Goal: Task Accomplishment & Management: Manage account settings

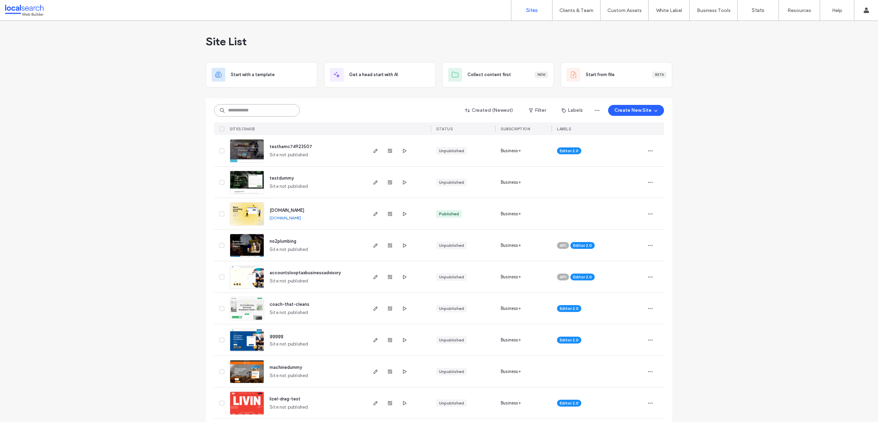
click at [240, 110] on input at bounding box center [257, 110] width 86 height 12
paste input "********"
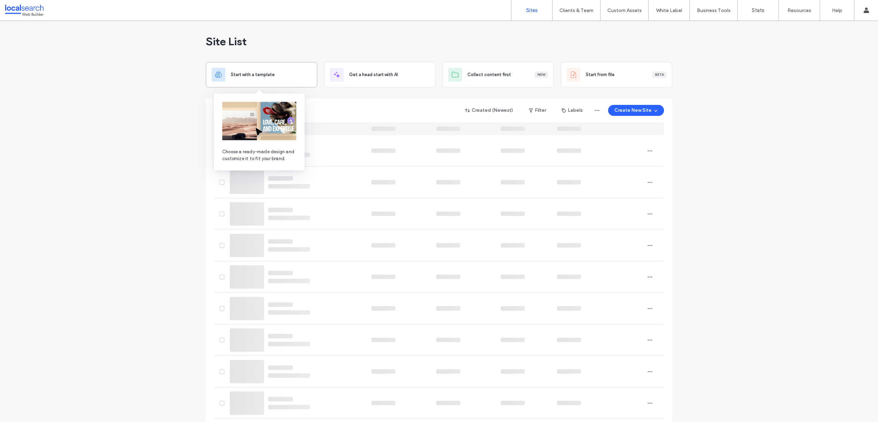
type input "********"
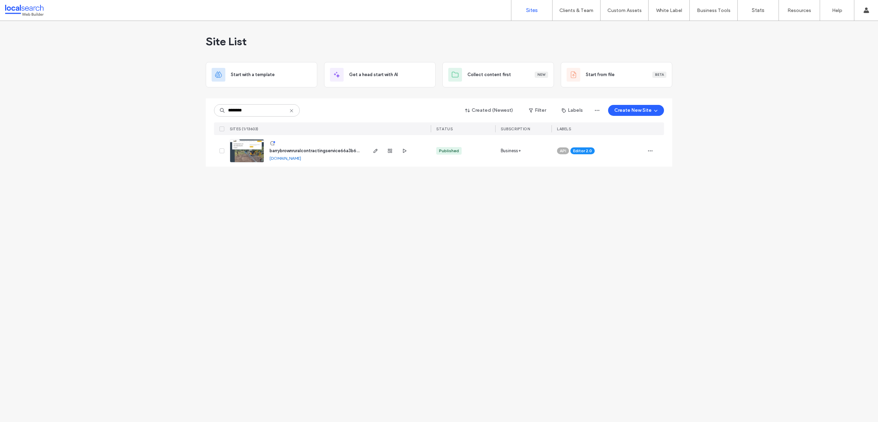
click at [246, 151] on img at bounding box center [247, 163] width 34 height 47
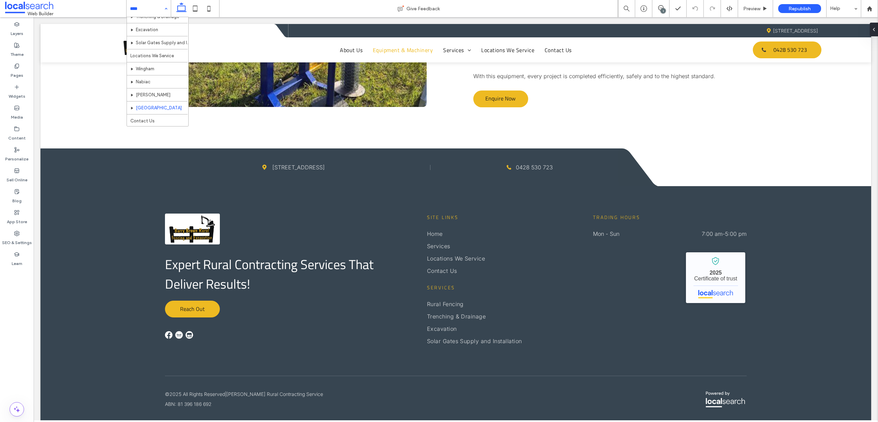
scroll to position [46, 0]
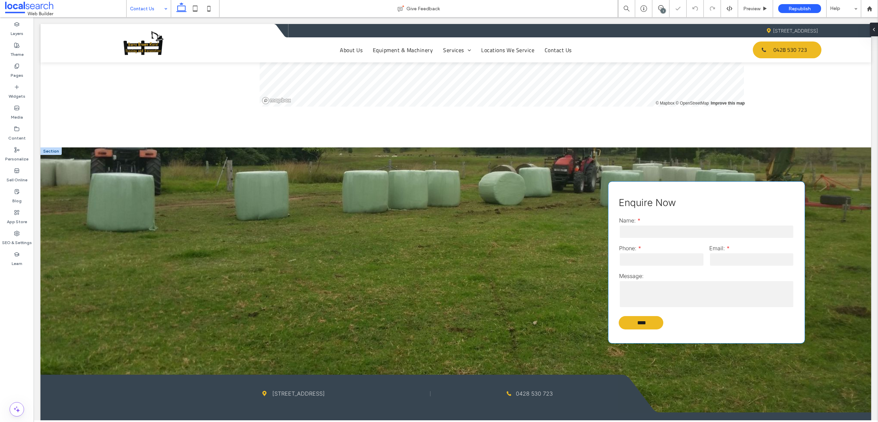
click at [657, 253] on input "tel" at bounding box center [661, 260] width 85 height 14
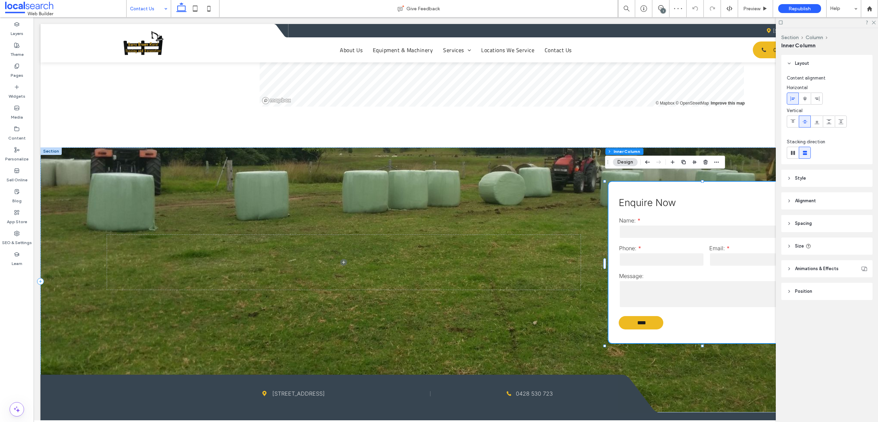
click at [657, 253] on input "tel" at bounding box center [661, 260] width 85 height 14
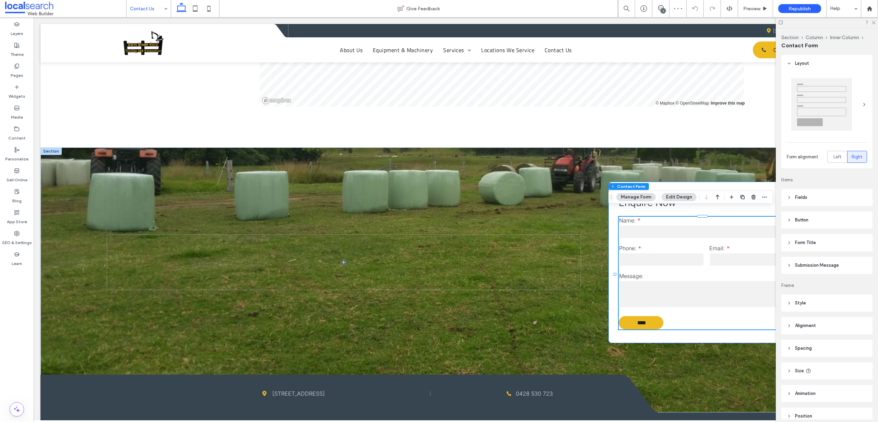
type input "*"
type input "***"
type input "*"
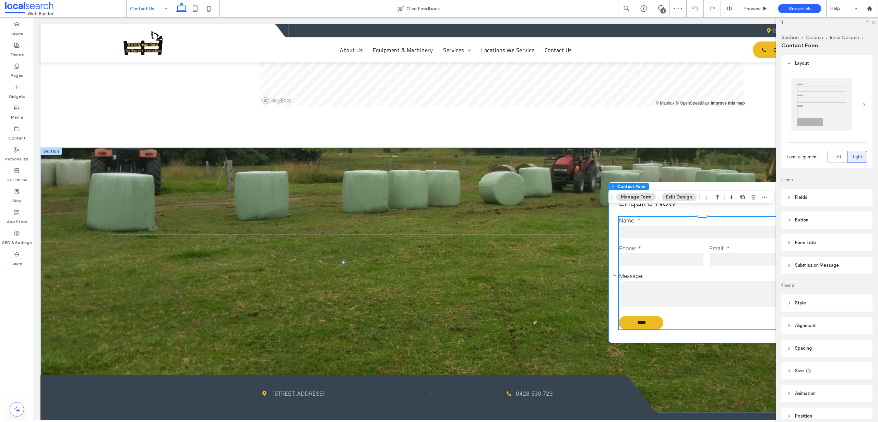
type input "***"
click at [652, 199] on button "Manage Form" at bounding box center [635, 197] width 39 height 8
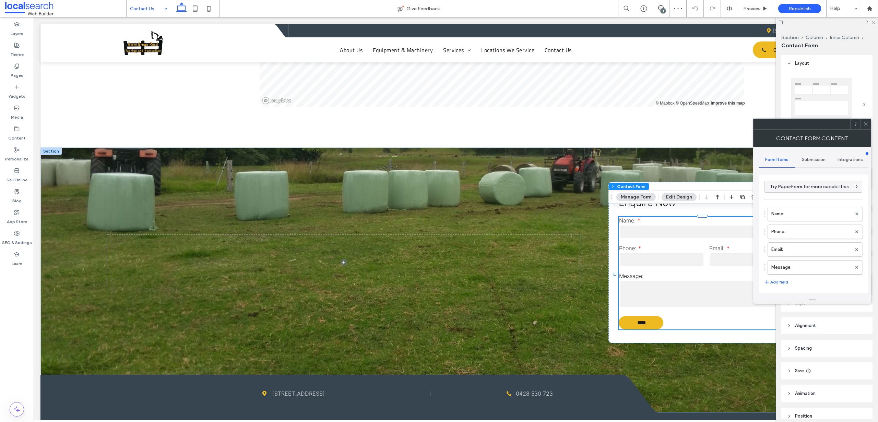
click at [809, 156] on div "Submission" at bounding box center [813, 159] width 37 height 15
click at [810, 192] on label "New submission notification" at bounding box center [814, 192] width 92 height 14
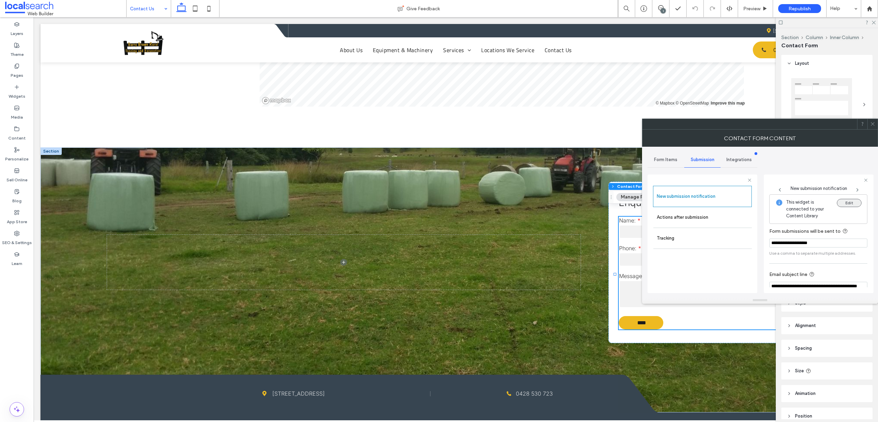
click at [855, 203] on button "Edit" at bounding box center [849, 203] width 25 height 8
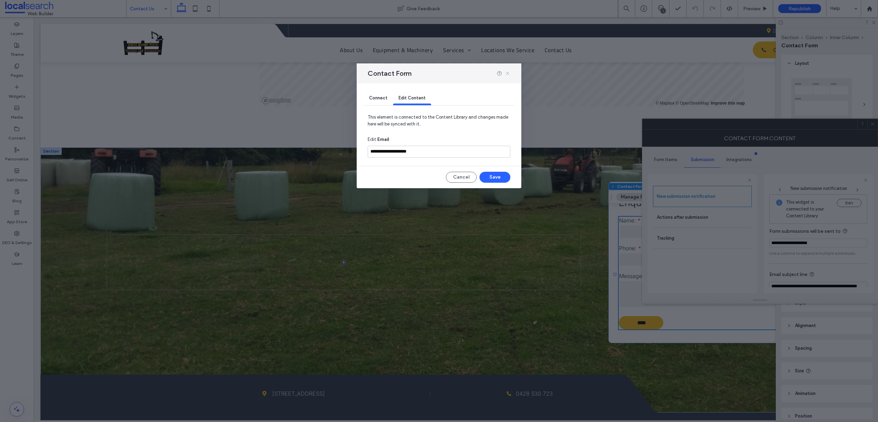
click at [507, 73] on icon at bounding box center [507, 73] width 5 height 5
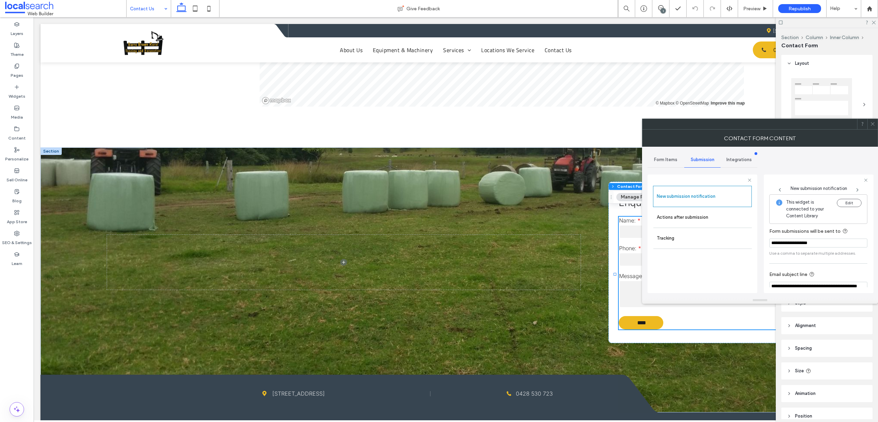
click at [870, 123] on icon at bounding box center [872, 123] width 5 height 5
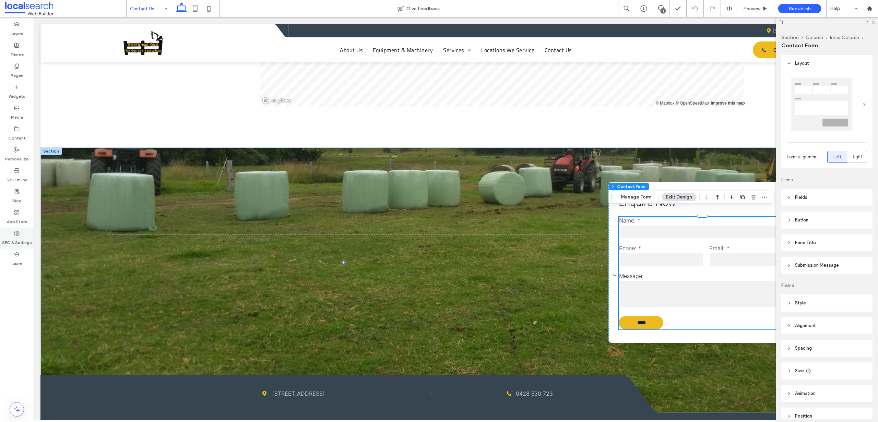
click at [18, 239] on label "SEO & Settings" at bounding box center [17, 241] width 30 height 10
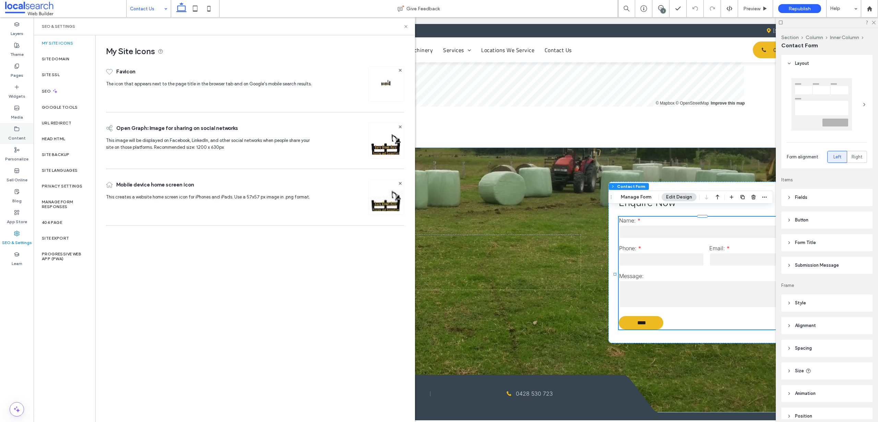
click at [11, 141] on div "Content" at bounding box center [17, 133] width 34 height 21
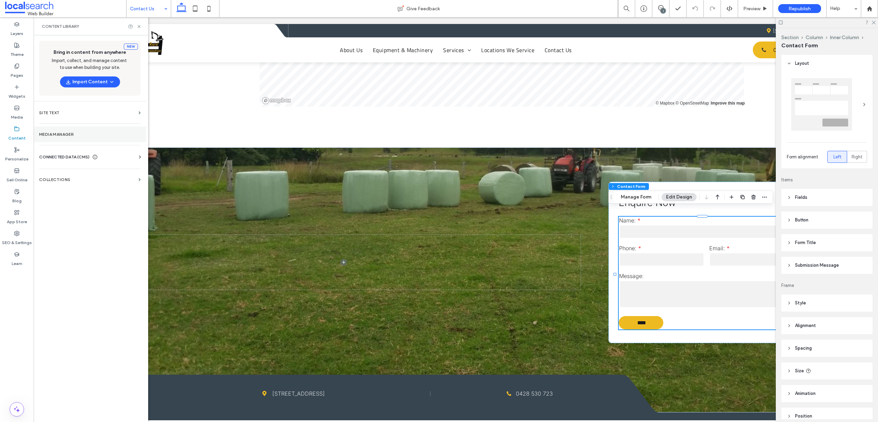
click at [61, 134] on label "Media Manager" at bounding box center [90, 134] width 102 height 5
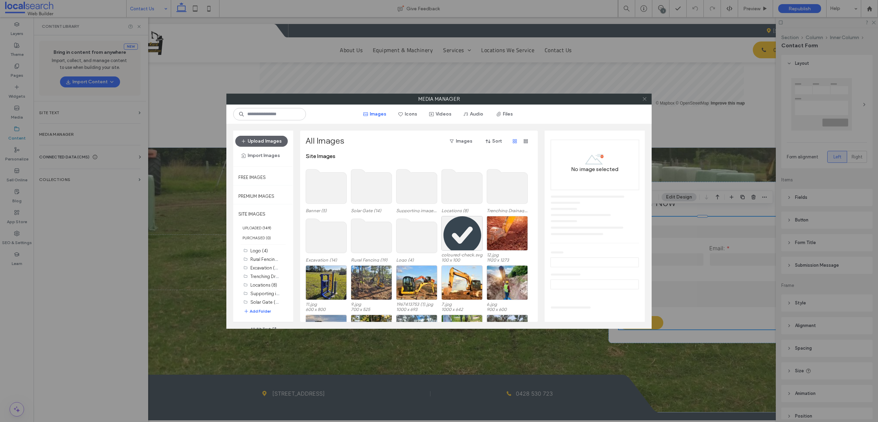
click at [646, 100] on icon at bounding box center [644, 98] width 5 height 5
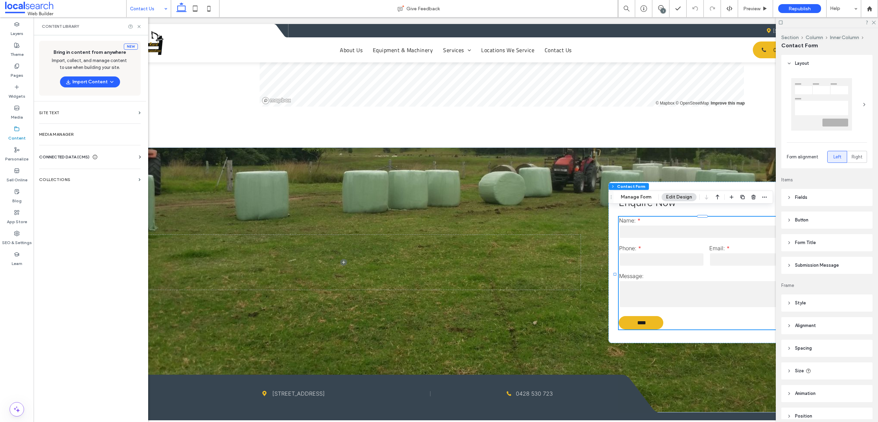
click at [64, 154] on span "CONNECTED DATA (CMS)" at bounding box center [64, 157] width 50 height 7
click at [66, 176] on label "Business Info" at bounding box center [91, 173] width 93 height 5
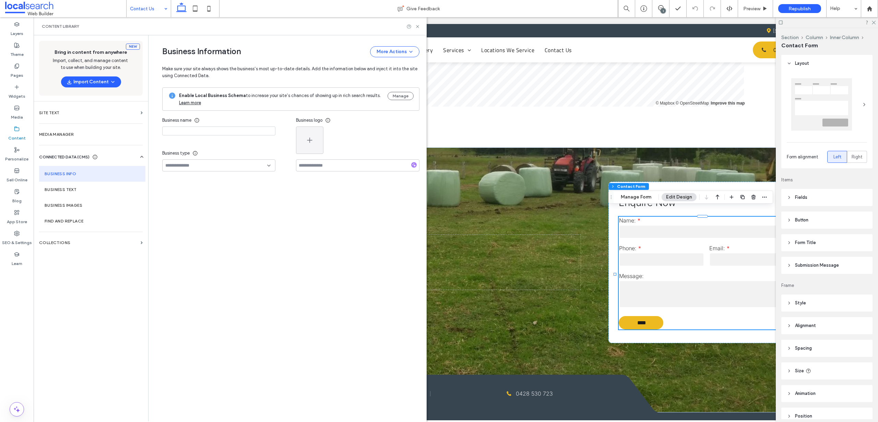
type input "**********"
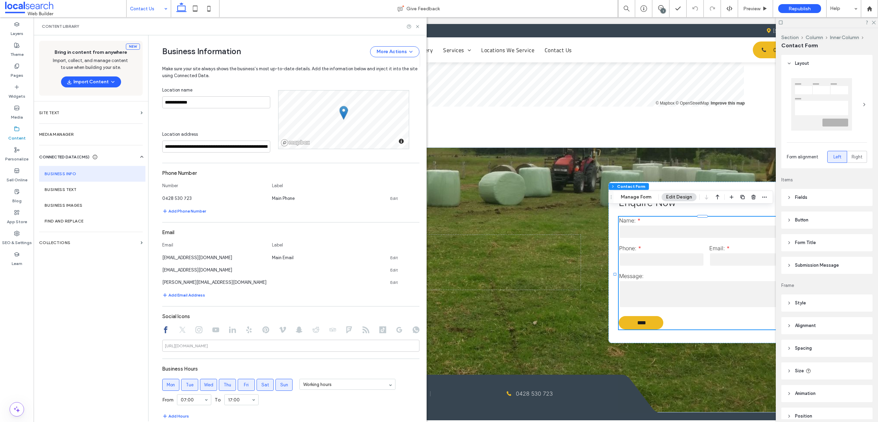
scroll to position [152, 0]
click at [414, 279] on icon at bounding box center [416, 279] width 5 height 5
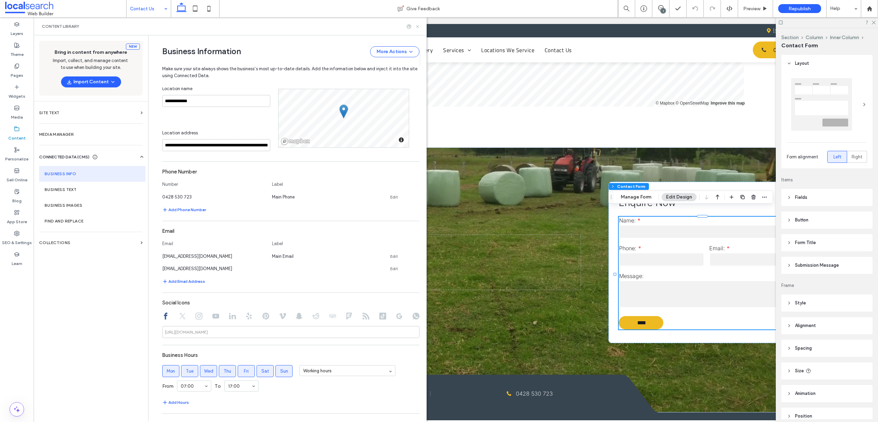
drag, startPoint x: 418, startPoint y: 26, endPoint x: 367, endPoint y: 41, distance: 53.2
click at [418, 26] on icon at bounding box center [417, 26] width 5 height 5
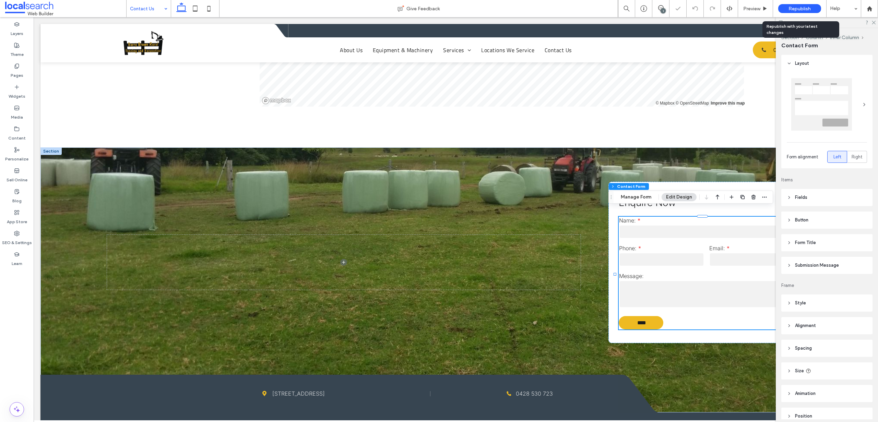
click at [790, 12] on div "Republish" at bounding box center [799, 8] width 43 height 9
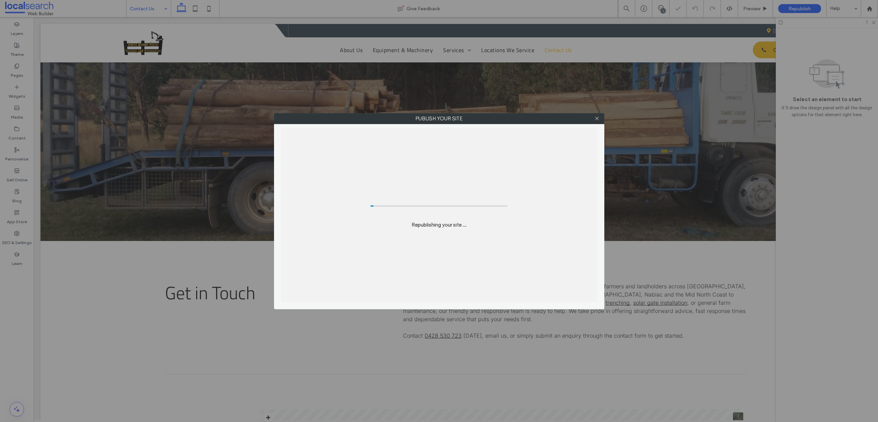
scroll to position [0, 0]
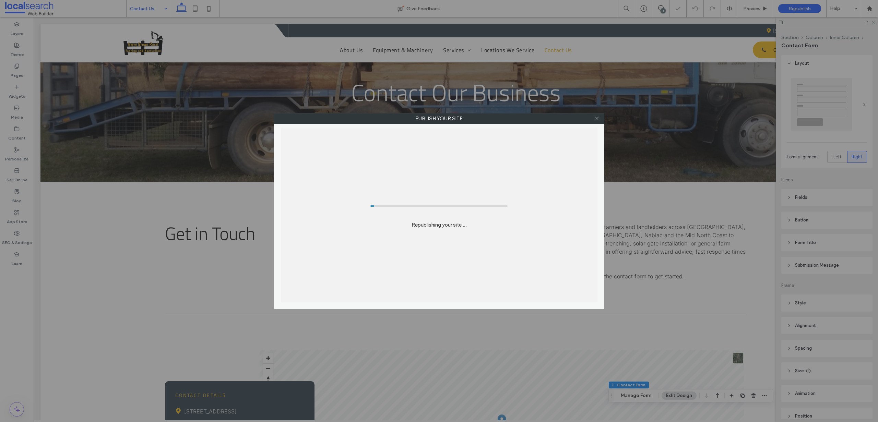
type input "*"
type input "***"
type input "*"
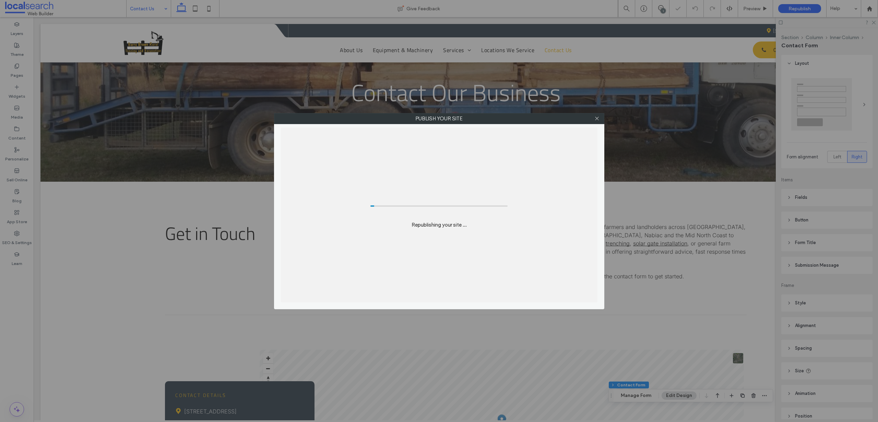
type input "***"
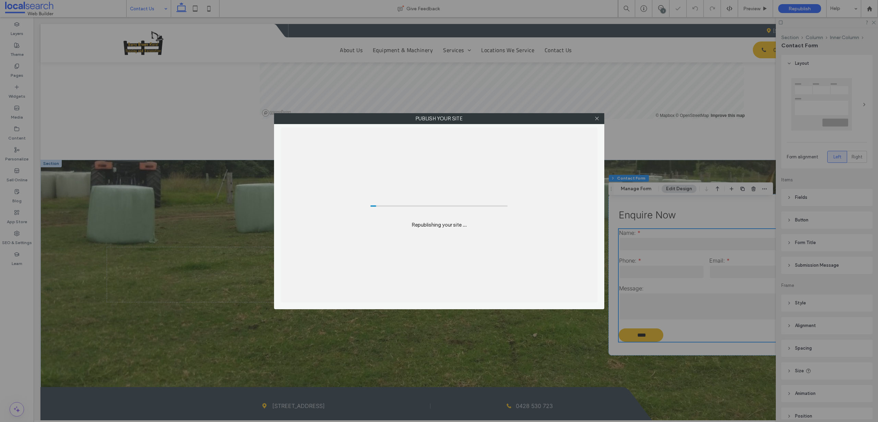
scroll to position [509, 0]
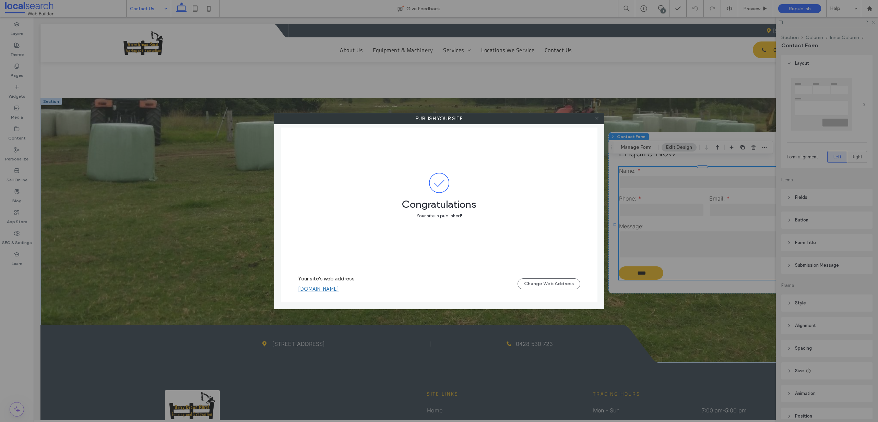
click at [596, 119] on icon at bounding box center [596, 118] width 5 height 5
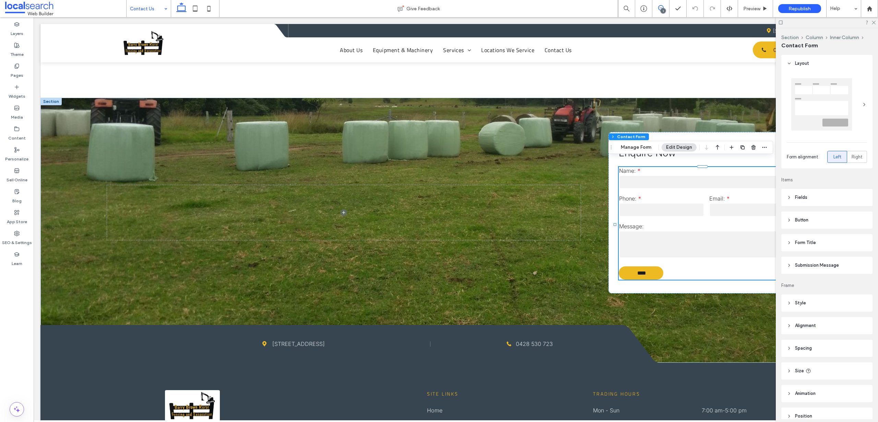
click at [661, 5] on icon at bounding box center [660, 7] width 5 height 5
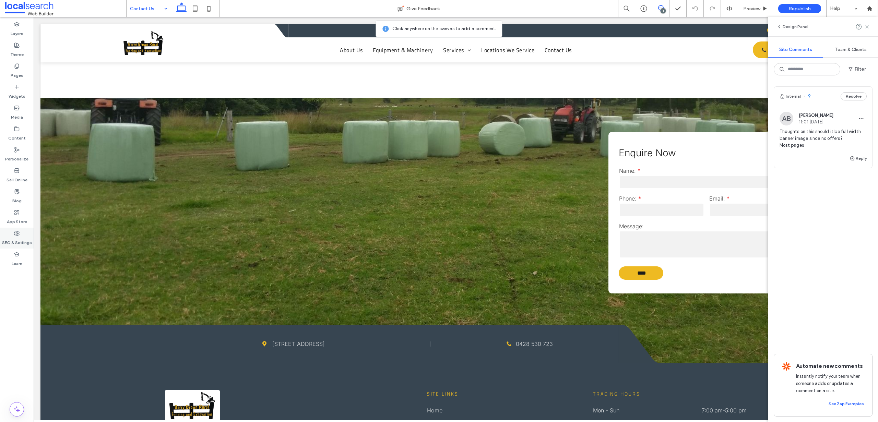
click at [20, 245] on label "SEO & Settings" at bounding box center [17, 241] width 30 height 10
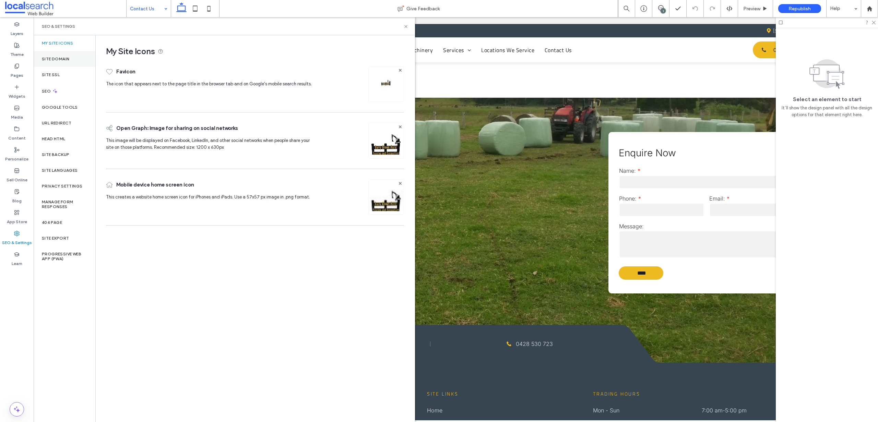
click at [70, 61] on div "Site Domain" at bounding box center [65, 59] width 62 height 16
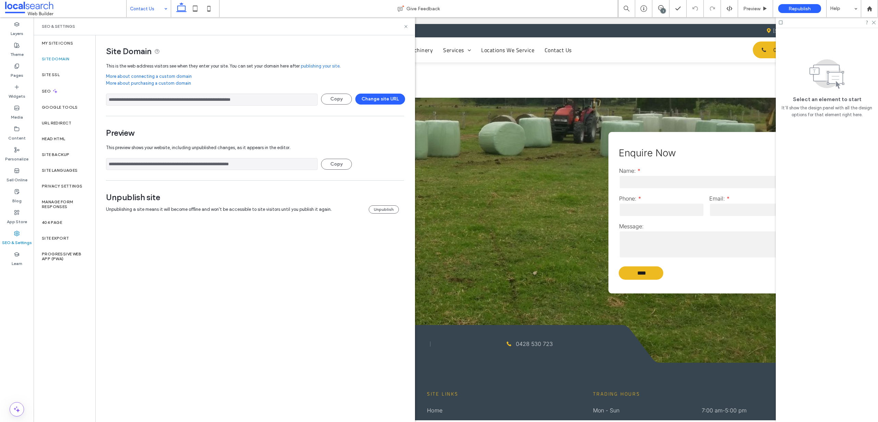
click at [189, 94] on input "**********" at bounding box center [212, 100] width 212 height 12
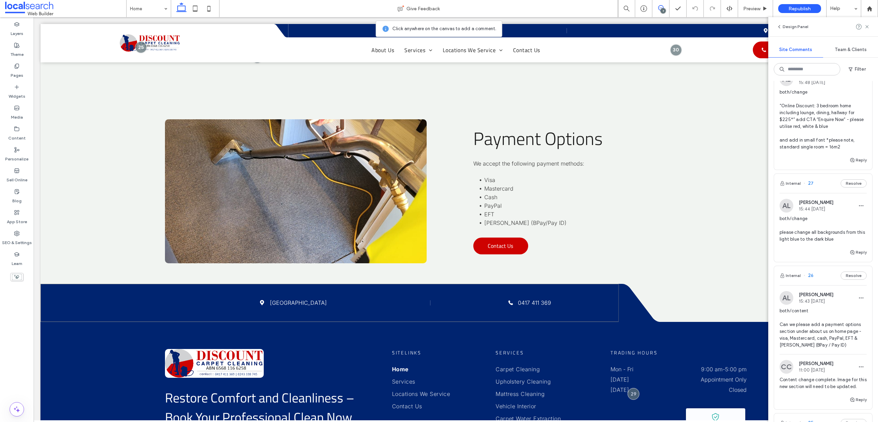
scroll to position [2465, 0]
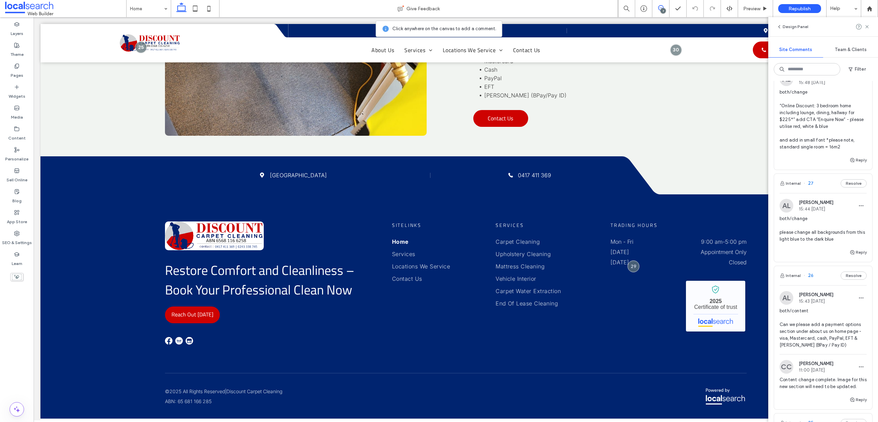
click at [824, 236] on span "both/change please change all backgrounds from this light blue to the dark blue" at bounding box center [822, 228] width 87 height 27
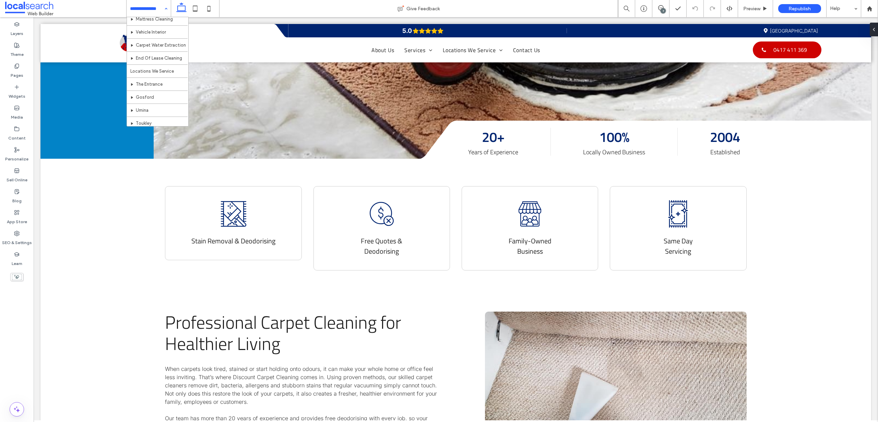
scroll to position [111, 0]
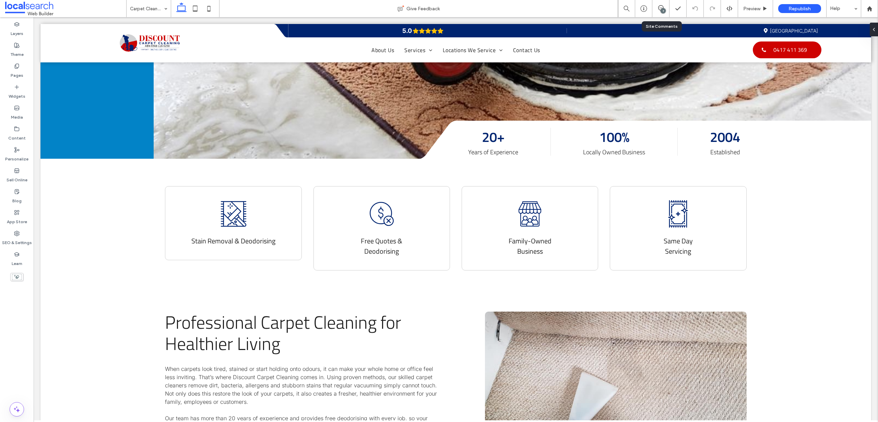
click at [661, 3] on div "7" at bounding box center [660, 8] width 17 height 17
click at [662, 5] on icon at bounding box center [660, 7] width 5 height 5
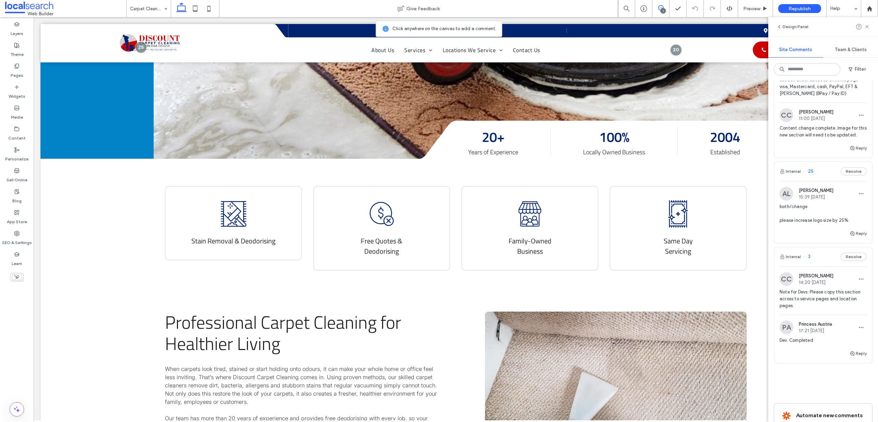
scroll to position [622, 0]
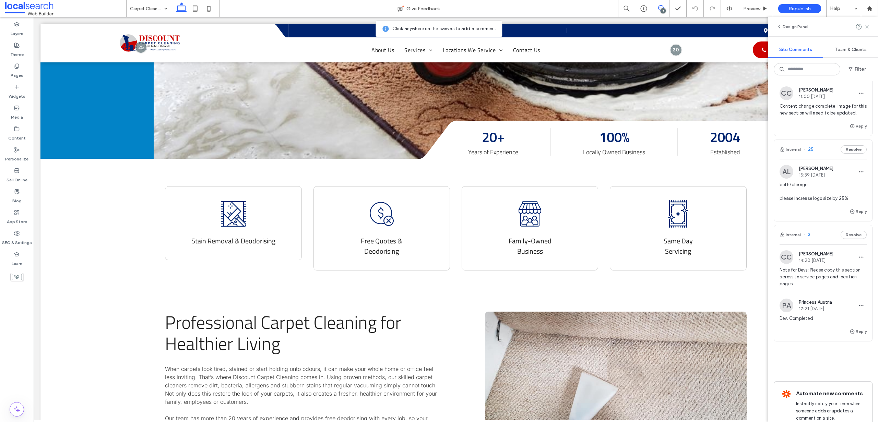
click at [806, 281] on span "Note for Devs: Please copy this section across to service pages and location pa…" at bounding box center [822, 277] width 87 height 21
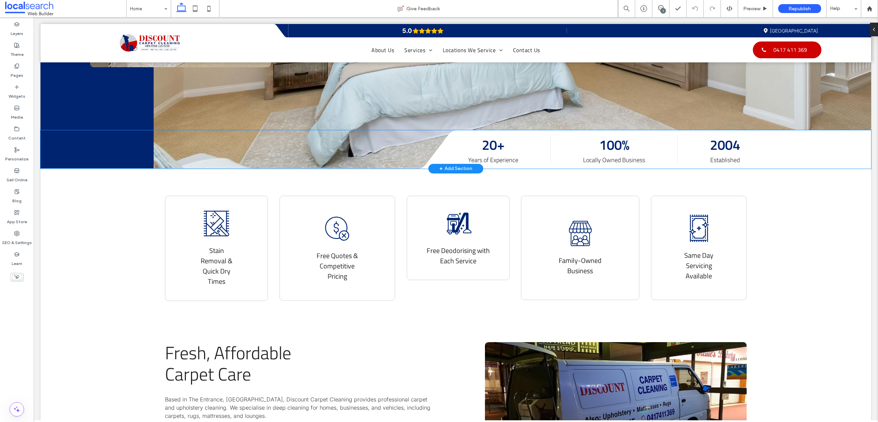
scroll to position [133, 0]
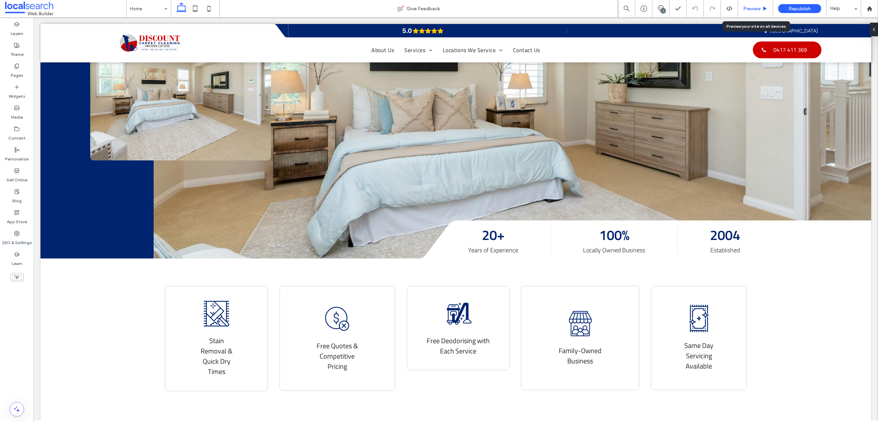
click at [748, 7] on span "Preview" at bounding box center [751, 9] width 17 height 6
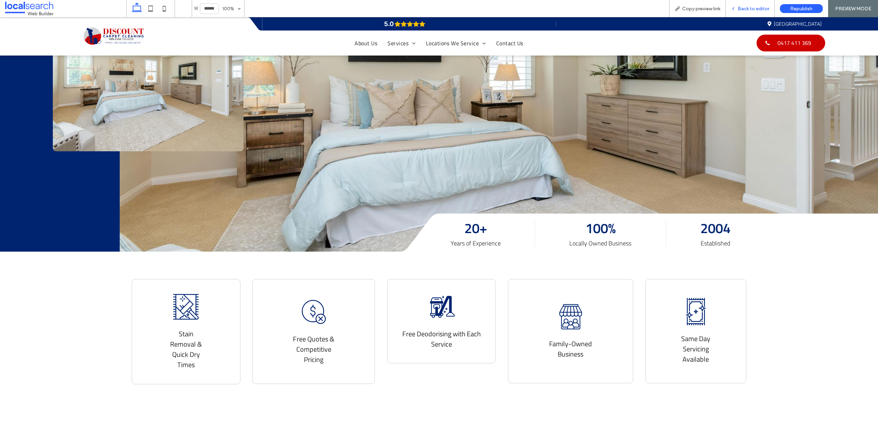
click at [757, 8] on span "Back to editor" at bounding box center [754, 9] width 32 height 6
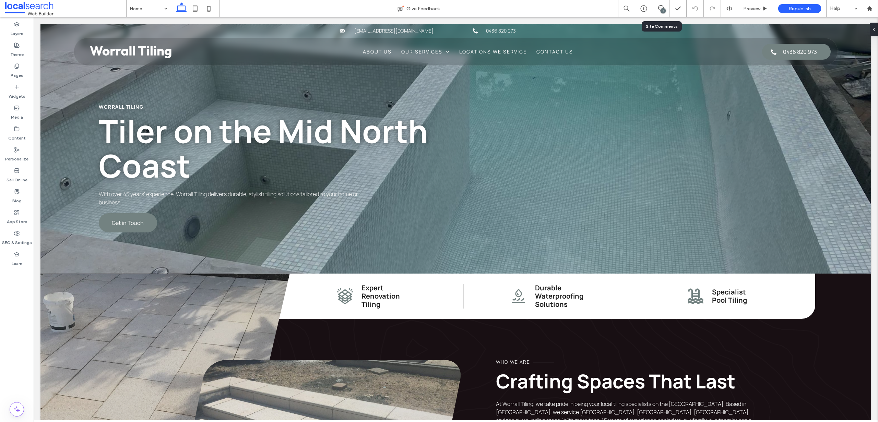
click at [660, 11] on div "2" at bounding box center [660, 8] width 17 height 7
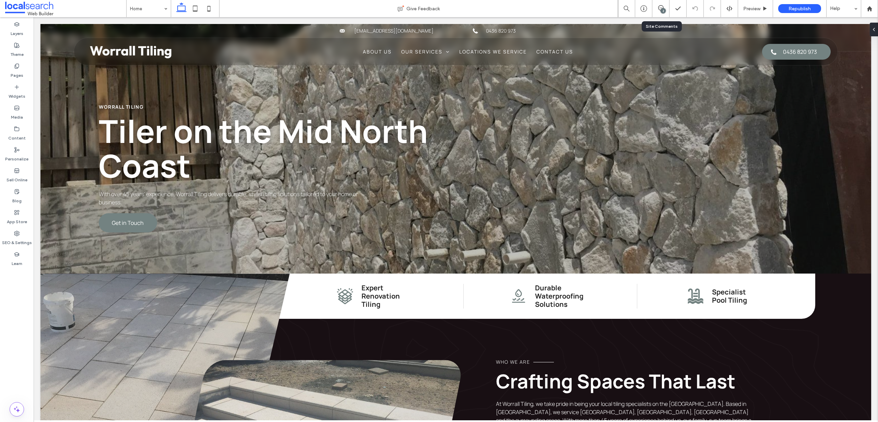
click at [660, 11] on div "2" at bounding box center [662, 10] width 5 height 5
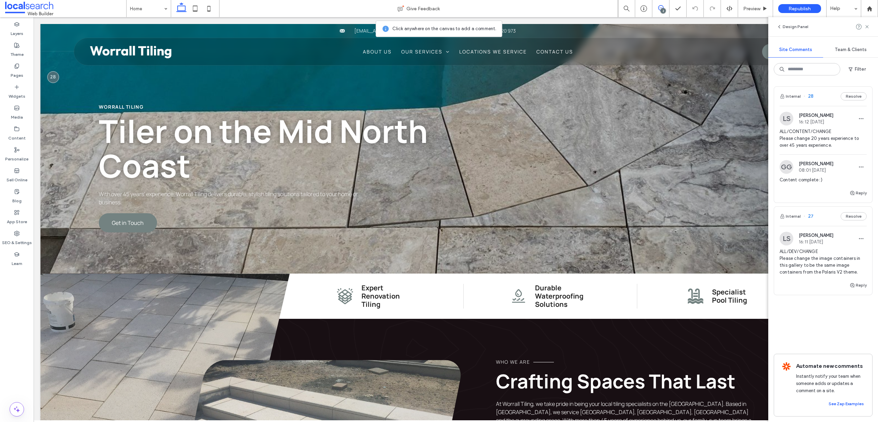
click at [818, 265] on span "ALL/DEV/CHANGE Please change the image containers in this gallery to be the sam…" at bounding box center [822, 261] width 87 height 27
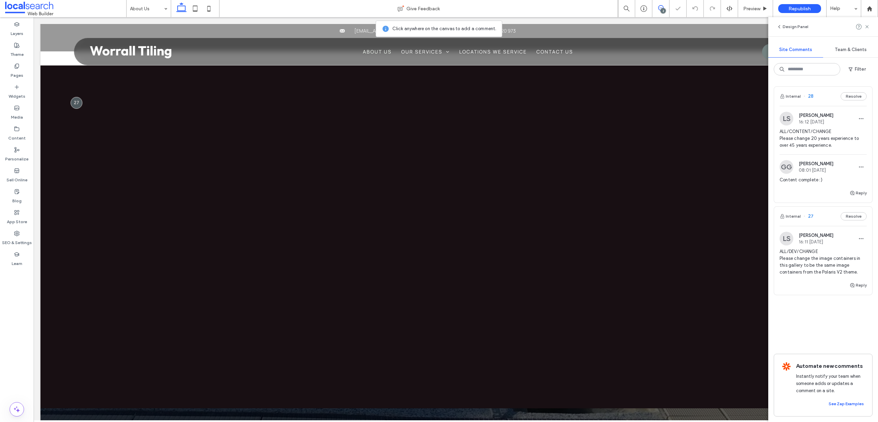
scroll to position [494, 0]
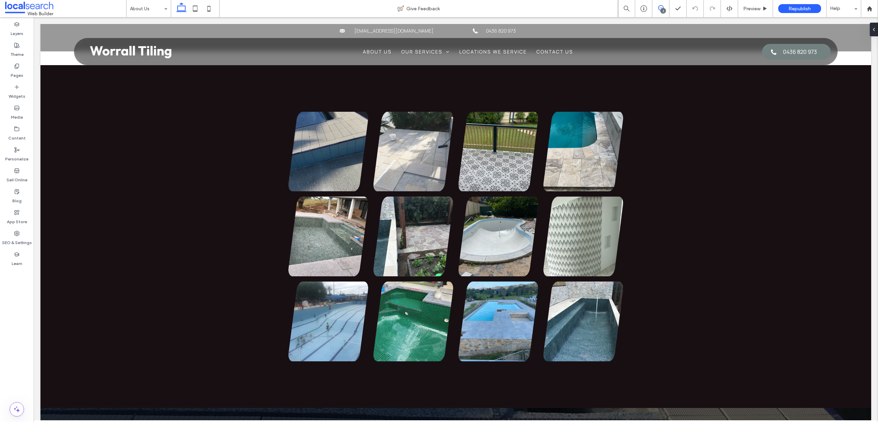
click at [662, 6] on icon at bounding box center [660, 7] width 5 height 5
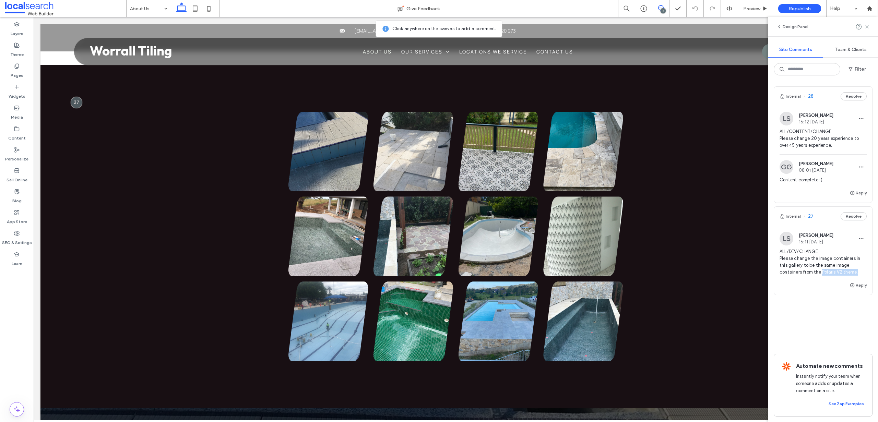
drag, startPoint x: 858, startPoint y: 274, endPoint x: 822, endPoint y: 273, distance: 35.7
click at [822, 273] on span "ALL/DEV/CHANGE Please change the image containers in this gallery to be the sam…" at bounding box center [822, 261] width 87 height 27
copy span "Polaris V2 theme."
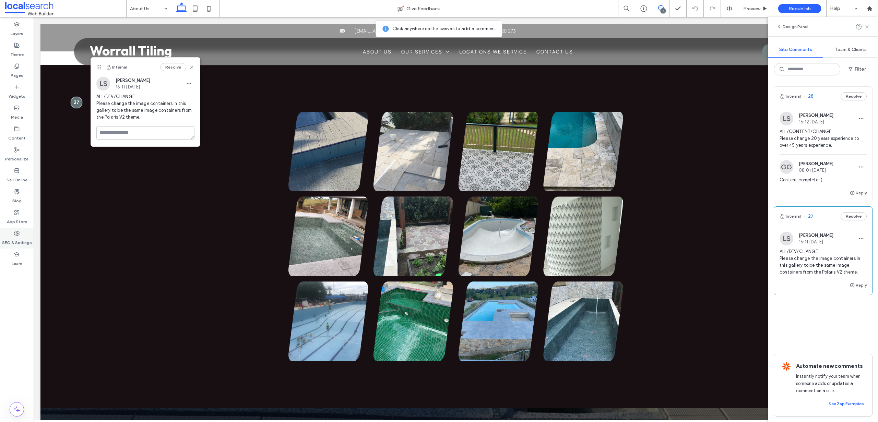
click at [26, 237] on label "SEO & Settings" at bounding box center [17, 241] width 30 height 10
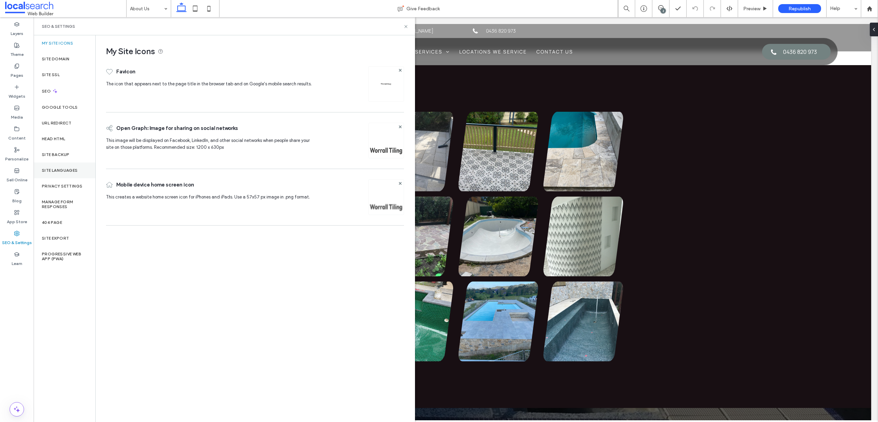
click at [58, 163] on div "Site Languages" at bounding box center [65, 171] width 62 height 16
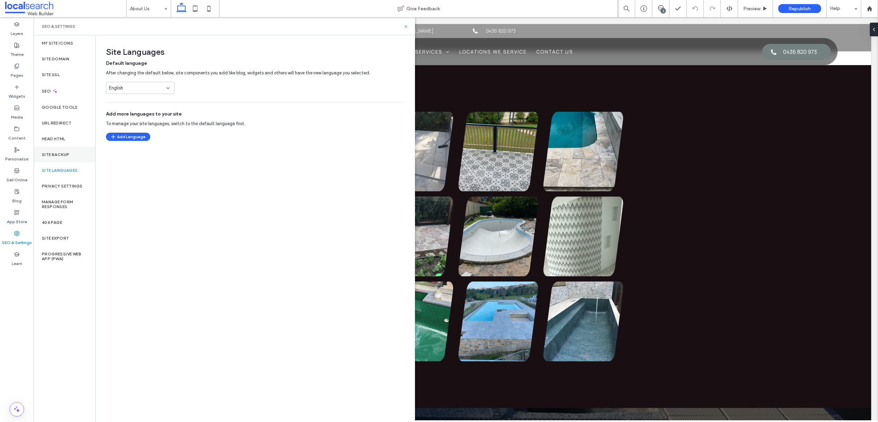
click at [60, 156] on label "Site Backup" at bounding box center [55, 154] width 27 height 5
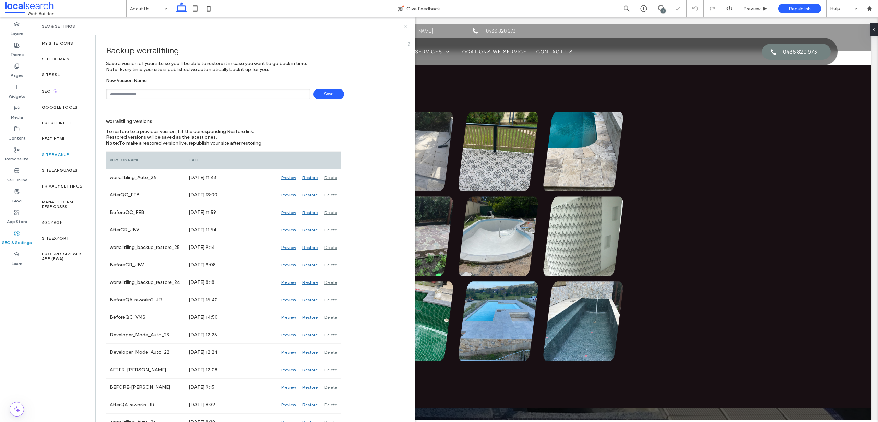
click at [152, 90] on input "text" at bounding box center [208, 94] width 204 height 11
type input "**********"
click at [320, 94] on span "Save" at bounding box center [328, 94] width 31 height 11
click at [405, 24] on icon at bounding box center [405, 26] width 5 height 5
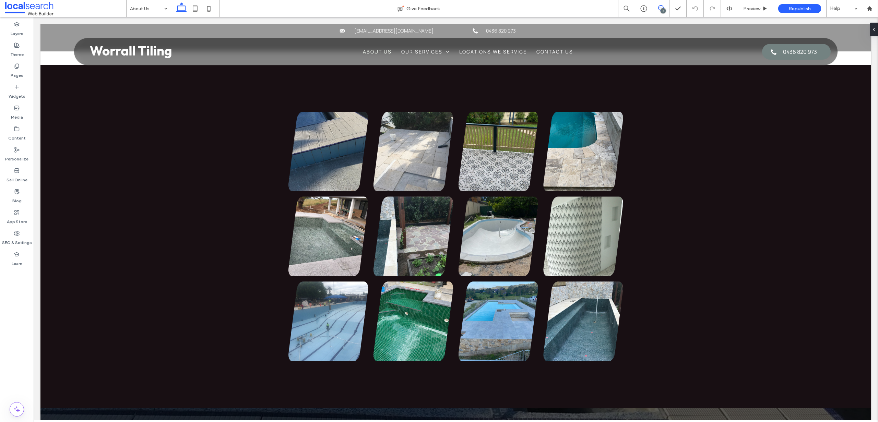
click at [660, 8] on icon at bounding box center [660, 7] width 5 height 5
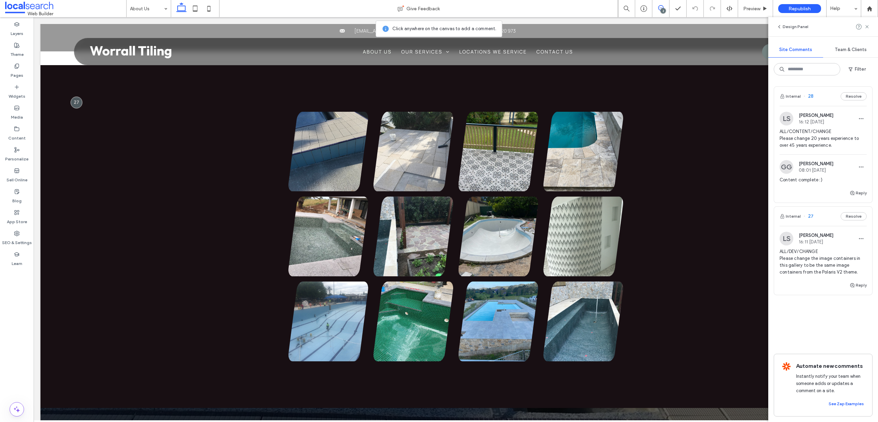
drag, startPoint x: 660, startPoint y: 8, endPoint x: 714, endPoint y: 10, distance: 54.3
click at [660, 8] on icon at bounding box center [660, 7] width 5 height 5
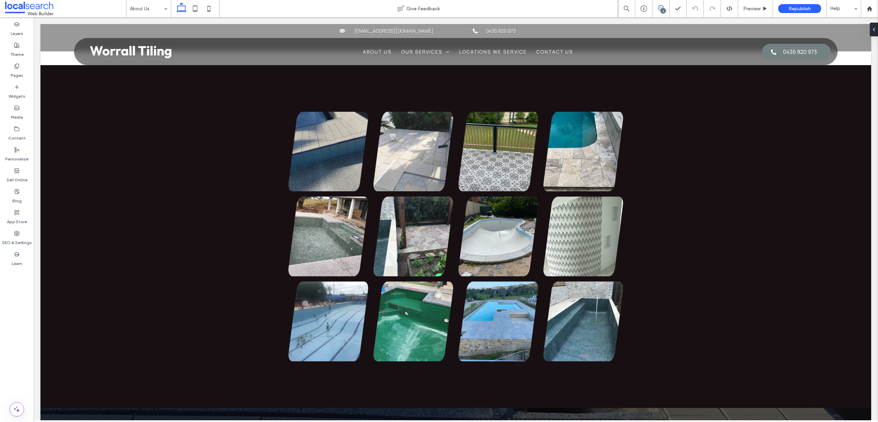
click at [660, 9] on icon at bounding box center [660, 7] width 5 height 5
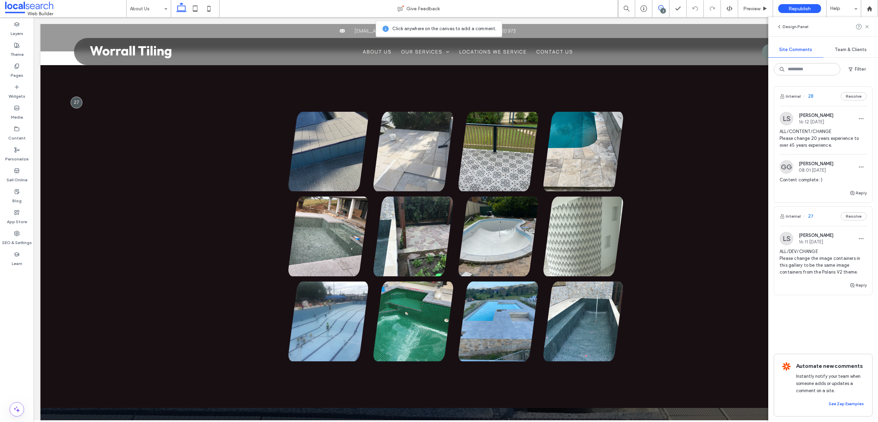
click at [660, 9] on icon at bounding box center [660, 7] width 5 height 5
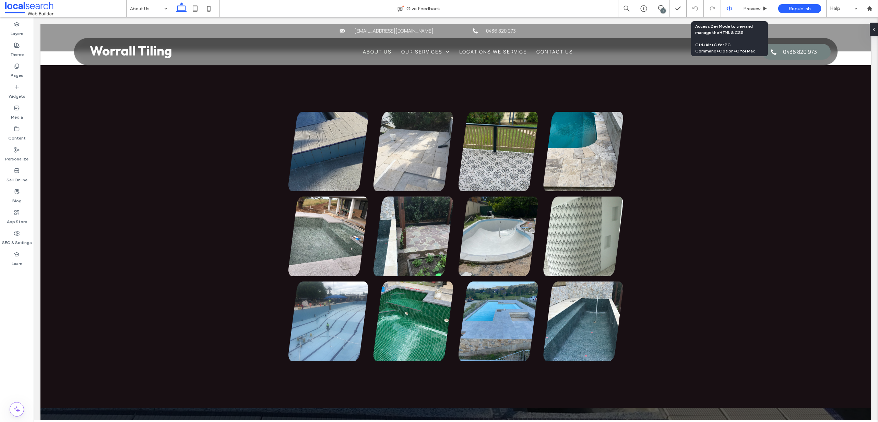
click at [727, 8] on use at bounding box center [728, 8] width 5 height 5
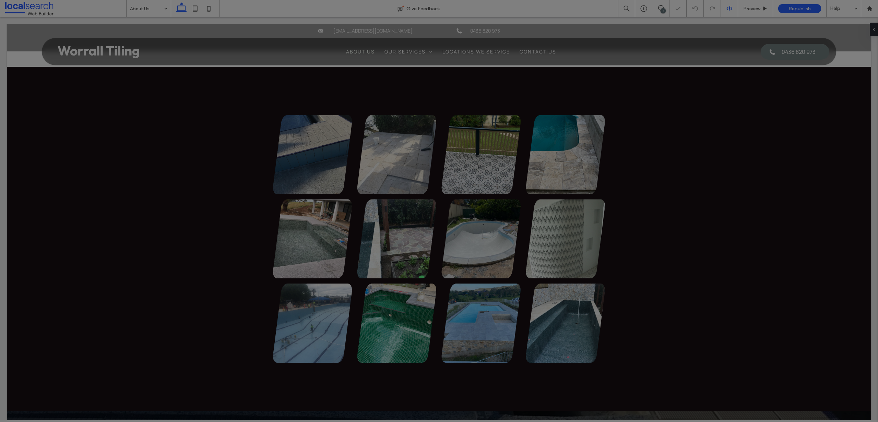
scroll to position [0, 0]
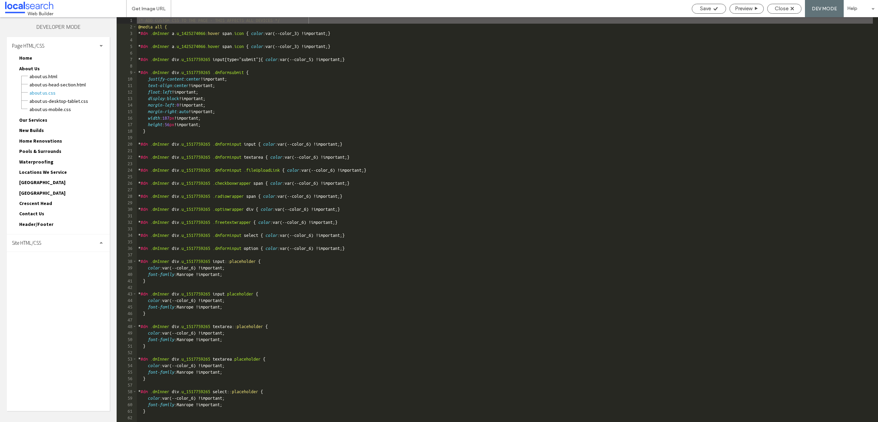
click at [39, 243] on span "Site HTML/CSS" at bounding box center [26, 243] width 29 height 7
click at [34, 271] on span "site.css" at bounding box center [71, 273] width 78 height 7
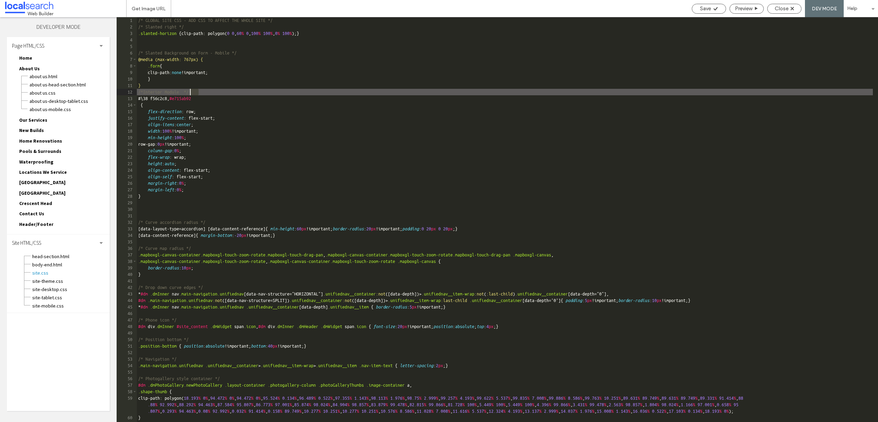
drag, startPoint x: 206, startPoint y: 91, endPoint x: 191, endPoint y: 91, distance: 14.7
click at [191, 91] on div "/* GLOBAL SITE CSS - ADD CSS TO AFFECT THE WHOLE SITE */ /* Slanted right */ .s…" at bounding box center [505, 232] width 736 height 431
click at [199, 25] on div "/* GLOBAL SITE CSS - ADD CSS TO AFFECT THE WHOLE SITE */ /* Slanted right */ .s…" at bounding box center [505, 232] width 736 height 431
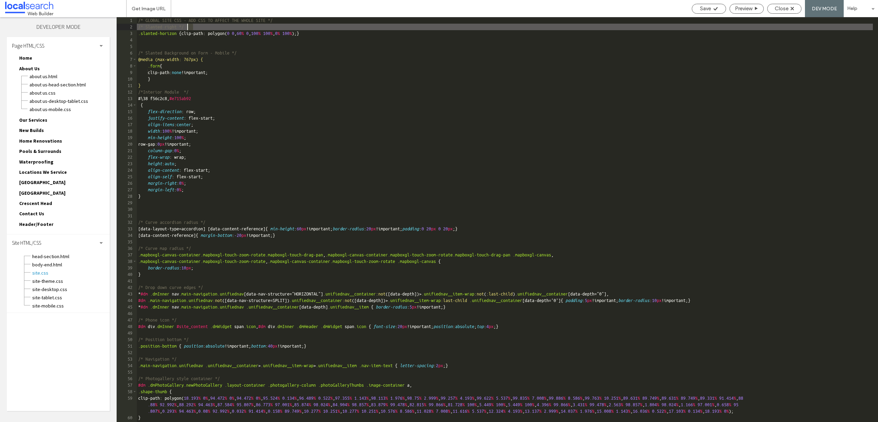
drag, startPoint x: 196, startPoint y: 26, endPoint x: 188, endPoint y: 26, distance: 8.2
click at [188, 26] on div "/* GLOBAL SITE CSS - ADD CSS TO AFFECT THE WHOLE SITE */ /* Slanted right */ .s…" at bounding box center [505, 232] width 736 height 431
click at [148, 41] on div "/* GLOBAL SITE CSS - ADD CSS TO AFFECT THE WHOLE SITE */ /* Slanted right */ .s…" at bounding box center [505, 232] width 736 height 431
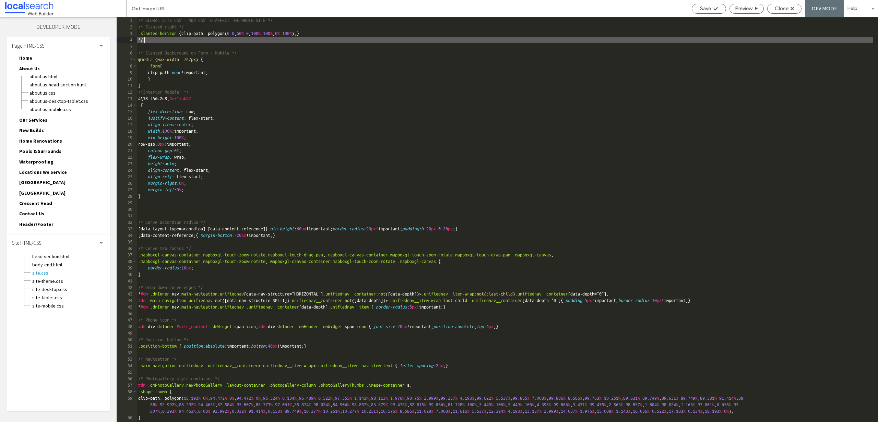
click at [199, 22] on div "/* GLOBAL SITE CSS - ADD CSS TO AFFECT THE WHOLE SITE */ /* Slanted right */ .s…" at bounding box center [505, 232] width 736 height 431
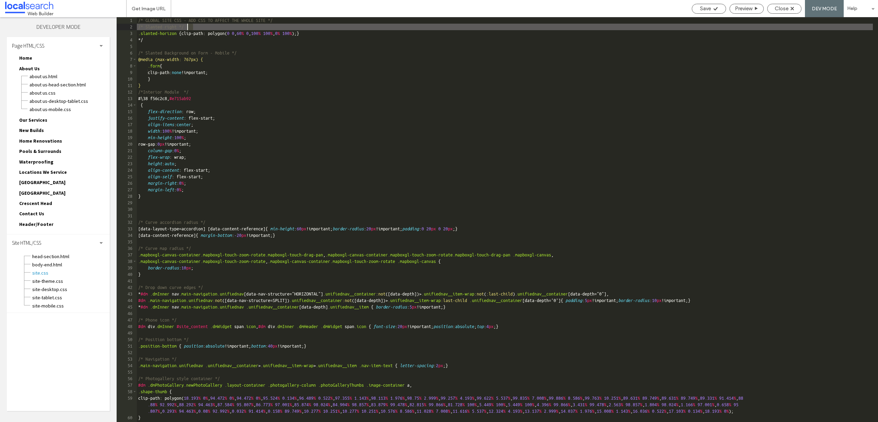
drag, startPoint x: 198, startPoint y: 26, endPoint x: 187, endPoint y: 27, distance: 11.7
click at [187, 27] on div "/* GLOBAL SITE CSS - ADD CSS TO AFFECT THE WHOLE SITE */ /* Slanted right */ .s…" at bounding box center [505, 232] width 736 height 431
click at [704, 7] on span "Save" at bounding box center [705, 8] width 11 height 6
click at [784, 7] on span "Close" at bounding box center [782, 8] width 14 height 6
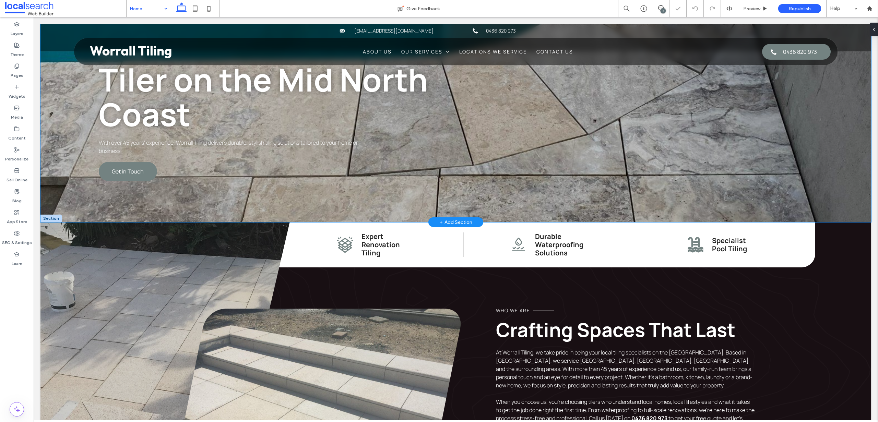
scroll to position [216, 0]
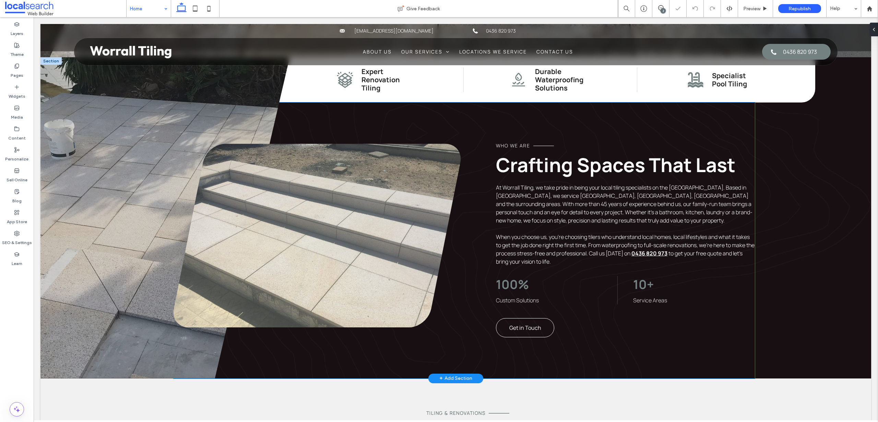
click at [340, 216] on link at bounding box center [318, 236] width 288 height 184
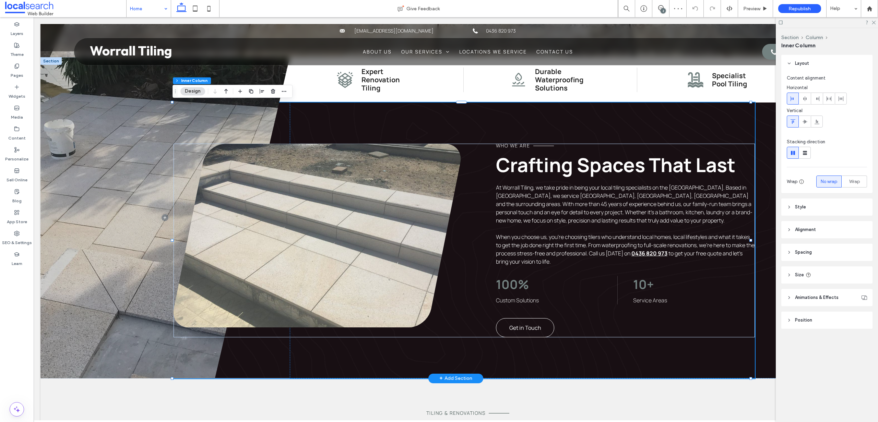
click at [338, 211] on link at bounding box center [318, 236] width 288 height 184
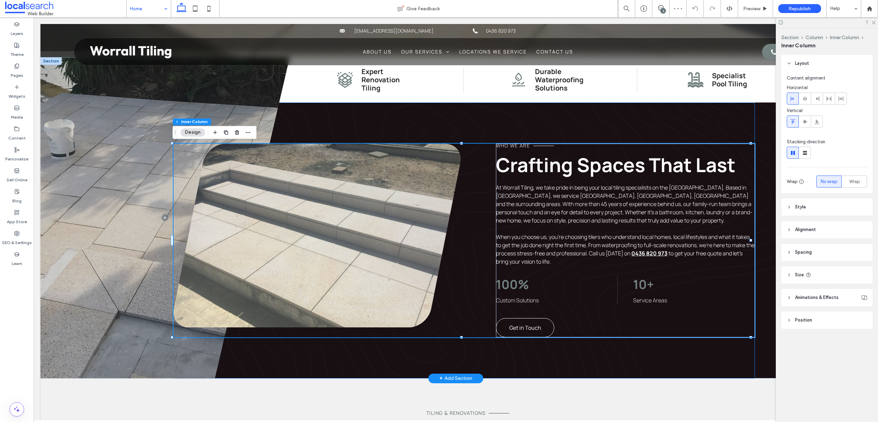
click at [338, 211] on link at bounding box center [318, 236] width 288 height 184
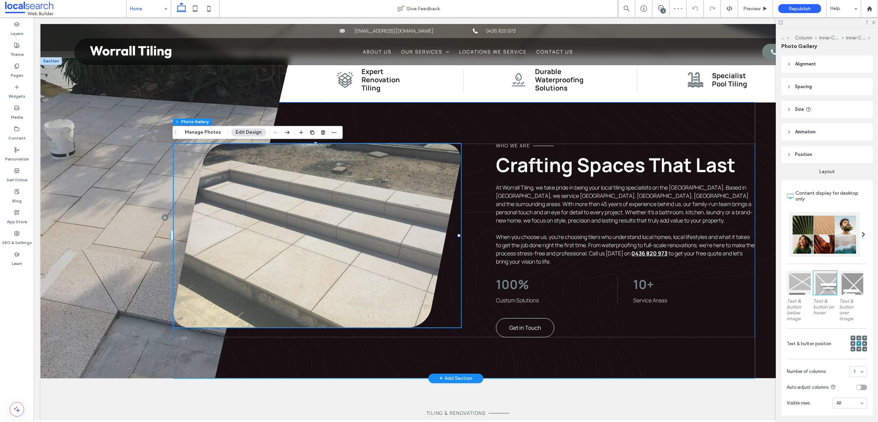
click at [338, 211] on link at bounding box center [318, 236] width 288 height 184
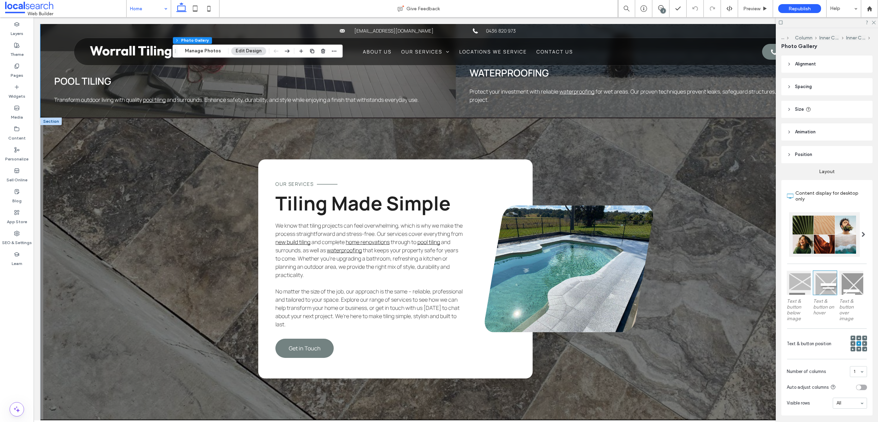
scroll to position [987, 0]
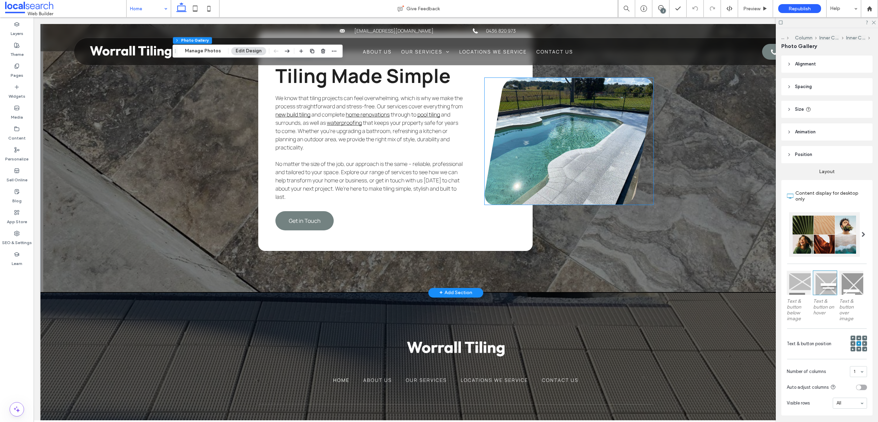
click at [538, 129] on link at bounding box center [569, 141] width 169 height 127
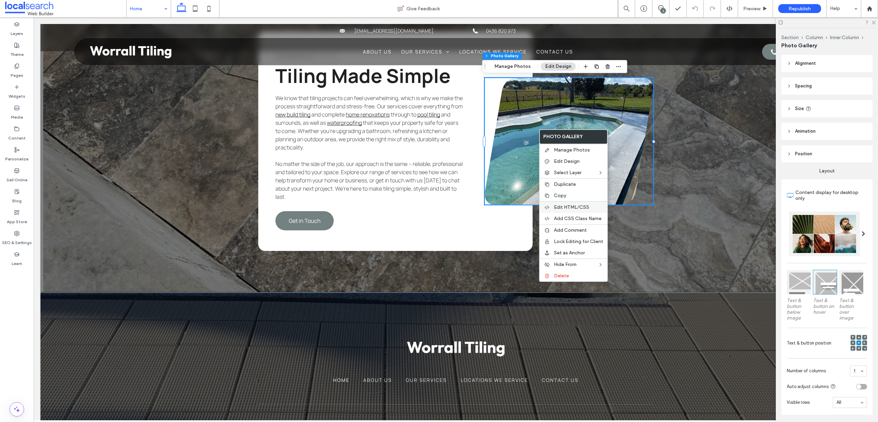
click at [570, 207] on span "Edit HTML/CSS" at bounding box center [571, 207] width 35 height 6
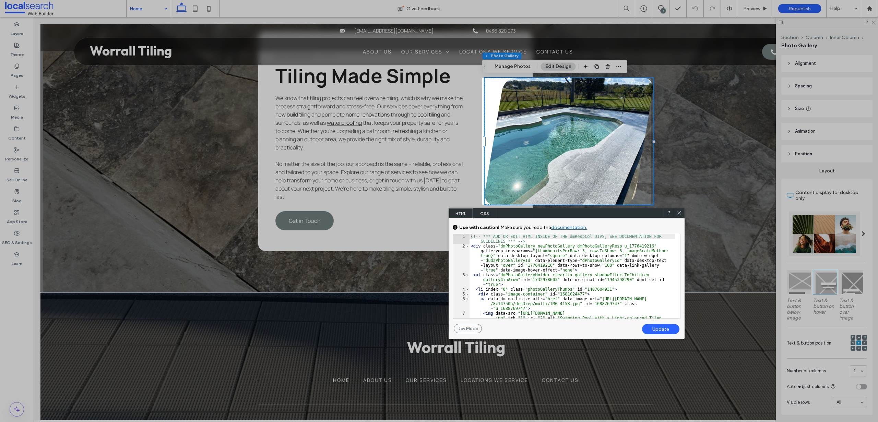
click at [678, 211] on icon at bounding box center [679, 212] width 5 height 5
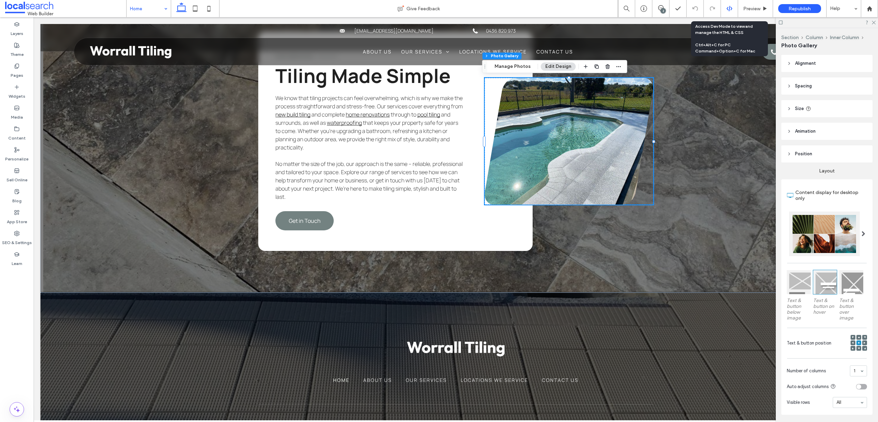
click at [729, 10] on use at bounding box center [728, 8] width 5 height 5
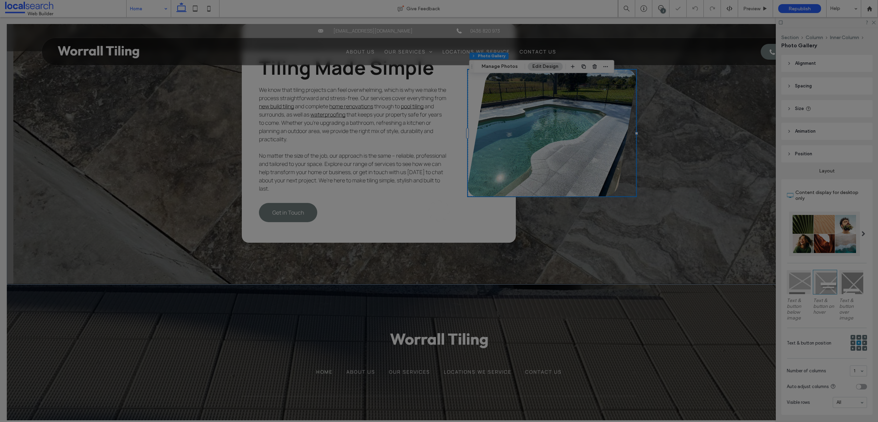
scroll to position [0, 0]
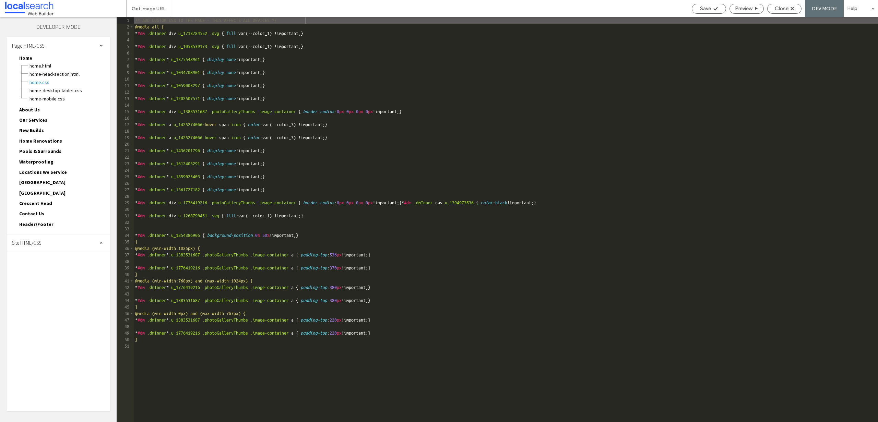
click at [53, 245] on div "Site HTML/CSS" at bounding box center [58, 243] width 103 height 17
click at [34, 276] on span "site.css" at bounding box center [71, 273] width 78 height 7
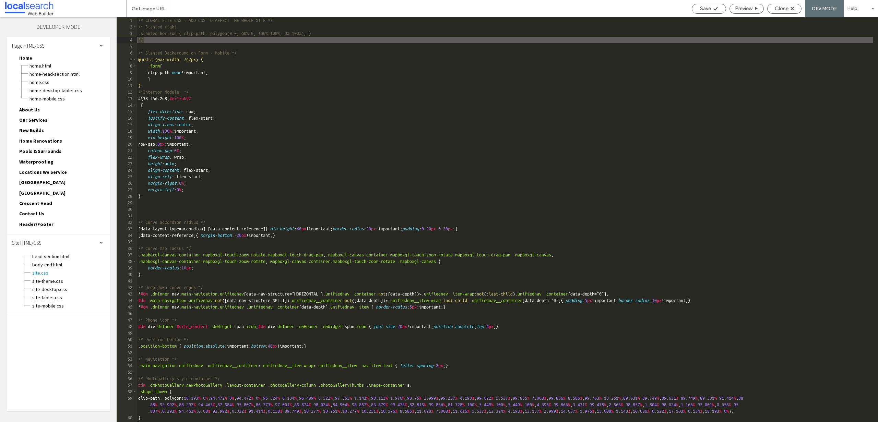
drag, startPoint x: 152, startPoint y: 40, endPoint x: 135, endPoint y: 39, distance: 17.2
click at [135, 39] on div "** 1 2 3 4 5 6 7 8 9 10 11 12 13 14 15 16 17 18 19 20 21 22 23 24 25 26 27 28 2…" at bounding box center [497, 219] width 761 height 405
click at [191, 26] on div "/* GLOBAL SITE CSS - ADD CSS TO AFFECT THE WHOLE SITE */ /* Slanted right .slan…" at bounding box center [505, 232] width 736 height 431
drag, startPoint x: 159, startPoint y: 38, endPoint x: 138, endPoint y: 38, distance: 21.6
click at [138, 38] on div "/* GLOBAL SITE CSS - ADD CSS TO AFFECT THE WHOLE SITE */ /* Slanted right */ .s…" at bounding box center [505, 232] width 736 height 431
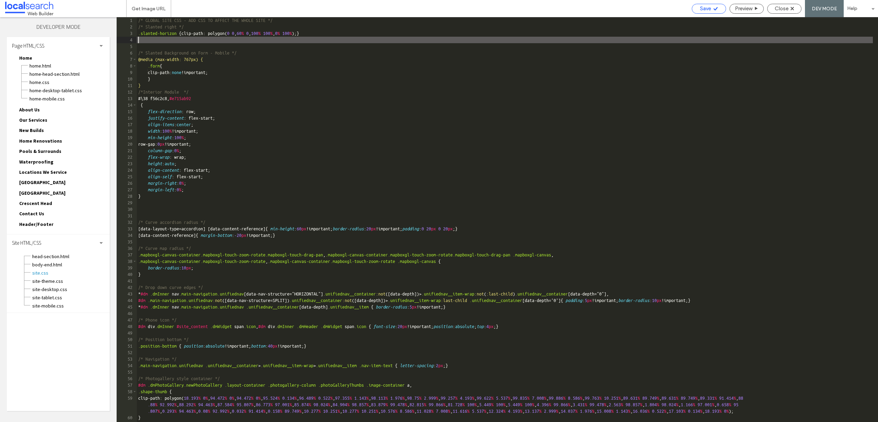
click at [706, 11] on span "Save" at bounding box center [705, 8] width 11 height 6
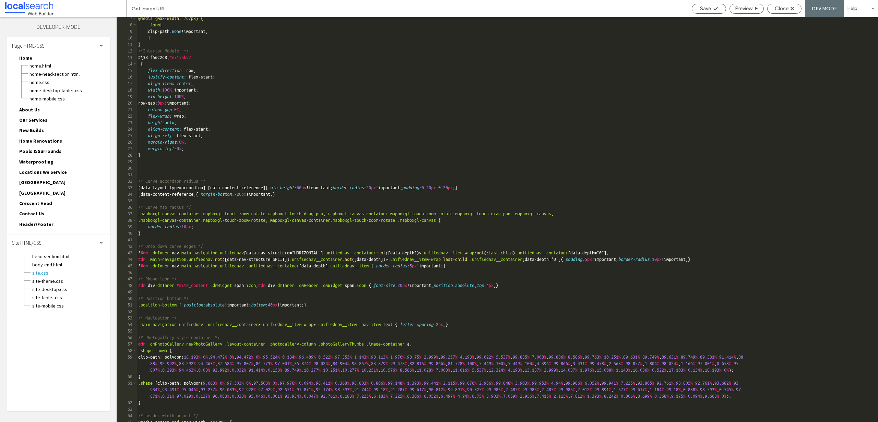
scroll to position [82, 0]
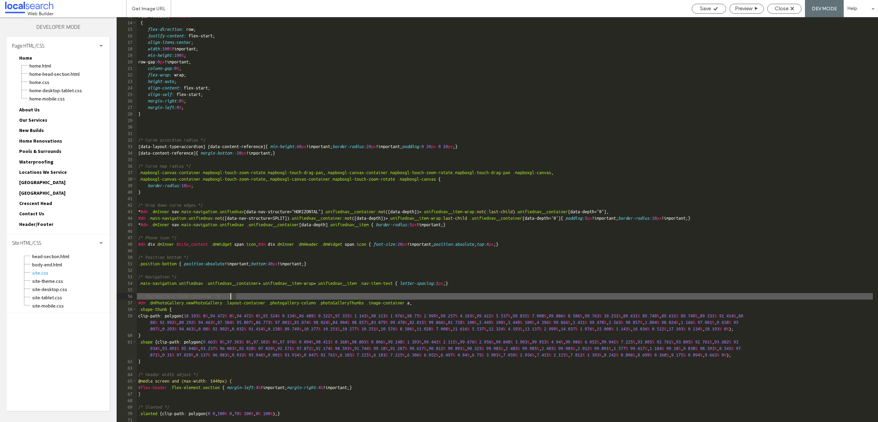
drag, startPoint x: 246, startPoint y: 297, endPoint x: 231, endPoint y: 298, distance: 14.4
click at [231, 298] on div "#\ 38 f56c2c8 , #e715ab92 { flex-direction : row; justify-content : flex-start;…" at bounding box center [505, 222] width 736 height 418
click at [143, 366] on div "#\ 38 f56c2c8 , #e715ab92 { flex-direction : row; justify-content : flex-start;…" at bounding box center [505, 222] width 736 height 418
click at [229, 296] on div "#\ 38 f56c2c8 , #e715ab92 { flex-direction : row; justify-content : flex-start;…" at bounding box center [505, 222] width 736 height 418
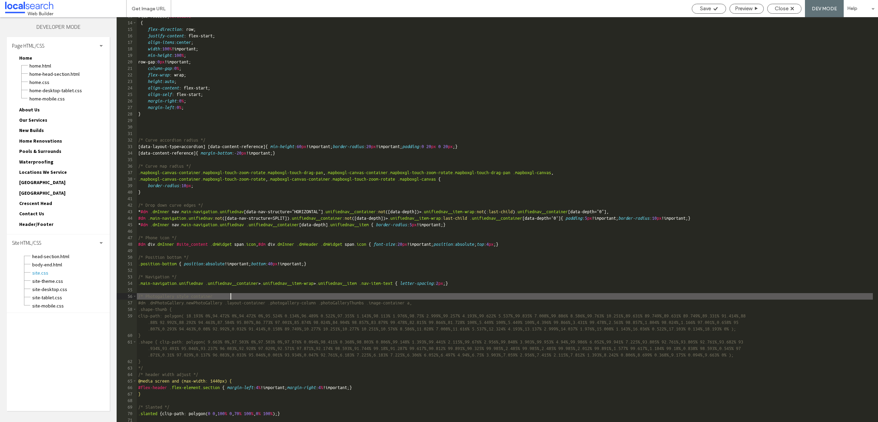
scroll to position [165, 0]
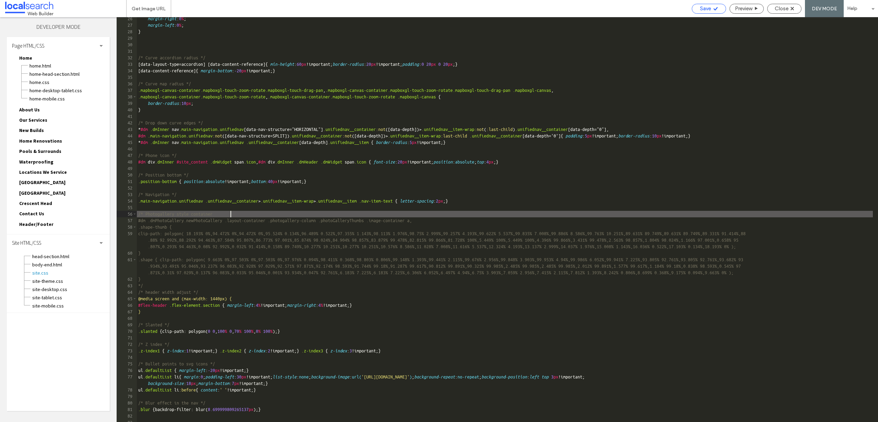
click at [716, 7] on icon at bounding box center [715, 8] width 5 height 5
click at [718, 9] on div "Save" at bounding box center [709, 8] width 34 height 6
click at [789, 7] on div "Close" at bounding box center [784, 8] width 34 height 6
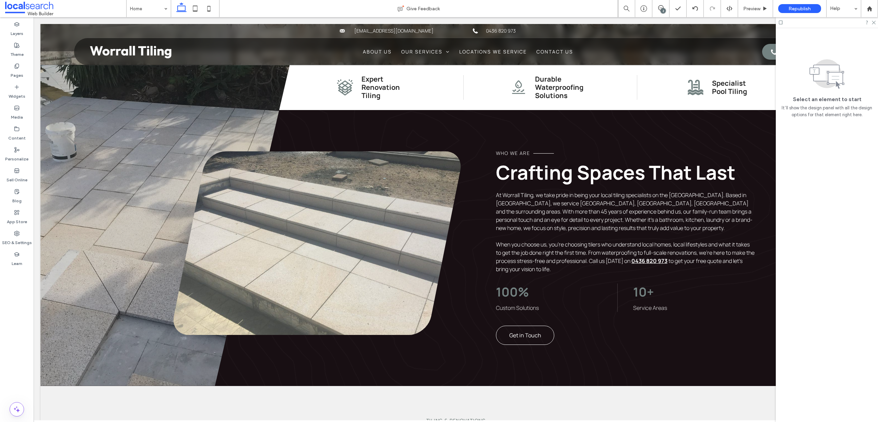
scroll to position [210, 0]
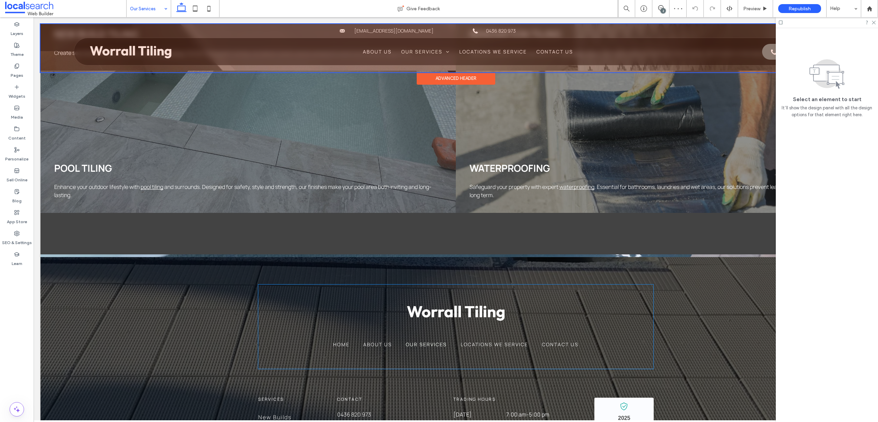
scroll to position [481, 0]
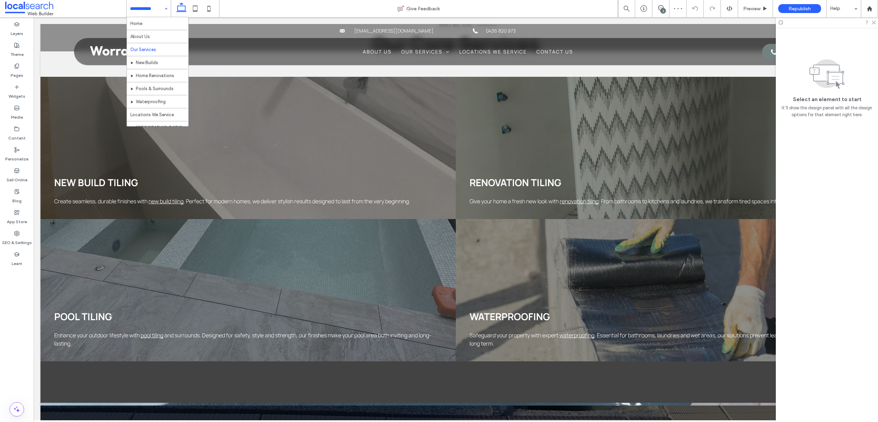
click at [151, 5] on input at bounding box center [147, 8] width 34 height 17
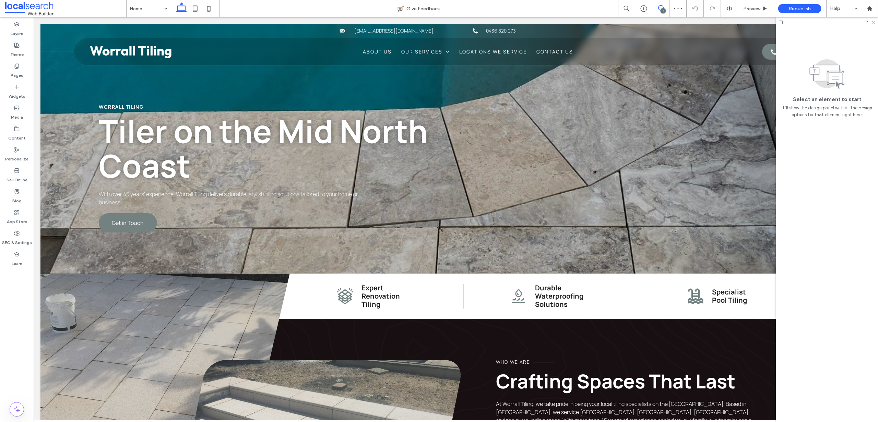
click at [661, 8] on icon at bounding box center [660, 7] width 5 height 5
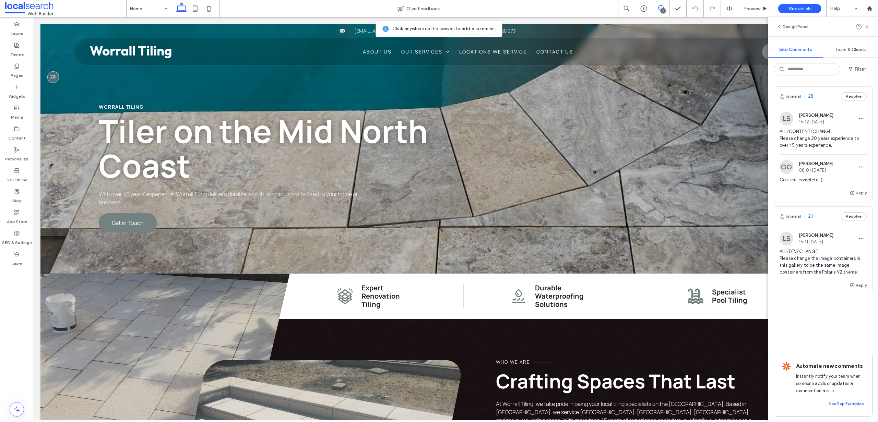
click at [814, 261] on span "ALL/DEV/CHANGE Please change the image containers in this gallery to be the sam…" at bounding box center [822, 261] width 87 height 27
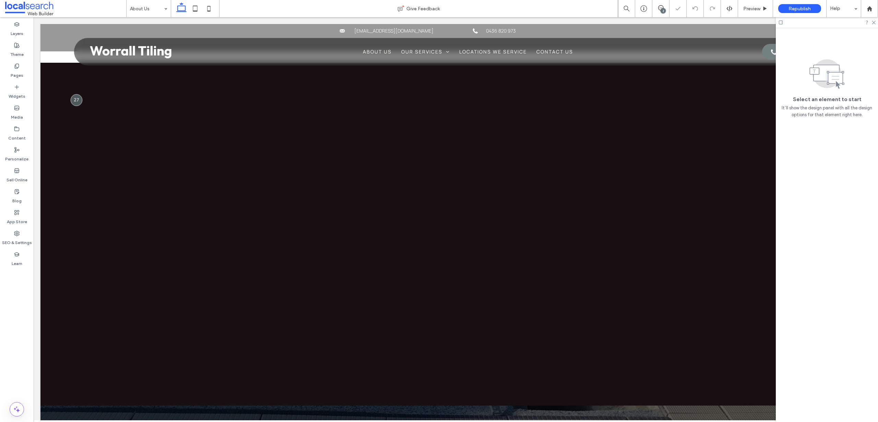
scroll to position [497, 0]
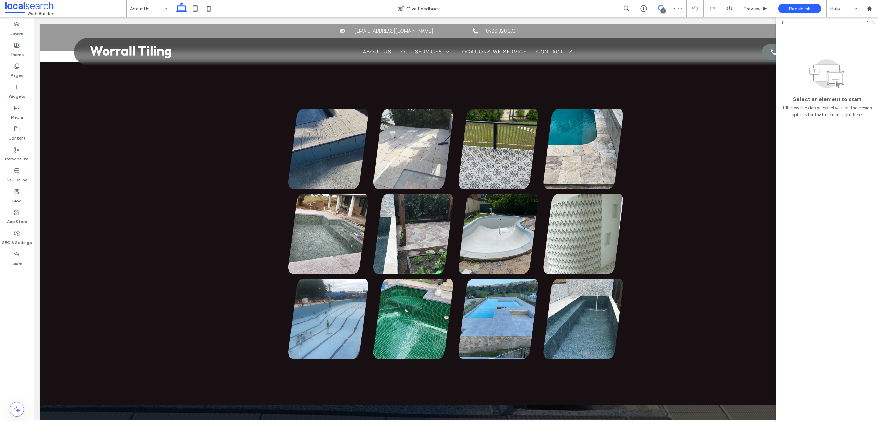
click at [663, 7] on use at bounding box center [660, 7] width 5 height 5
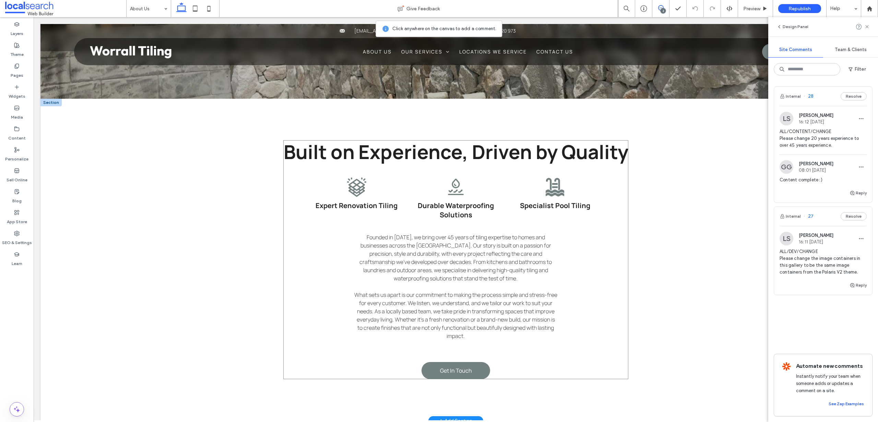
scroll to position [0, 0]
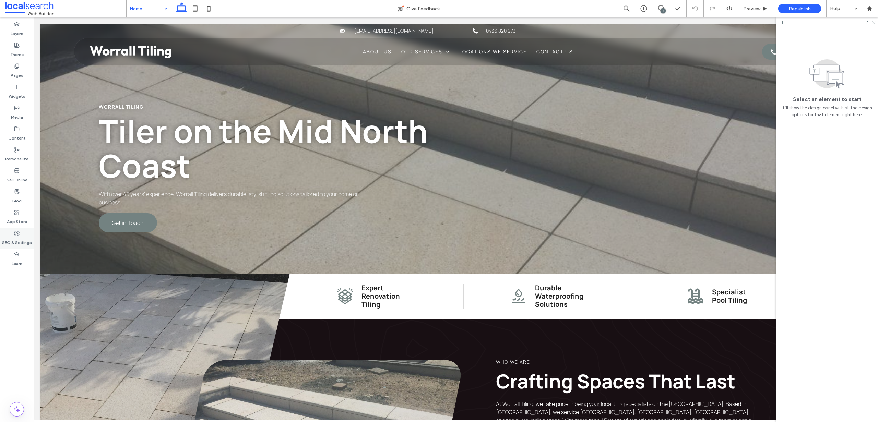
click at [24, 234] on div "SEO & Settings" at bounding box center [17, 238] width 34 height 21
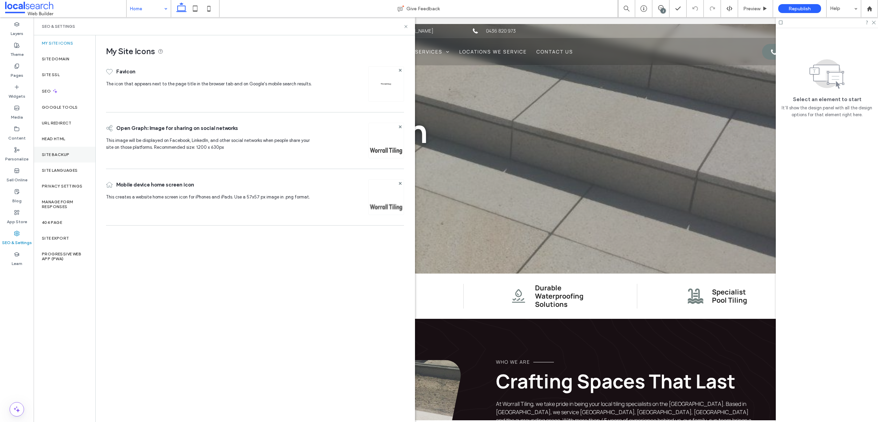
click at [57, 151] on div "Site Backup" at bounding box center [65, 155] width 62 height 16
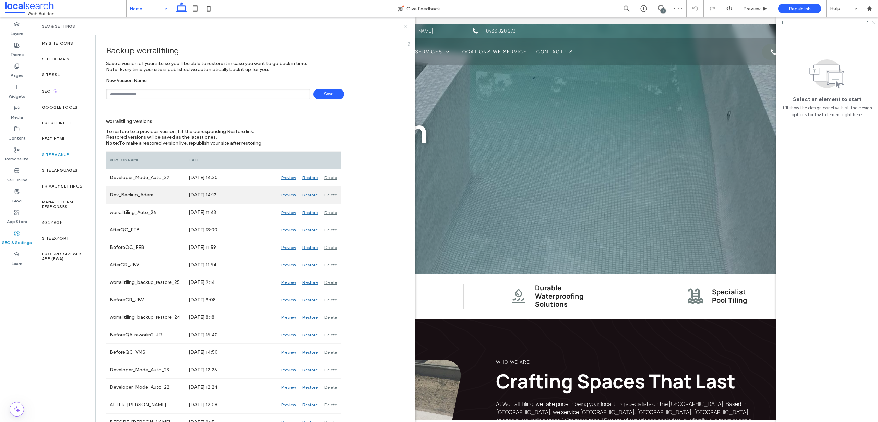
click at [306, 195] on div "Restore" at bounding box center [310, 195] width 22 height 17
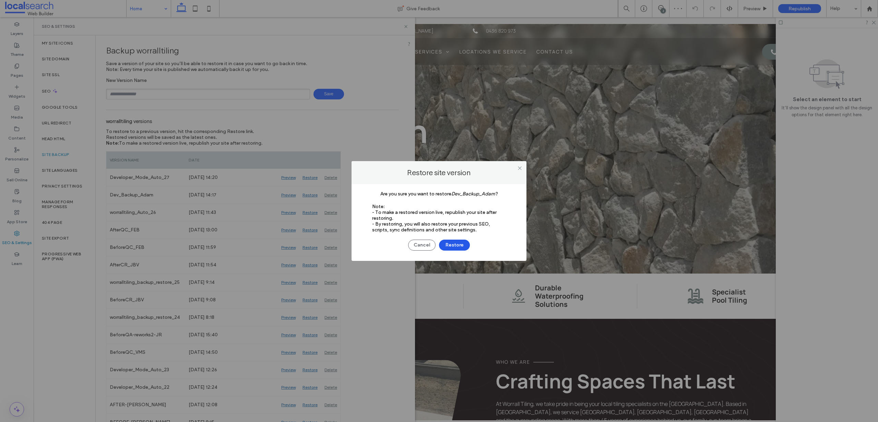
click at [452, 246] on button "Restore" at bounding box center [454, 245] width 31 height 11
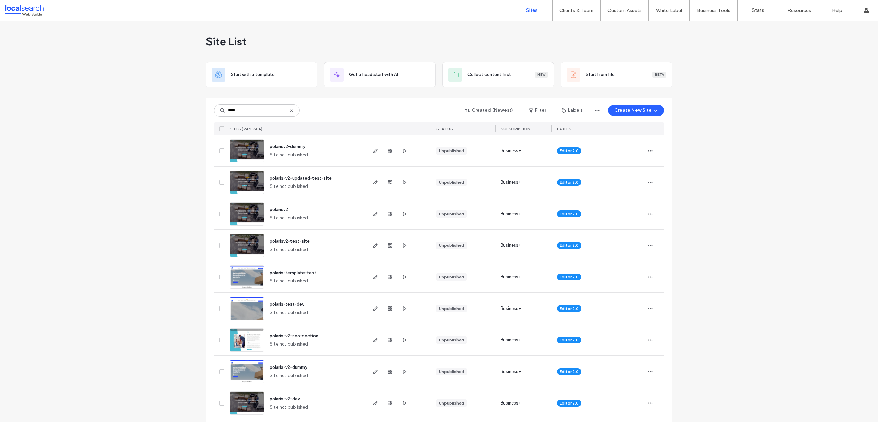
type input "****"
click at [248, 146] on img at bounding box center [247, 163] width 34 height 47
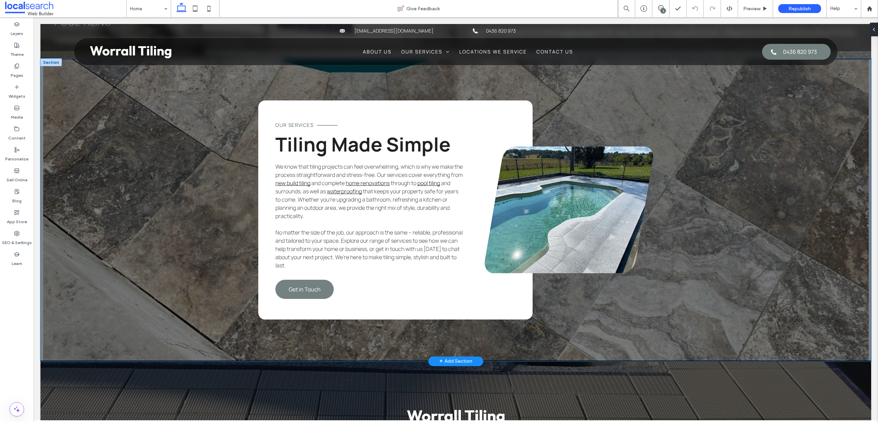
scroll to position [1072, 0]
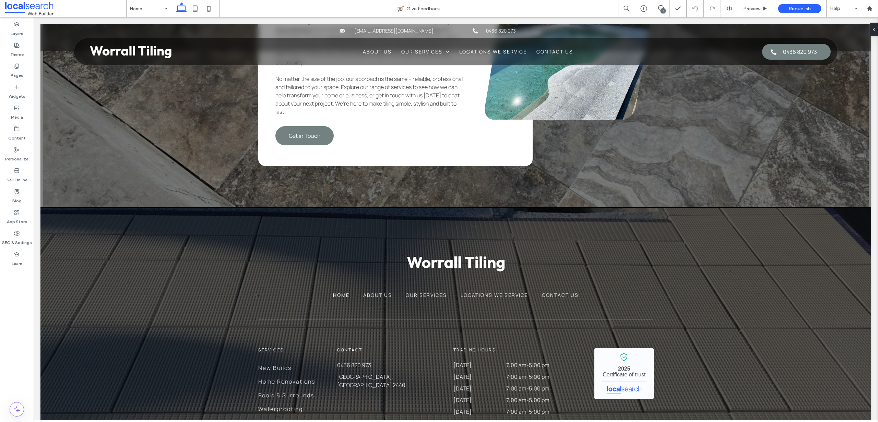
click at [661, 9] on div "2" at bounding box center [662, 10] width 5 height 5
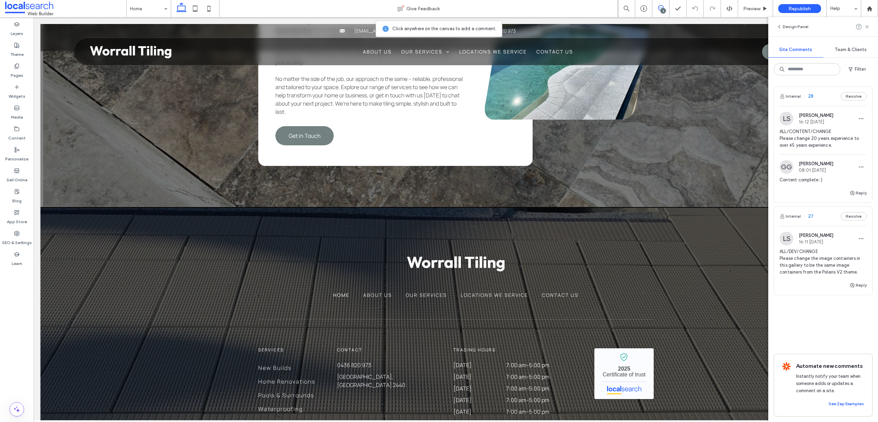
click at [808, 260] on span "ALL/DEV/CHANGE Please change the image containers in this gallery to be the sam…" at bounding box center [822, 261] width 87 height 27
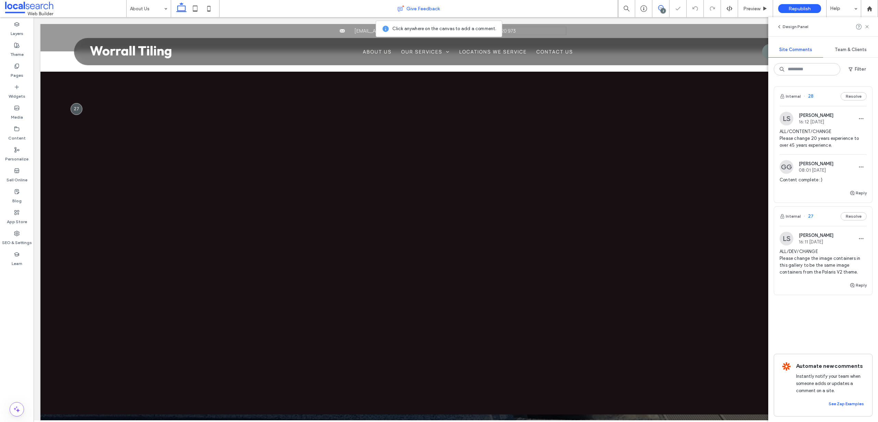
scroll to position [494, 0]
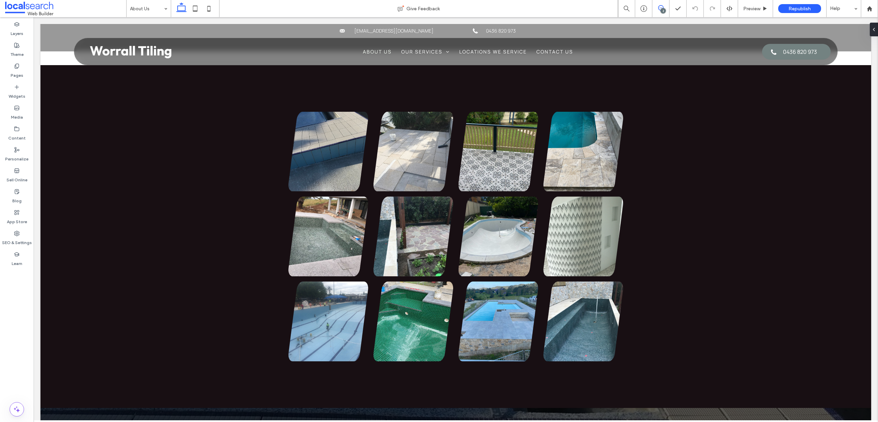
click at [663, 8] on span at bounding box center [660, 7] width 17 height 5
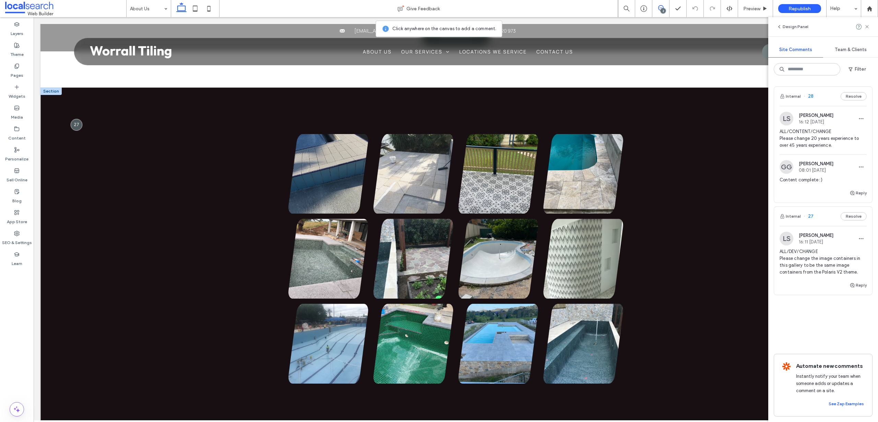
scroll to position [429, 0]
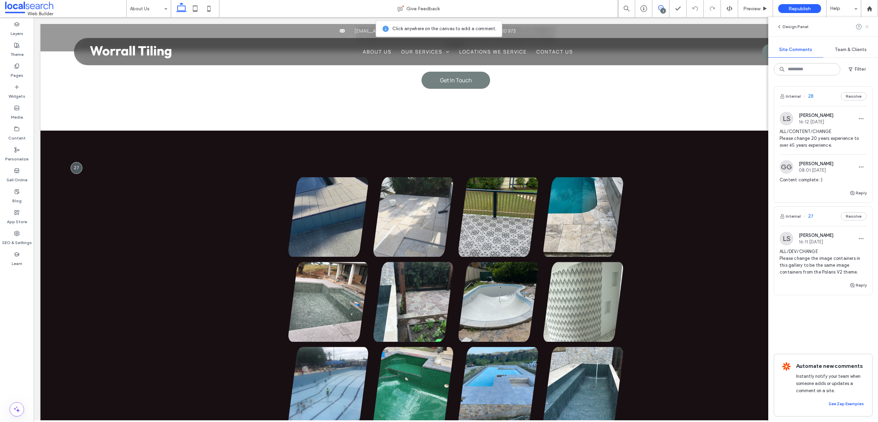
click at [867, 26] on use at bounding box center [866, 26] width 3 height 3
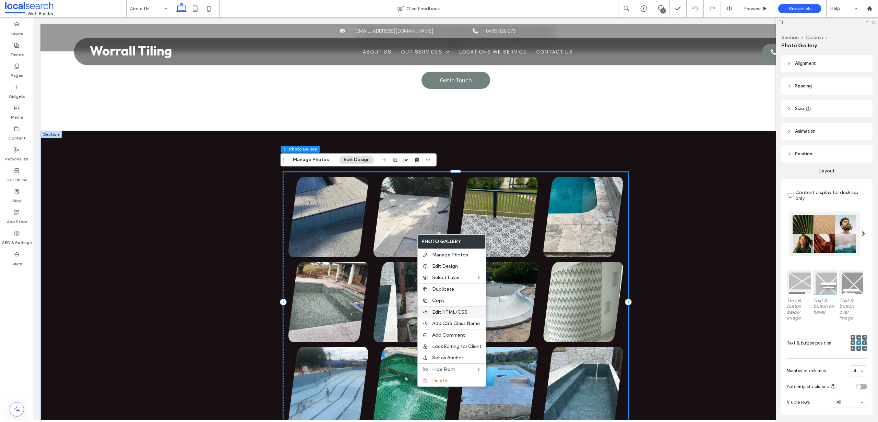
drag, startPoint x: 443, startPoint y: 313, endPoint x: 409, endPoint y: 296, distance: 38.0
click at [443, 313] on span "Edit HTML/CSS" at bounding box center [449, 312] width 35 height 6
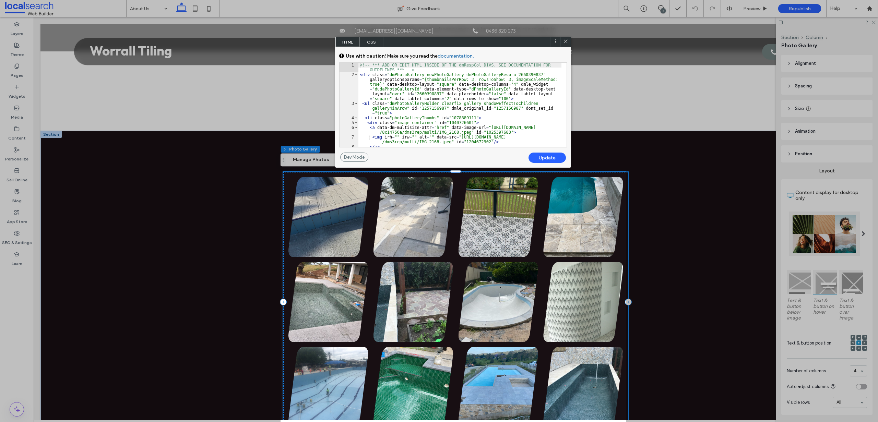
click at [564, 44] on span at bounding box center [565, 42] width 5 height 6
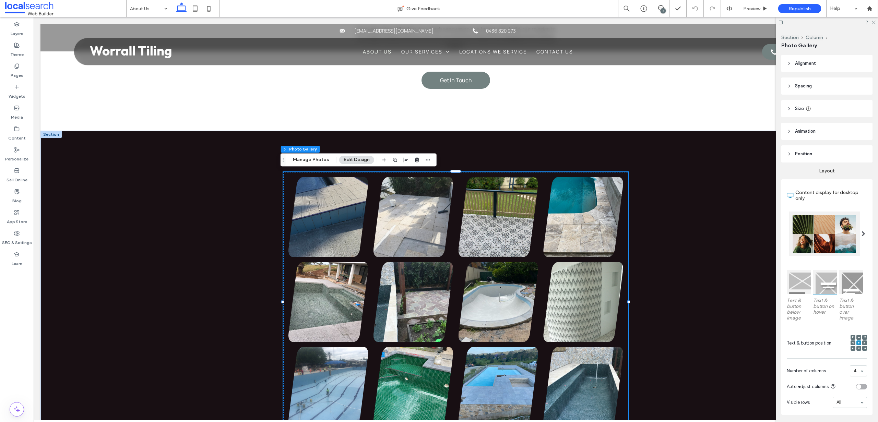
click at [861, 233] on span at bounding box center [863, 233] width 4 height 5
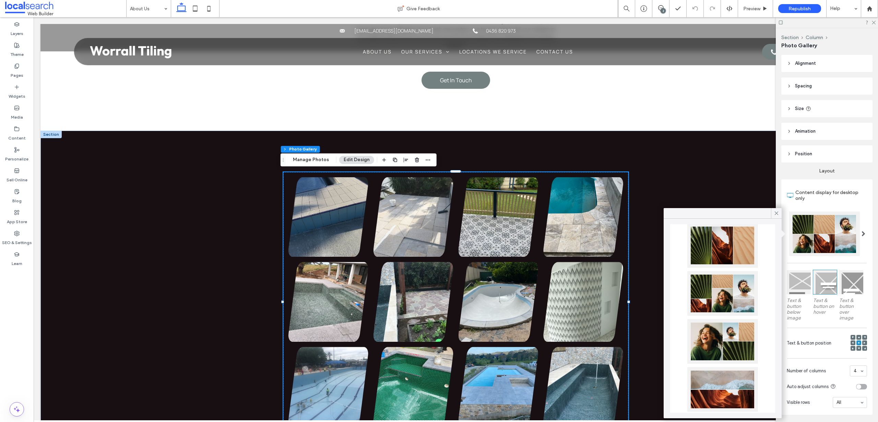
scroll to position [123, 0]
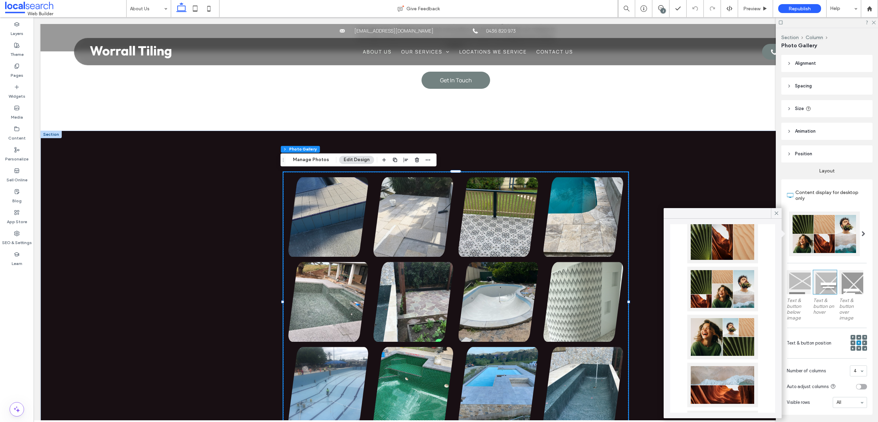
click at [707, 288] on div at bounding box center [722, 289] width 71 height 45
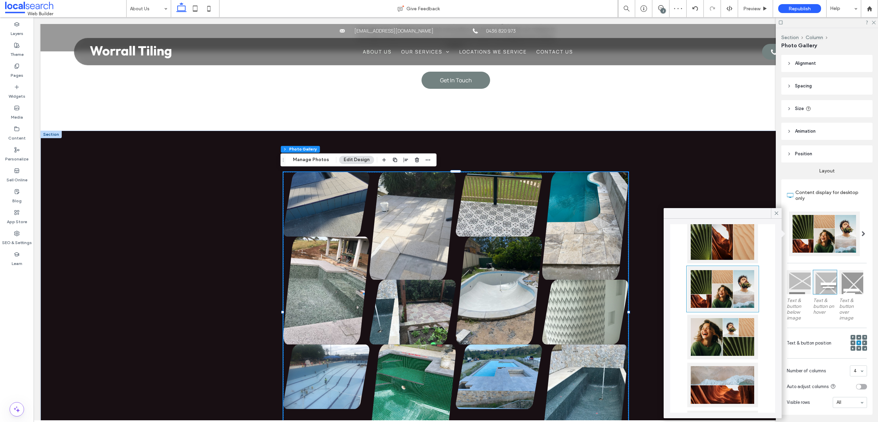
click at [779, 213] on div at bounding box center [776, 213] width 11 height 10
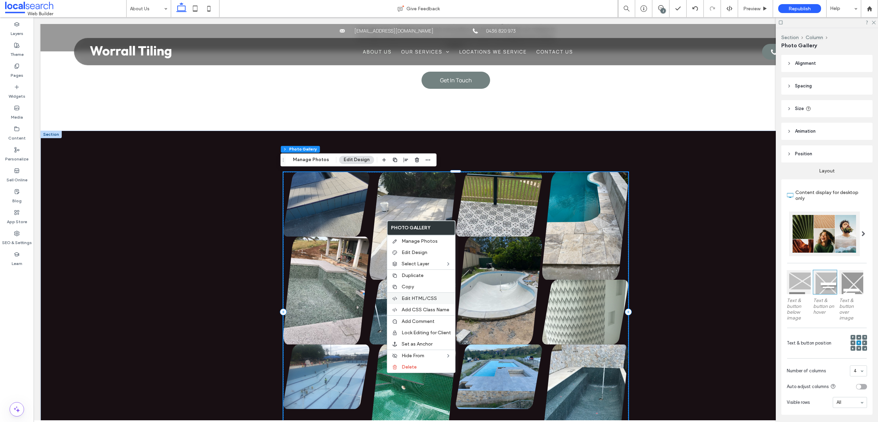
click at [422, 298] on span "Edit HTML/CSS" at bounding box center [419, 299] width 35 height 6
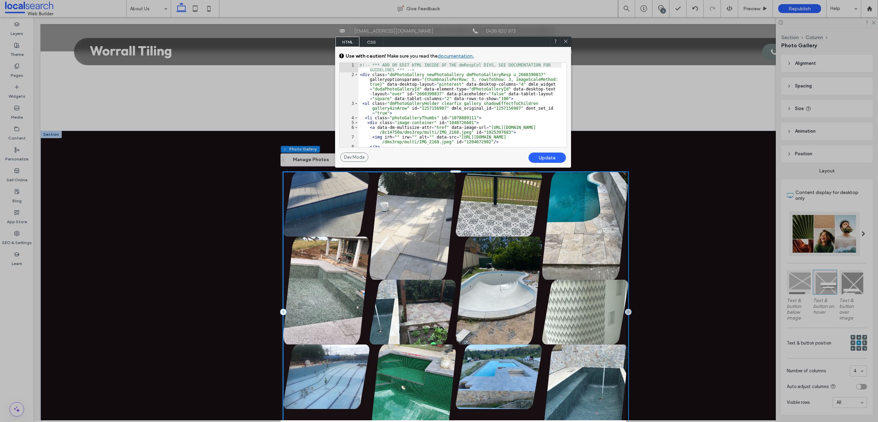
click at [372, 37] on span "CSS" at bounding box center [371, 42] width 24 height 10
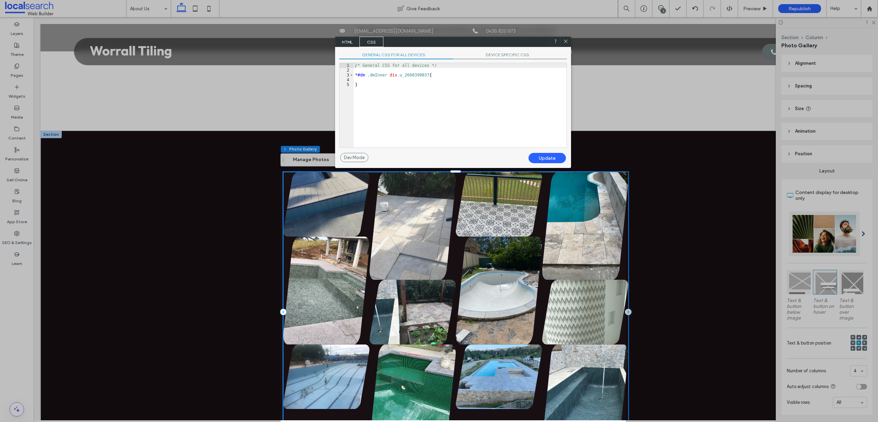
click at [432, 111] on div "/* General CSS for all devices */ * #dm .dmInner div .u_2660390837 { }" at bounding box center [460, 110] width 213 height 94
click at [484, 55] on span "DEVICE SPECIFIC CSS" at bounding box center [510, 55] width 114 height 7
click at [385, 59] on span "GENERAL CSS FOR ALL DEVICES" at bounding box center [396, 55] width 114 height 7
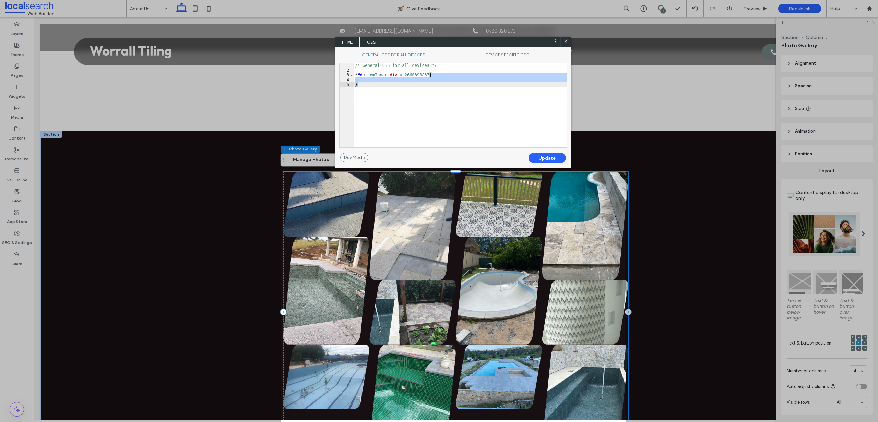
click at [342, 39] on span "HTML" at bounding box center [347, 42] width 24 height 10
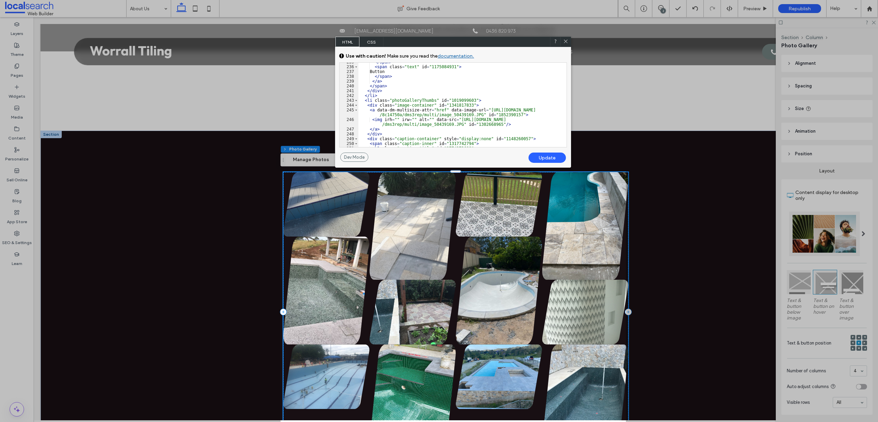
scroll to position [0, 0]
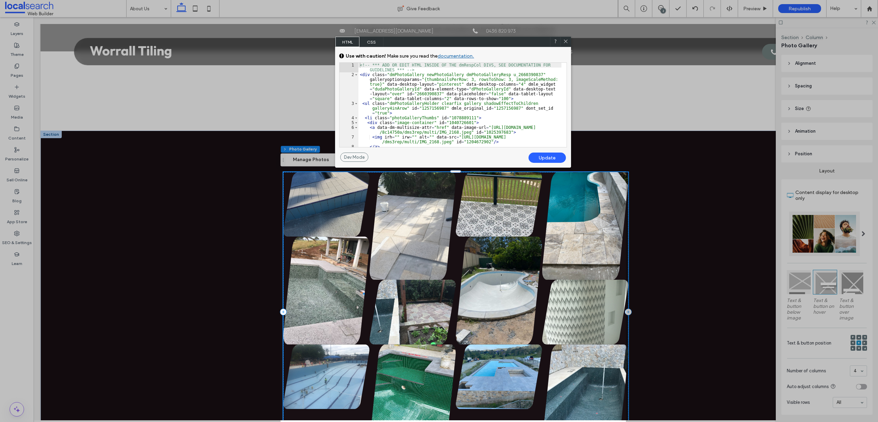
click at [567, 41] on icon at bounding box center [565, 41] width 5 height 5
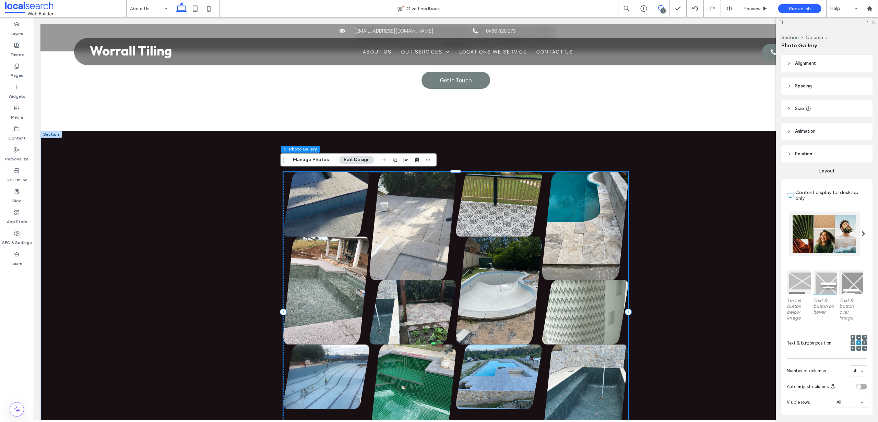
click at [658, 6] on use at bounding box center [660, 7] width 5 height 5
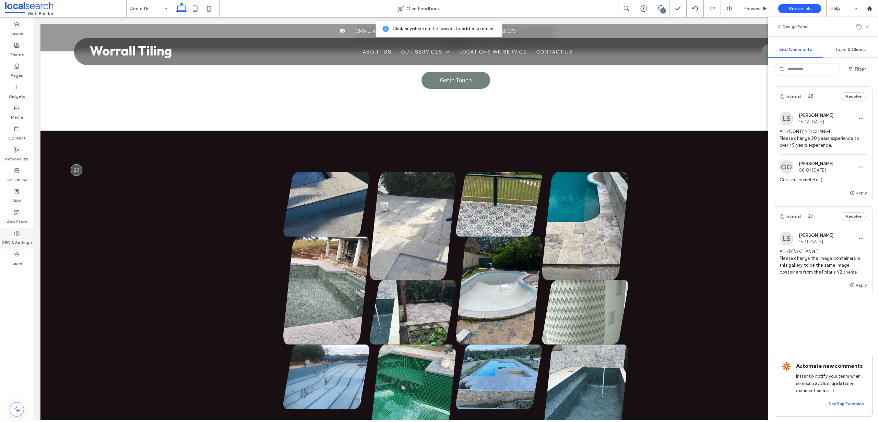
click at [17, 238] on label "SEO & Settings" at bounding box center [17, 241] width 30 height 10
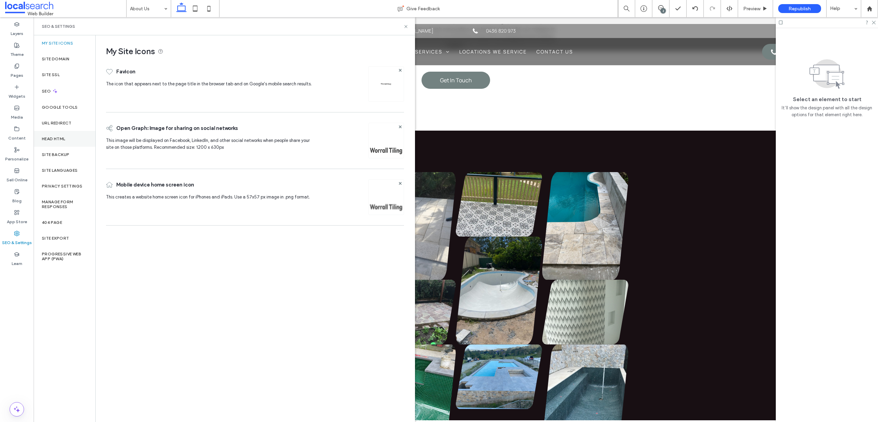
click at [60, 140] on label "Head HTML" at bounding box center [54, 138] width 24 height 5
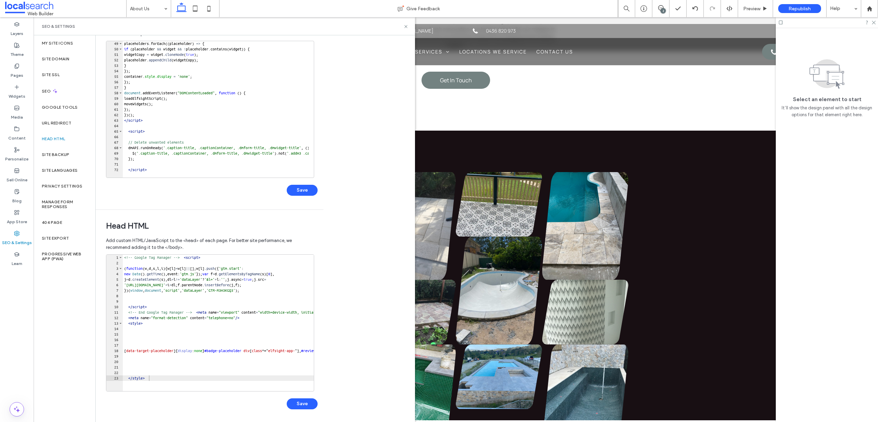
scroll to position [48, 0]
click at [406, 26] on icon at bounding box center [405, 26] width 5 height 5
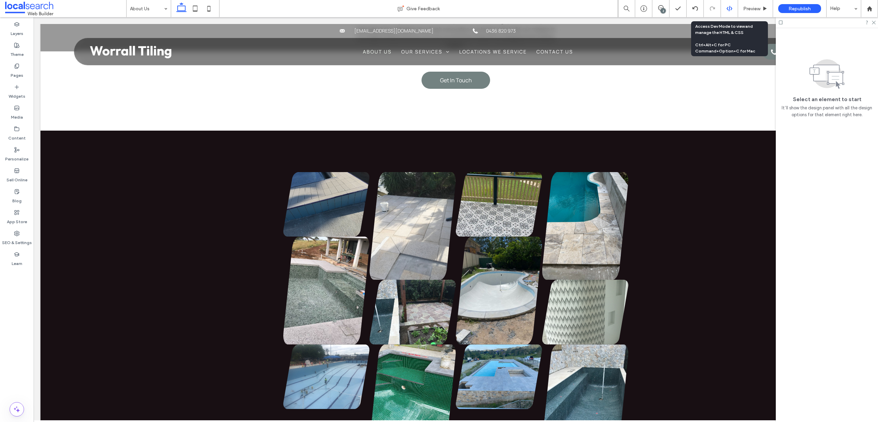
click at [728, 9] on icon at bounding box center [729, 8] width 6 height 6
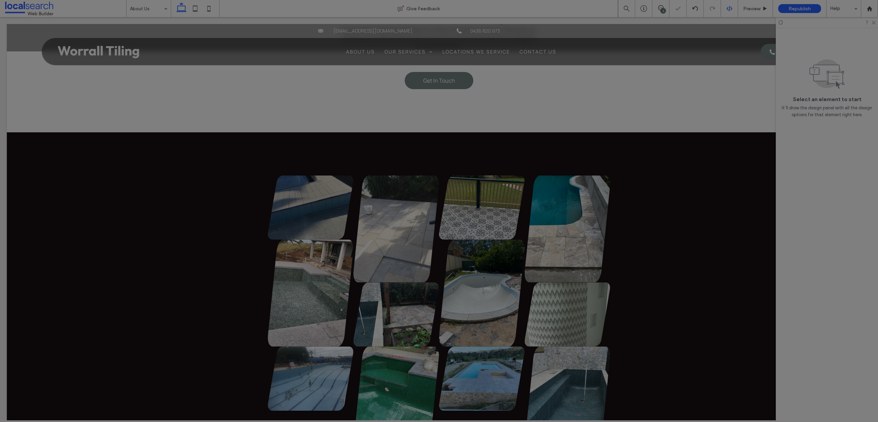
scroll to position [0, 0]
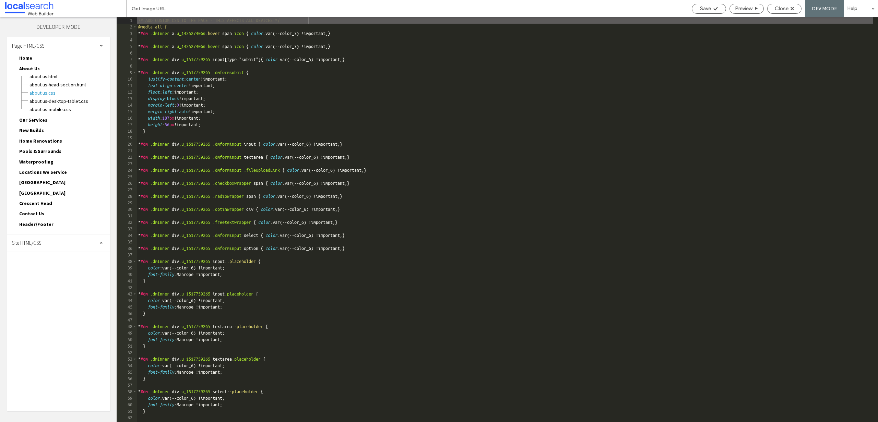
click at [27, 242] on span "Site HTML/CSS" at bounding box center [26, 243] width 29 height 7
click at [40, 274] on span "site.css" at bounding box center [71, 273] width 78 height 7
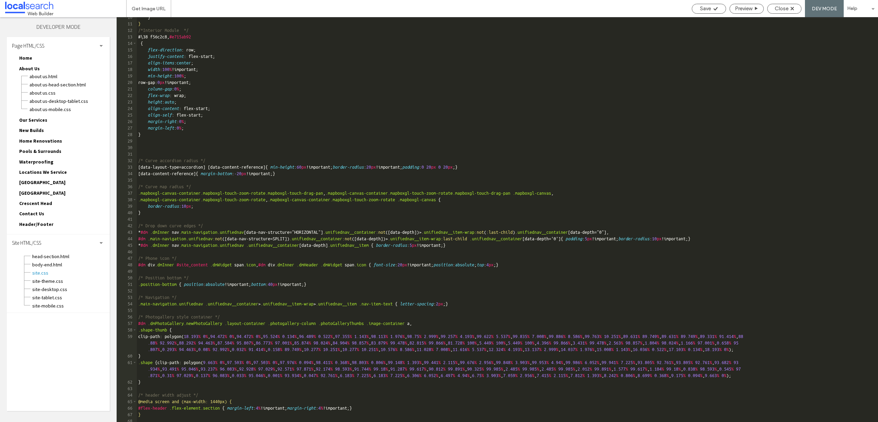
scroll to position [82, 0]
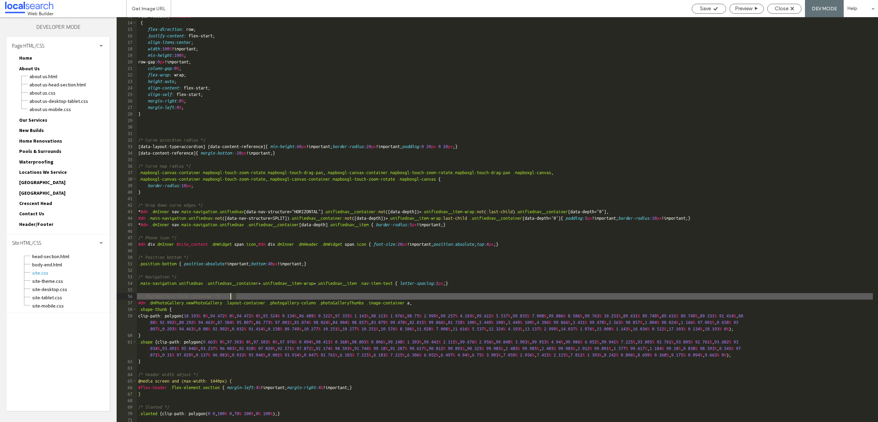
drag, startPoint x: 238, startPoint y: 296, endPoint x: 229, endPoint y: 296, distance: 8.6
click at [229, 296] on div "#\ 38 f56c2c8 , #e715ab92 { flex-direction : row; justify-content : flex-start;…" at bounding box center [505, 222] width 736 height 418
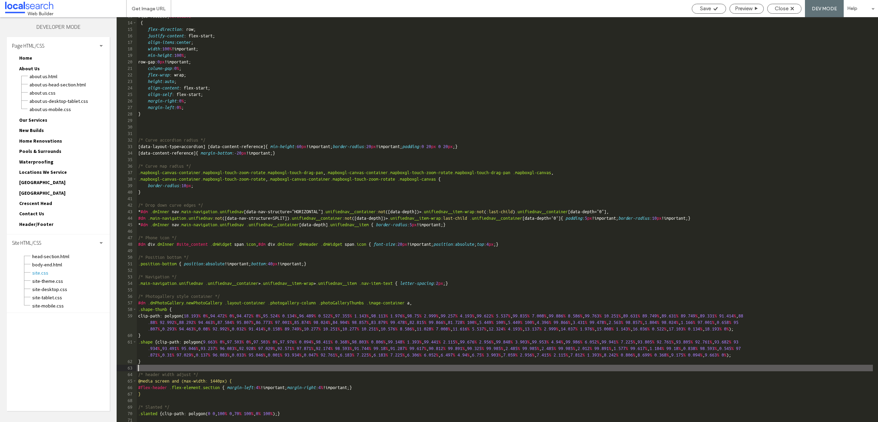
click at [142, 369] on div "#\ 38 f56c2c8 , #e715ab92 { flex-direction : row; justify-content : flex-start;…" at bounding box center [505, 222] width 736 height 418
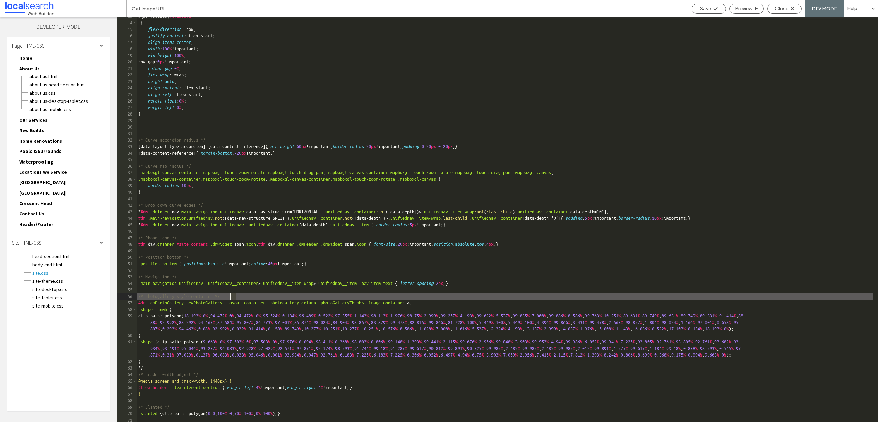
drag, startPoint x: 240, startPoint y: 296, endPoint x: 231, endPoint y: 297, distance: 8.7
click at [231, 297] on div "#\ 38 f56c2c8 , #e715ab92 { flex-direction : row; justify-content : flex-start;…" at bounding box center [505, 222] width 736 height 418
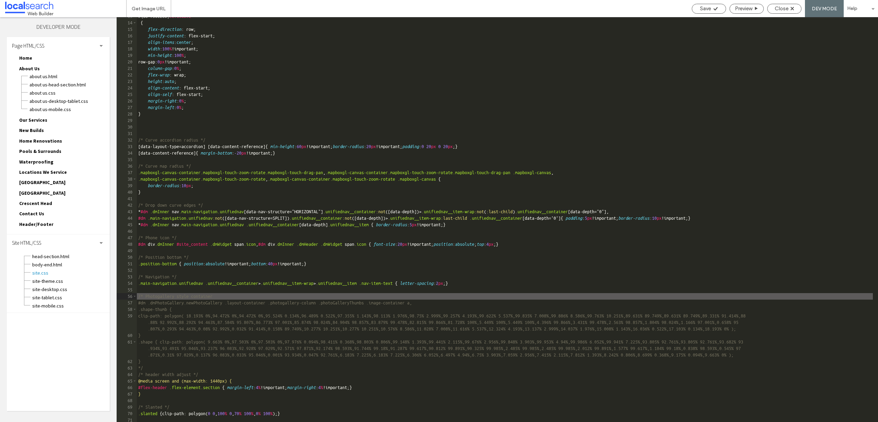
click at [159, 367] on div "#\ 38 f56c2c8 , #e715ab92 { flex-direction : row; justify-content : flex-start;…" at bounding box center [505, 222] width 736 height 418
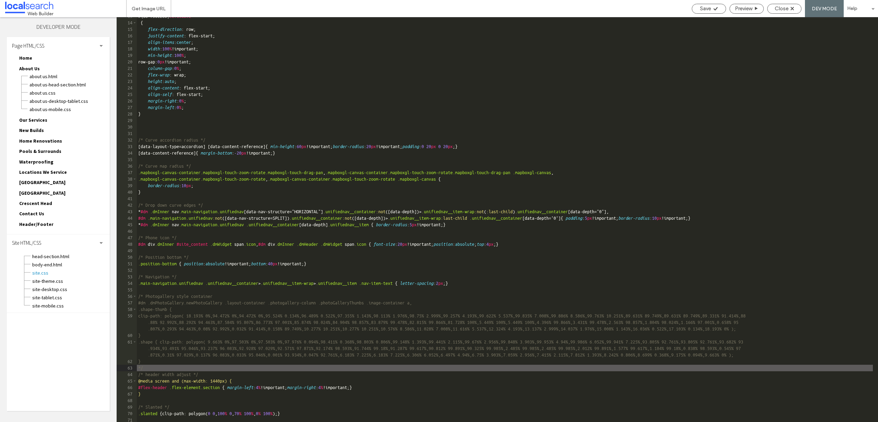
type textarea "**"
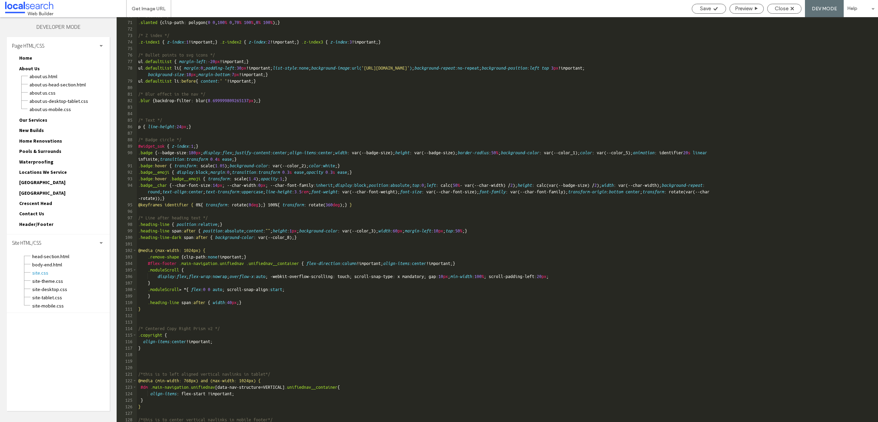
scroll to position [295, 0]
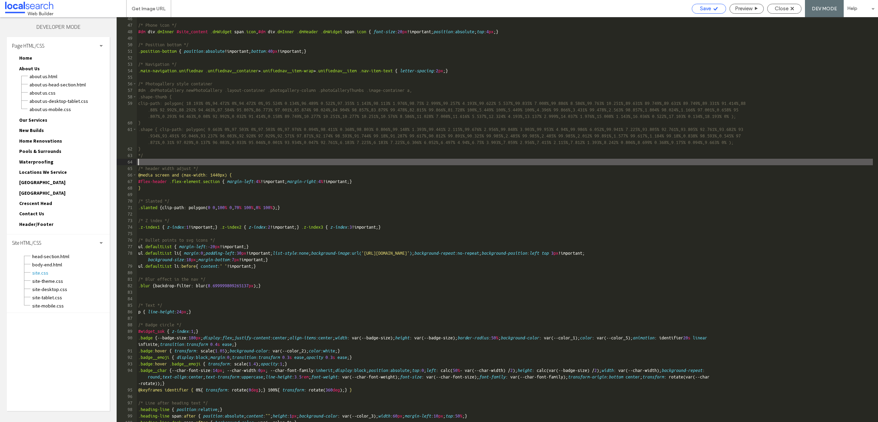
click at [710, 8] on span "Save" at bounding box center [705, 8] width 11 height 6
click at [711, 8] on div "Save" at bounding box center [709, 8] width 34 height 6
click at [787, 7] on span "Close" at bounding box center [782, 8] width 14 height 6
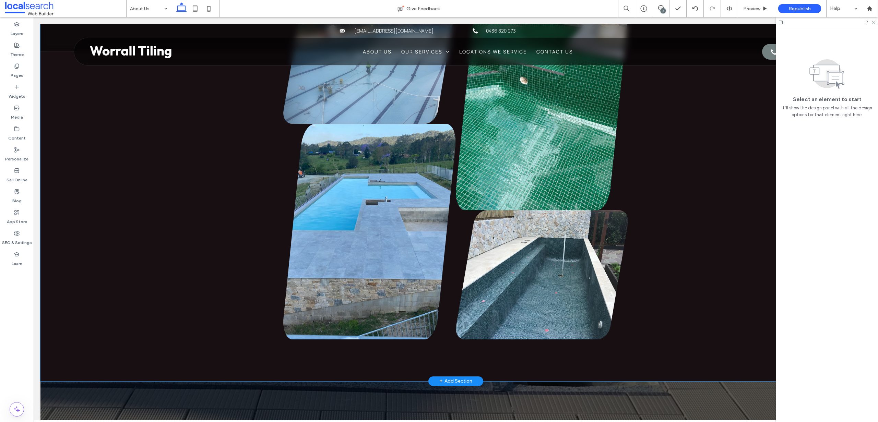
scroll to position [1300, 0]
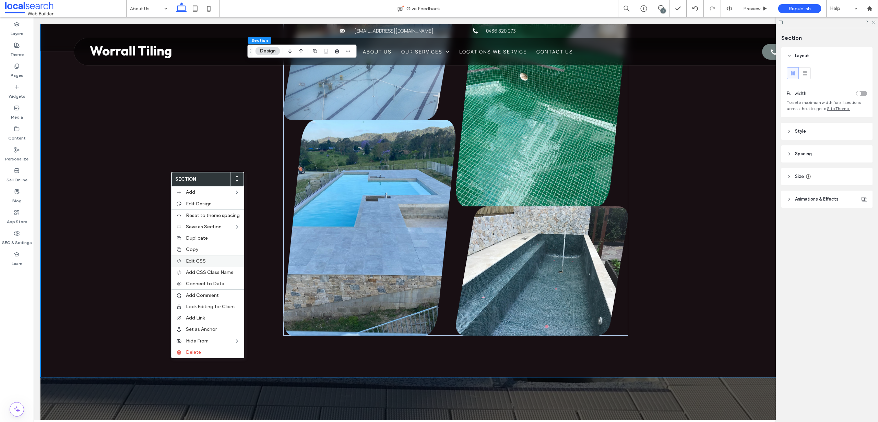
click at [200, 264] on div "Edit CSS" at bounding box center [207, 261] width 72 height 12
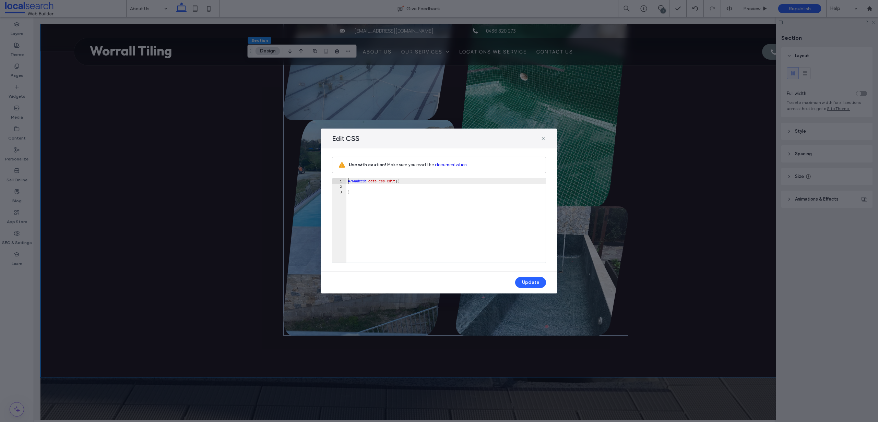
scroll to position [0, 0]
click at [438, 210] on div "#76aab22b [ data-css-edit ] { }" at bounding box center [445, 225] width 199 height 95
click at [543, 138] on icon at bounding box center [542, 138] width 5 height 5
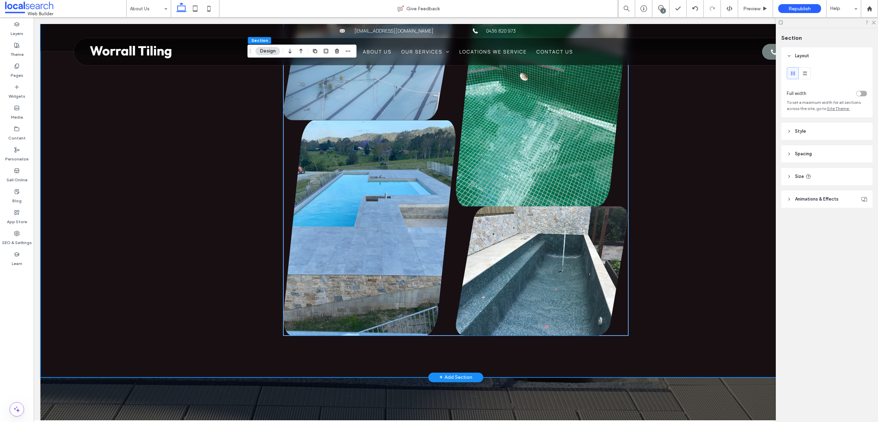
click at [407, 173] on link at bounding box center [369, 228] width 172 height 216
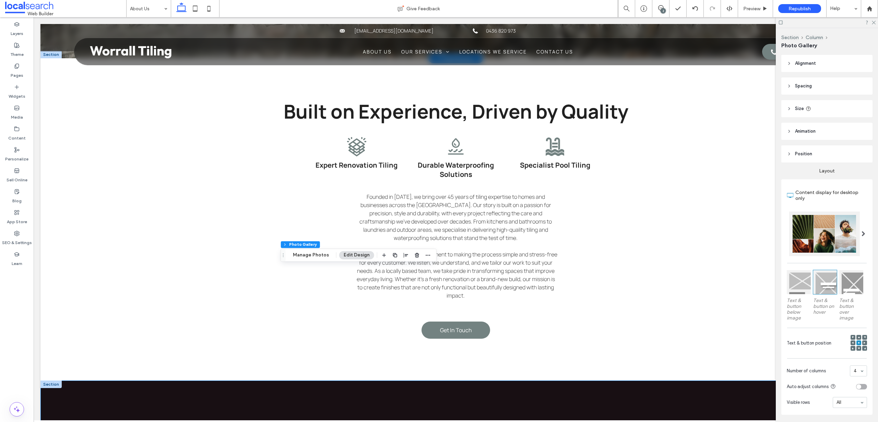
scroll to position [0, 0]
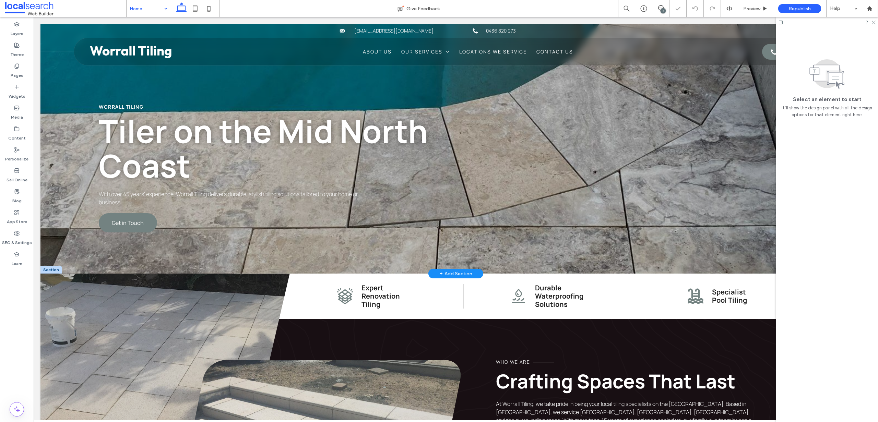
scroll to position [141, 0]
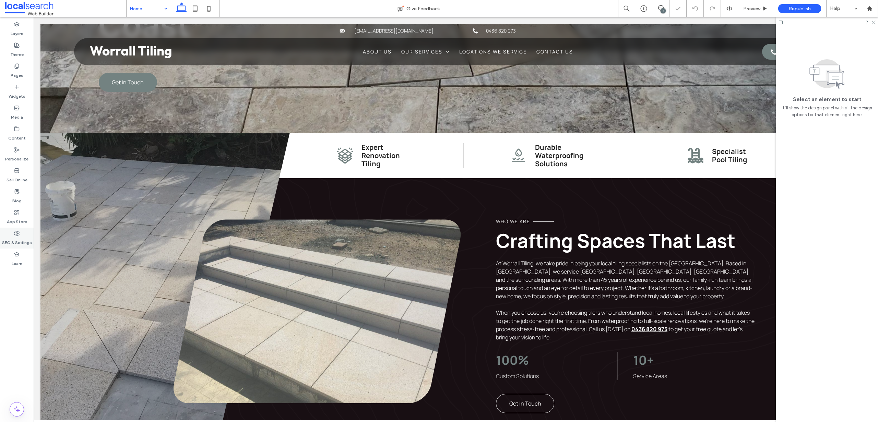
click at [9, 229] on div "SEO & Settings" at bounding box center [17, 238] width 34 height 21
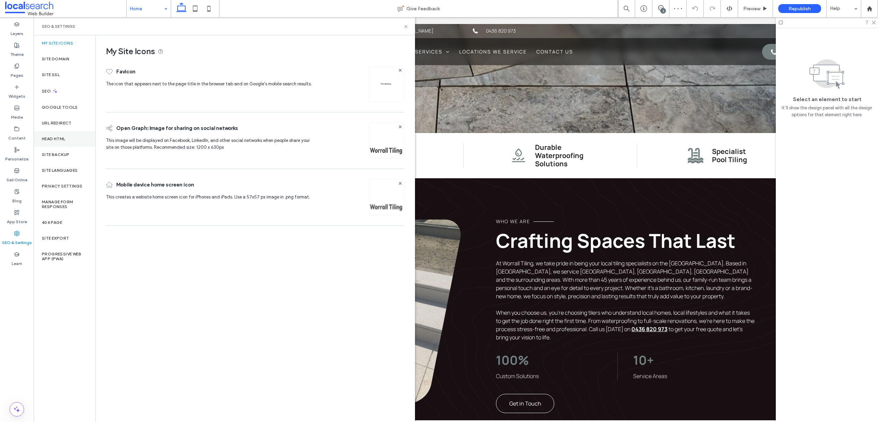
click at [61, 142] on div "Head HTML" at bounding box center [65, 139] width 62 height 16
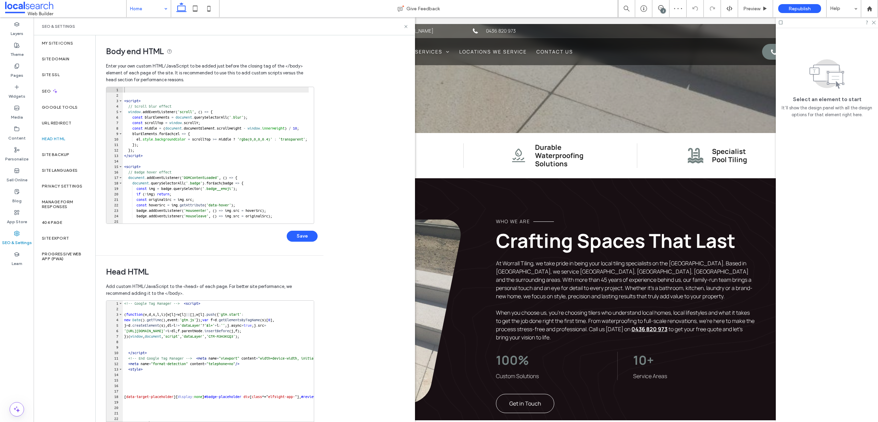
click at [408, 29] on div "SEO & Settings" at bounding box center [224, 26] width 381 height 18
click at [660, 4] on div "2" at bounding box center [660, 8] width 17 height 17
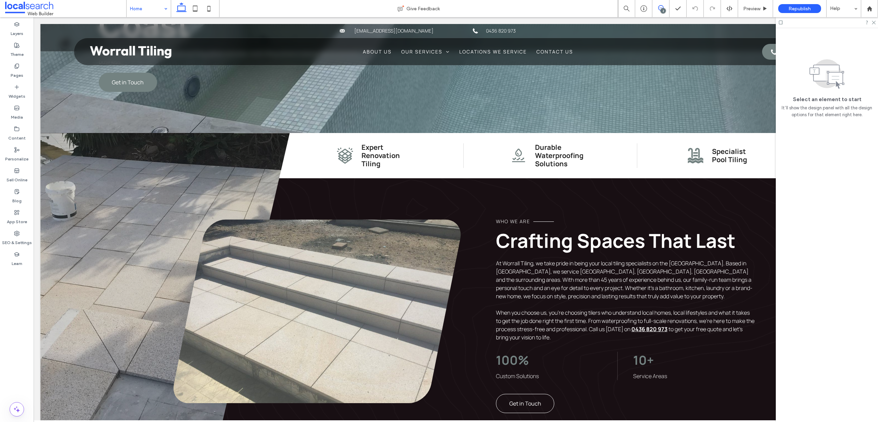
click at [661, 6] on icon at bounding box center [660, 7] width 5 height 5
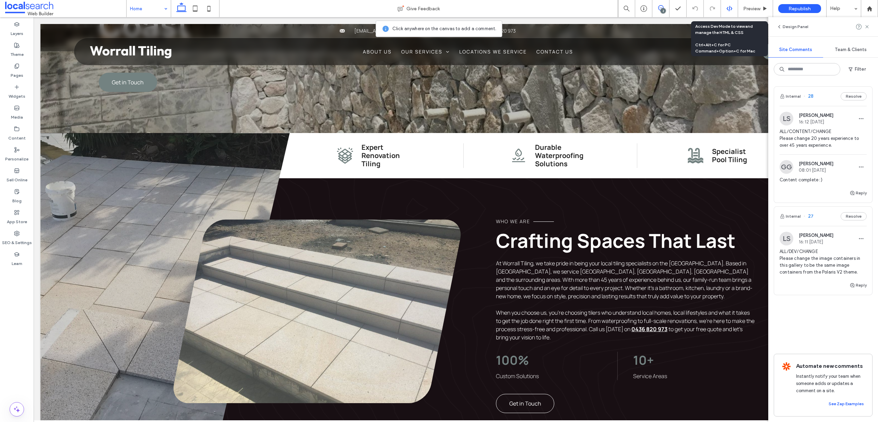
click at [729, 6] on use at bounding box center [728, 8] width 5 height 5
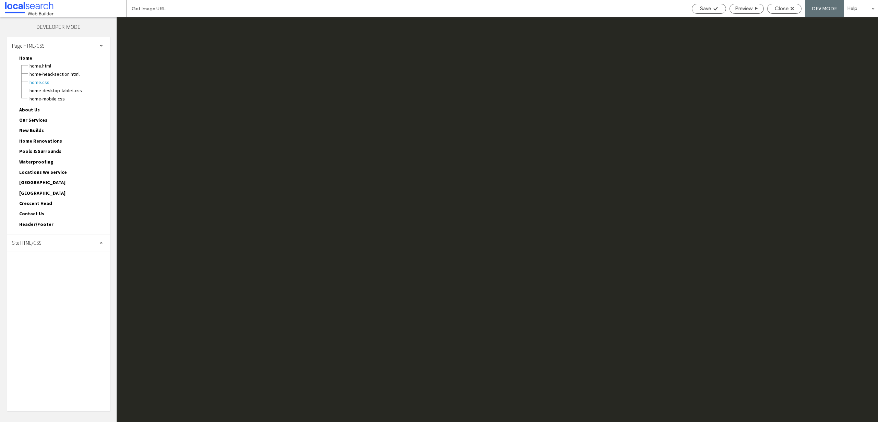
scroll to position [0, 0]
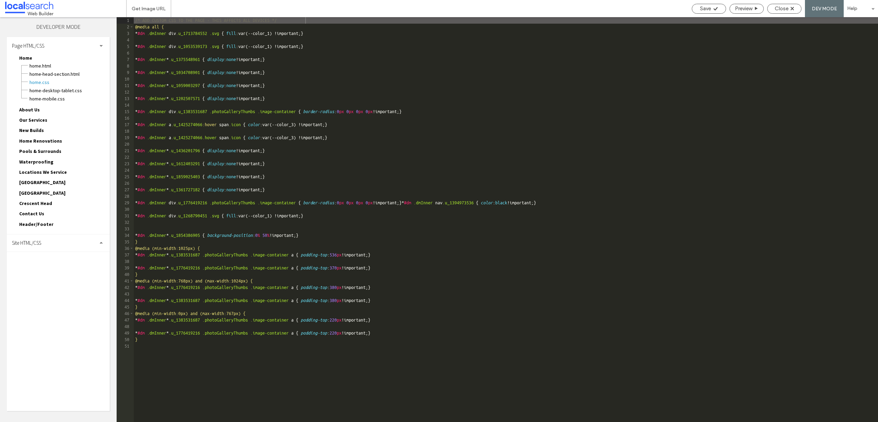
click at [40, 243] on span "Site HTML/CSS" at bounding box center [26, 243] width 29 height 7
click at [41, 279] on span "site-theme.css" at bounding box center [71, 281] width 78 height 7
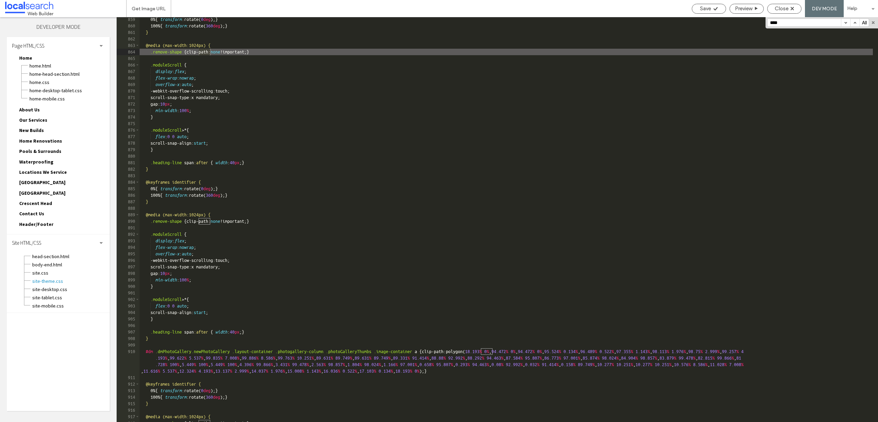
scroll to position [2765, 0]
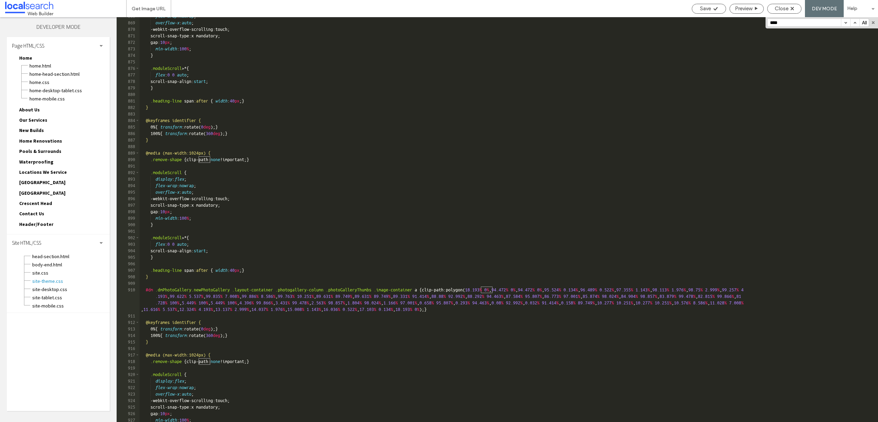
type input "****"
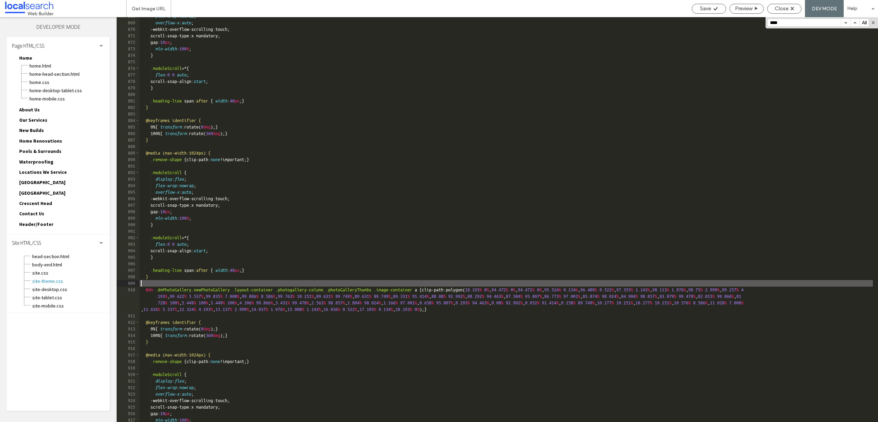
click at [166, 282] on div "flex-wrap : nowrap ; overflow-x : auto ; -webkit-overflow-scrolling:touch; scro…" at bounding box center [506, 222] width 733 height 418
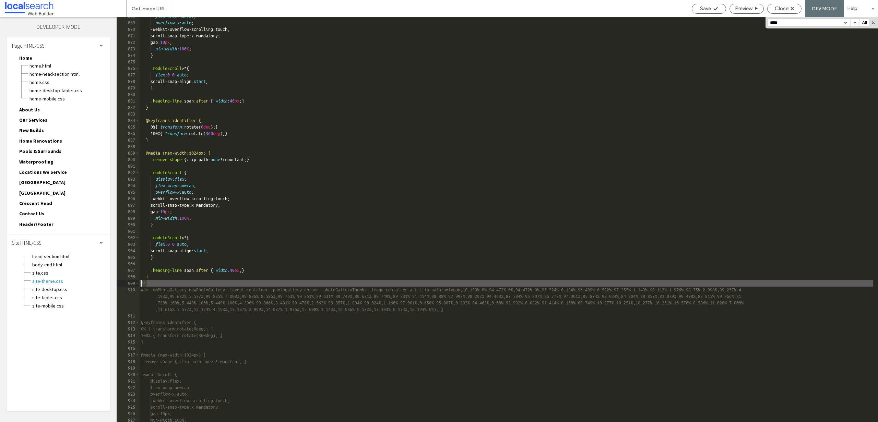
drag, startPoint x: 150, startPoint y: 285, endPoint x: 140, endPoint y: 284, distance: 9.6
click at [140, 284] on div "flex-wrap : nowrap ; overflow-x : auto ; -webkit-overflow-scrolling:touch; scro…" at bounding box center [506, 222] width 733 height 418
click at [149, 314] on div "flex-wrap : nowrap ; overflow-x : auto ; -webkit-overflow-scrolling:touch; scro…" at bounding box center [506, 222] width 733 height 418
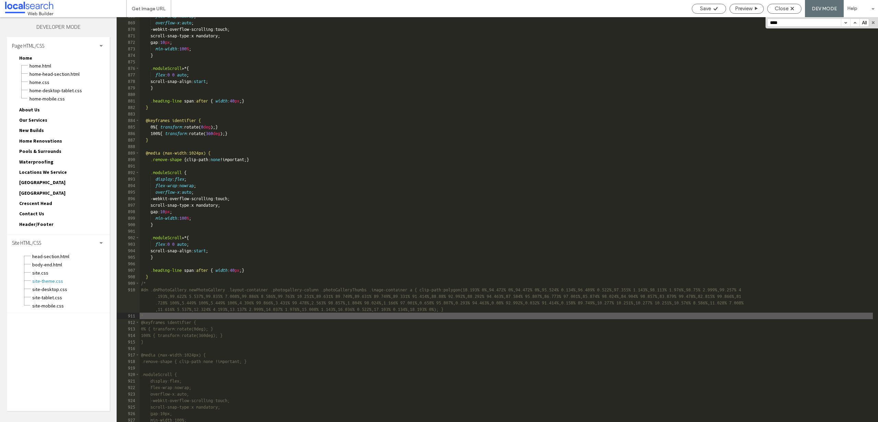
type textarea "**"
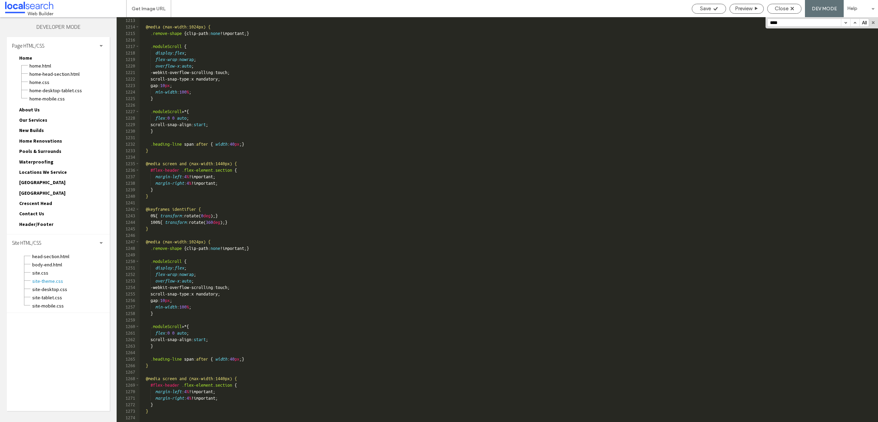
scroll to position [4033, 0]
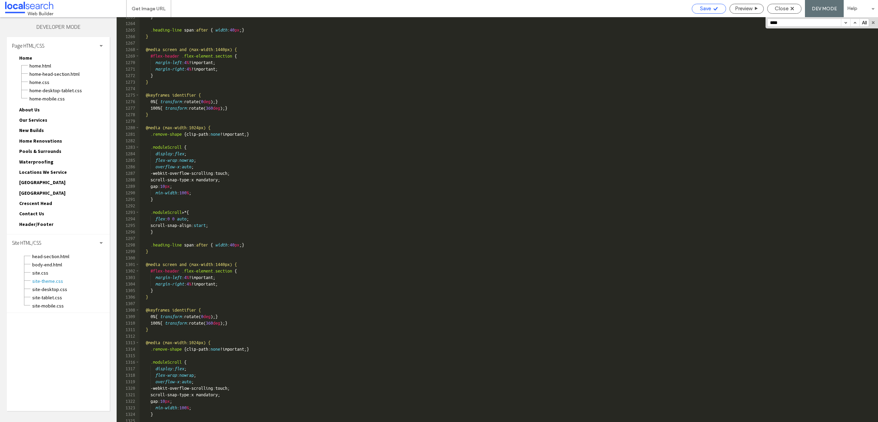
click at [713, 9] on icon at bounding box center [715, 8] width 5 height 5
click at [714, 5] on div "Save" at bounding box center [709, 8] width 34 height 6
click at [788, 9] on span "Close" at bounding box center [782, 8] width 14 height 6
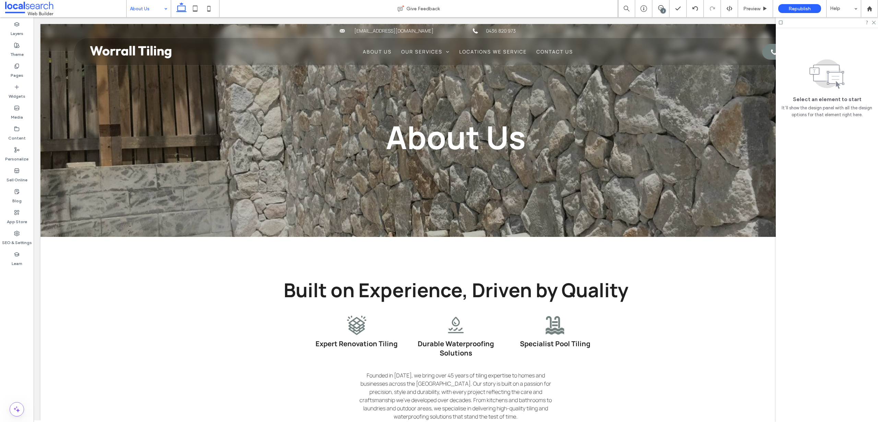
scroll to position [0, 0]
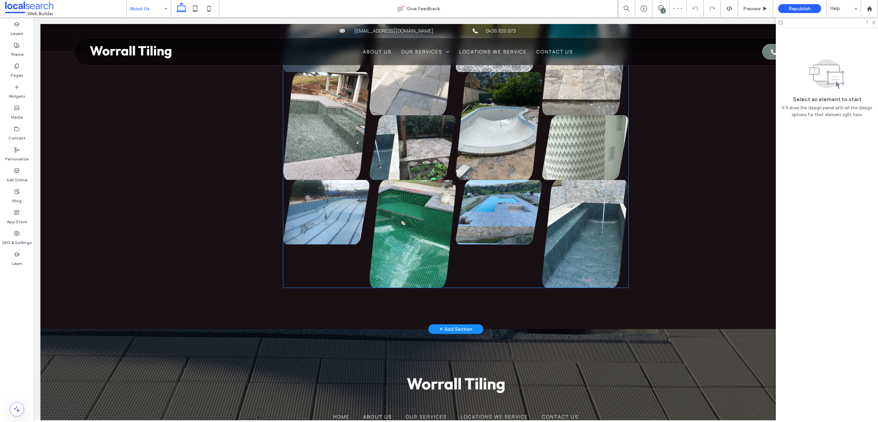
scroll to position [667, 0]
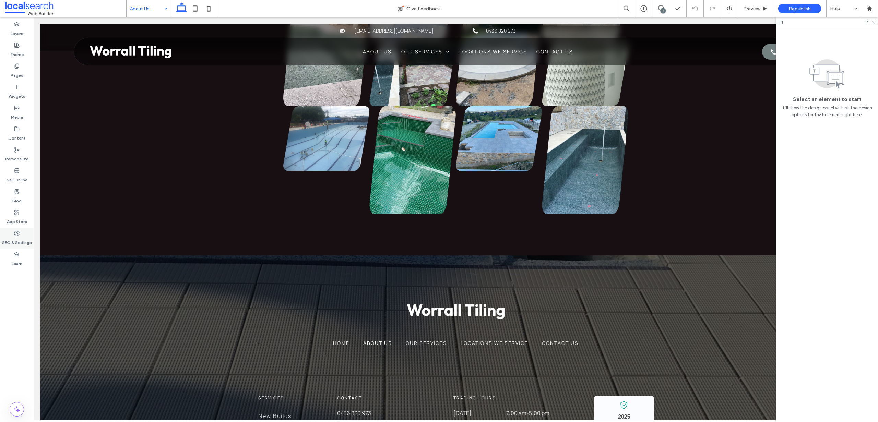
click at [23, 234] on div "SEO & Settings" at bounding box center [17, 238] width 34 height 21
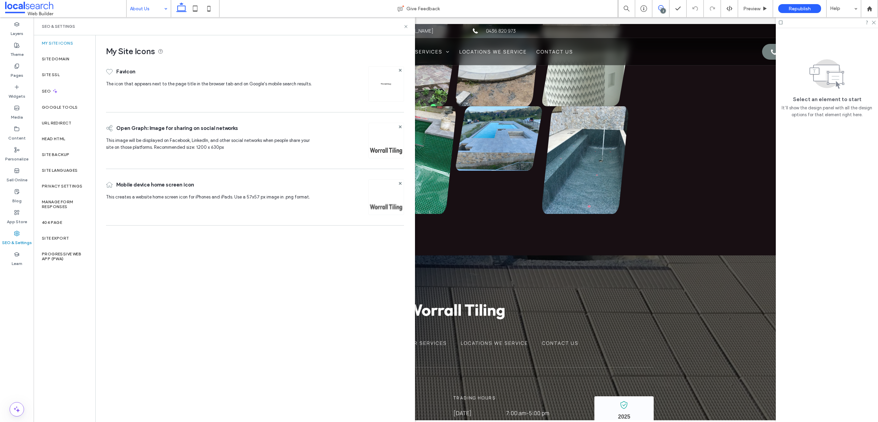
click at [660, 7] on icon at bounding box center [660, 7] width 5 height 5
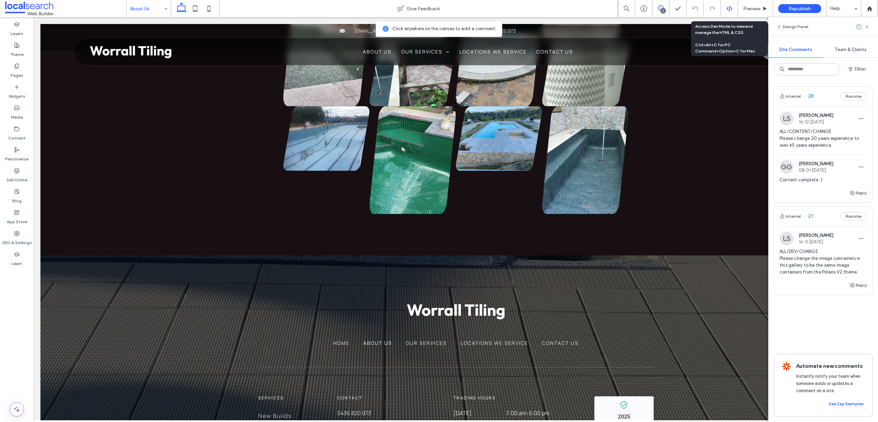
click at [732, 8] on icon at bounding box center [729, 8] width 6 height 6
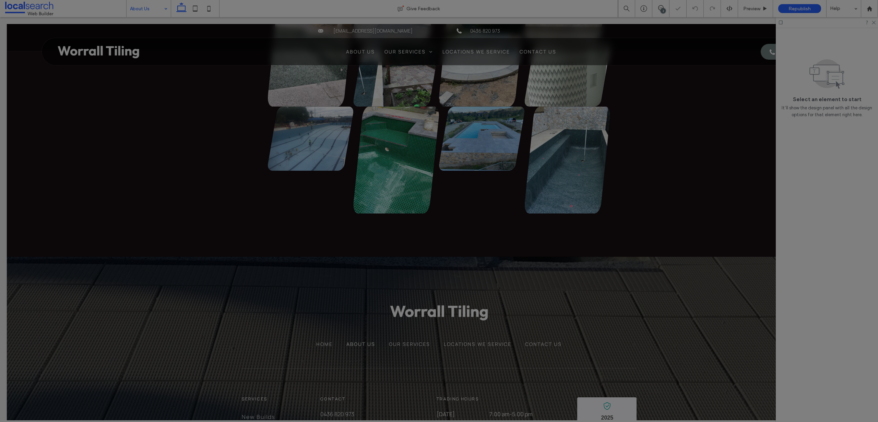
scroll to position [0, 0]
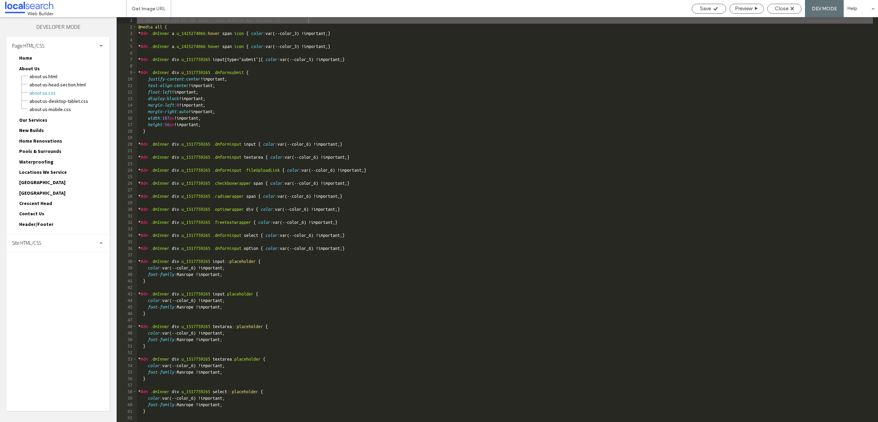
click at [48, 243] on div "Site HTML/CSS" at bounding box center [58, 243] width 103 height 17
click at [46, 270] on span "site.css" at bounding box center [71, 273] width 78 height 7
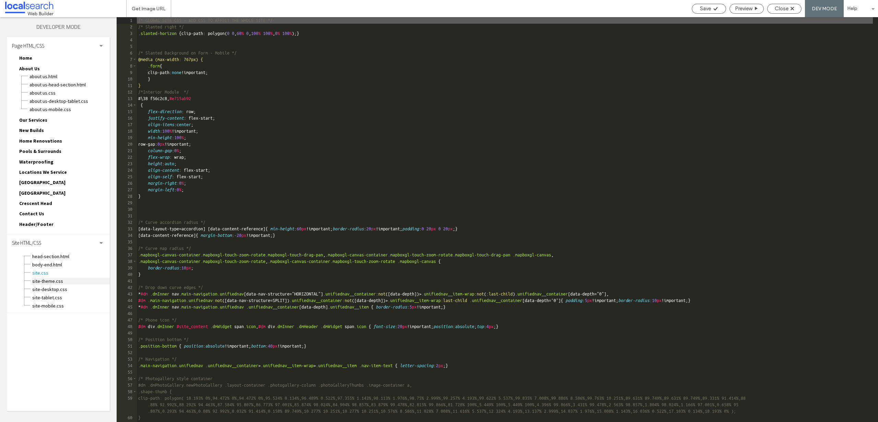
click at [46, 279] on span "site-theme.css" at bounding box center [71, 281] width 78 height 7
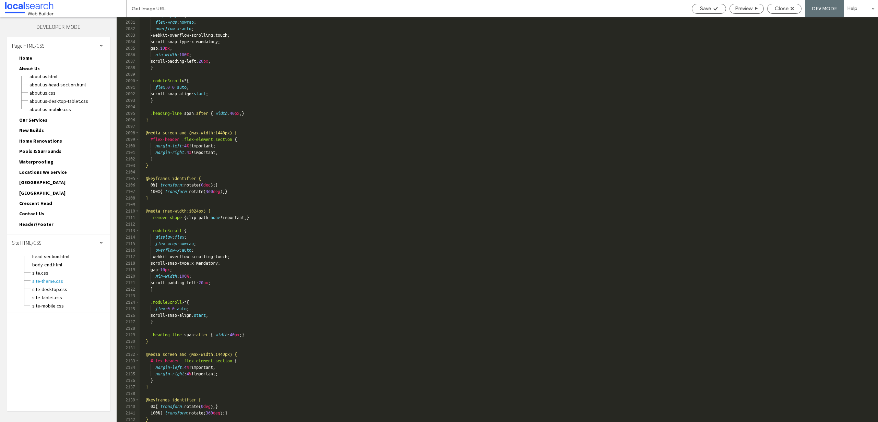
scroll to position [6502, 0]
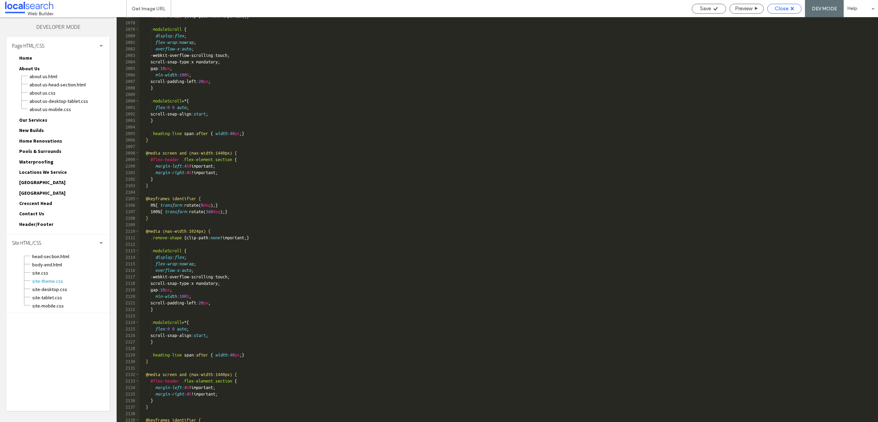
click at [776, 9] on span "Close" at bounding box center [782, 8] width 14 height 6
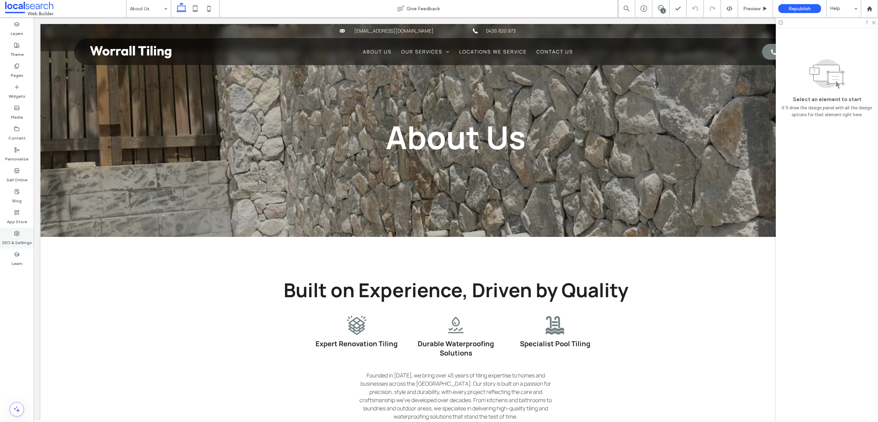
click at [20, 238] on label "SEO & Settings" at bounding box center [17, 241] width 30 height 10
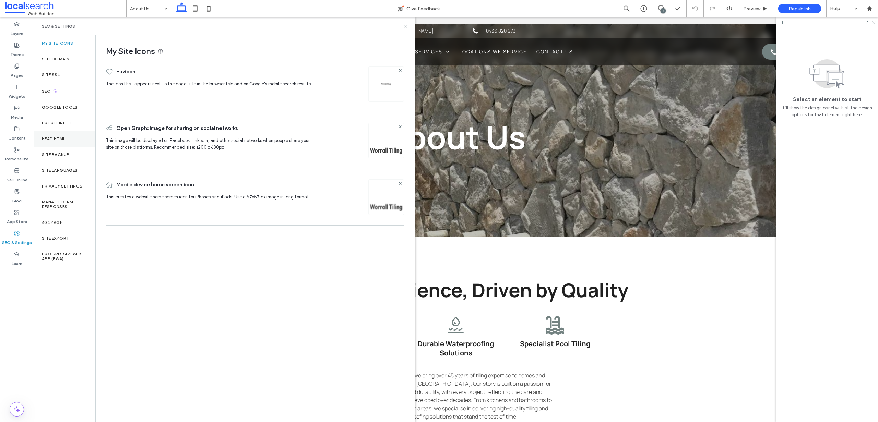
click at [62, 134] on div "Head HTML" at bounding box center [65, 139] width 62 height 16
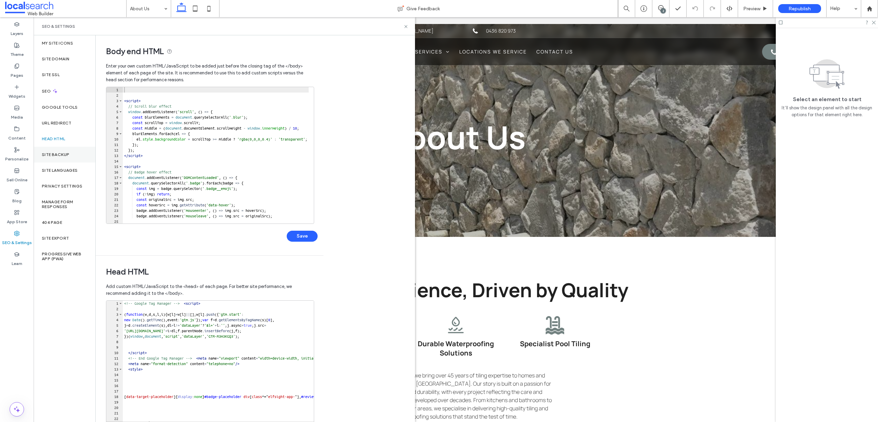
click at [57, 153] on label "Site Backup" at bounding box center [55, 154] width 27 height 5
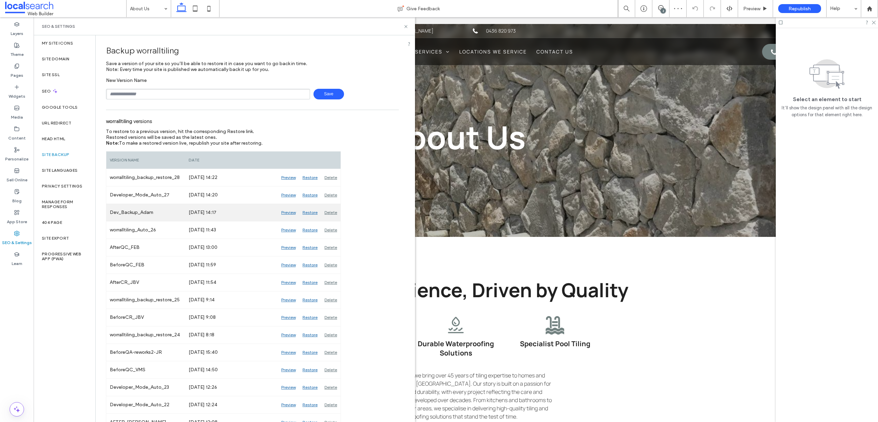
click at [309, 213] on div "Restore" at bounding box center [310, 212] width 22 height 17
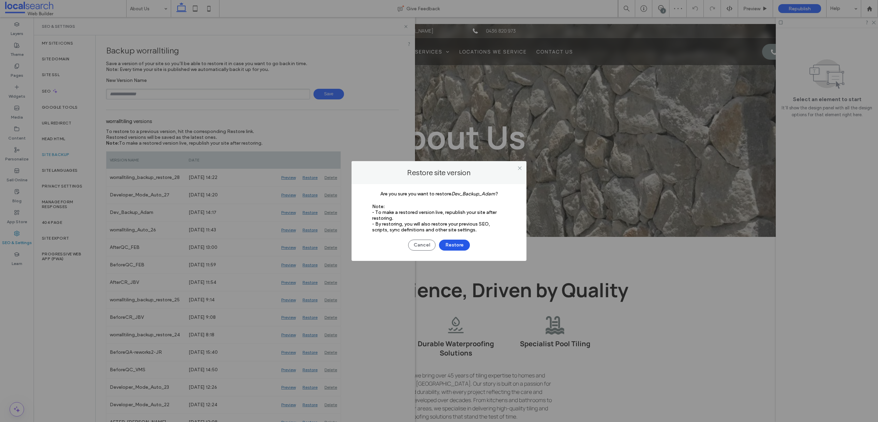
click at [455, 245] on button "Restore" at bounding box center [454, 245] width 31 height 11
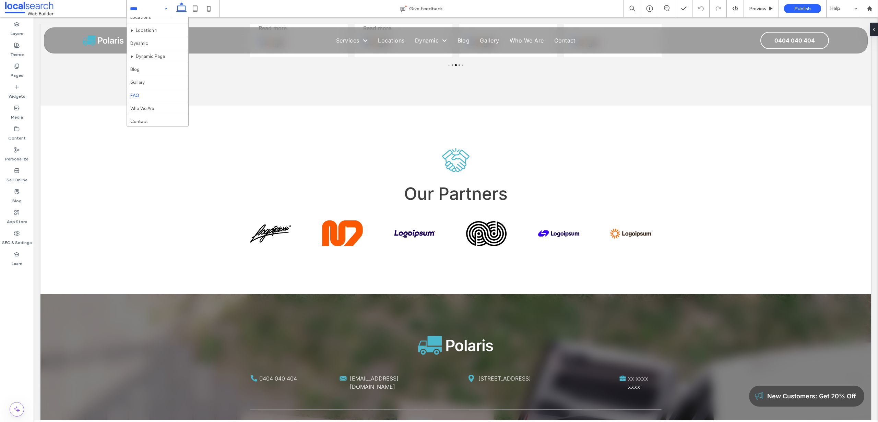
scroll to position [46, 0]
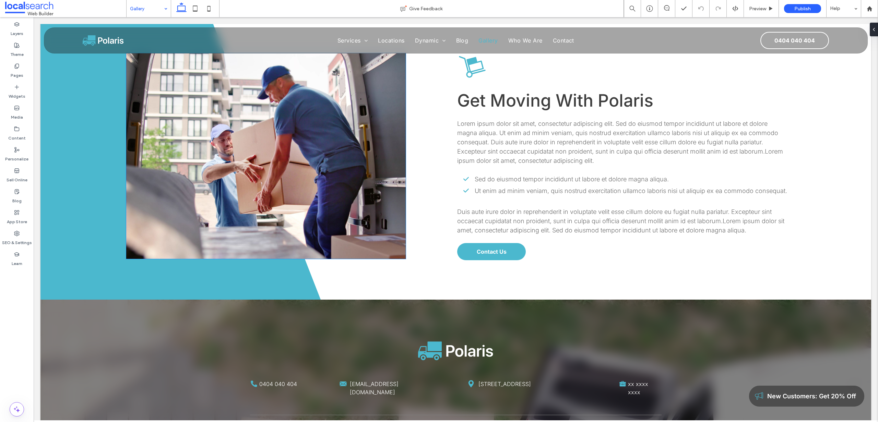
scroll to position [313, 0]
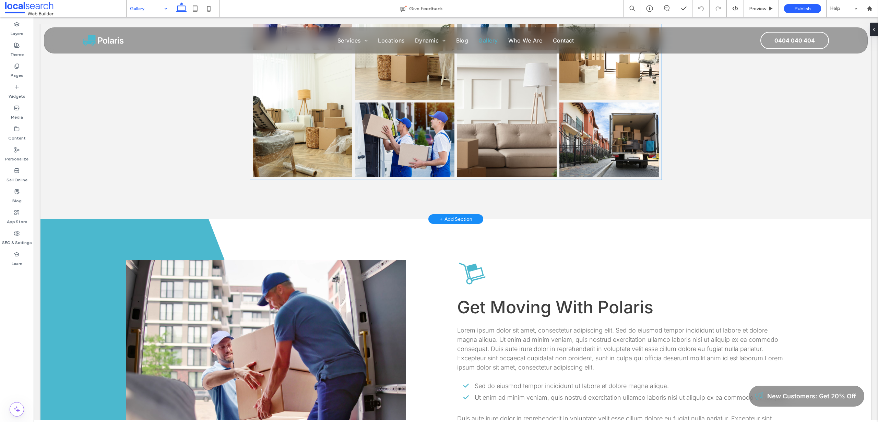
click at [370, 143] on link at bounding box center [404, 140] width 99 height 75
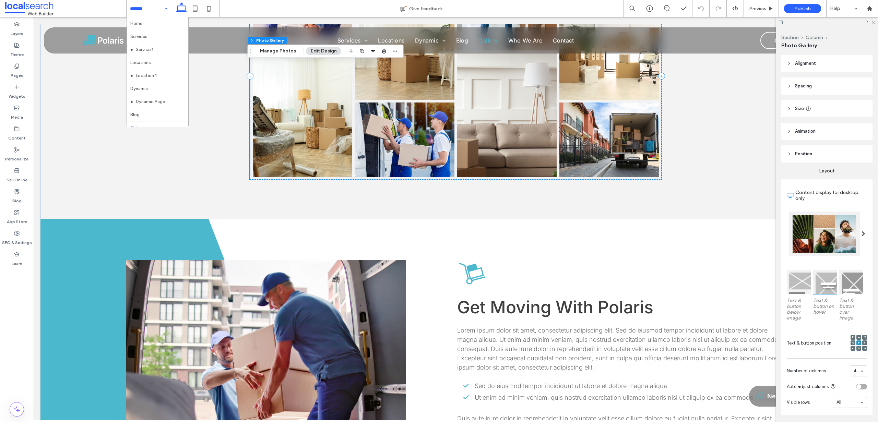
click at [145, 7] on input at bounding box center [147, 8] width 34 height 17
click at [464, 94] on link at bounding box center [506, 115] width 99 height 124
click at [279, 47] on button "Manage Photos" at bounding box center [277, 51] width 45 height 8
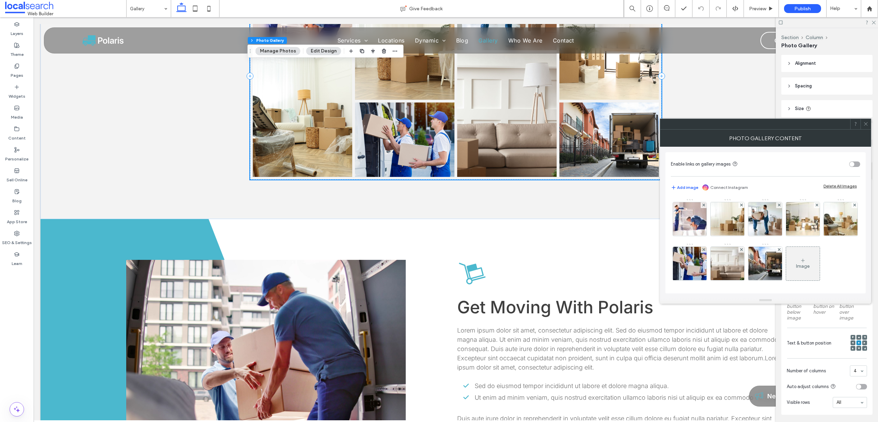
click at [868, 125] on icon at bounding box center [865, 123] width 5 height 5
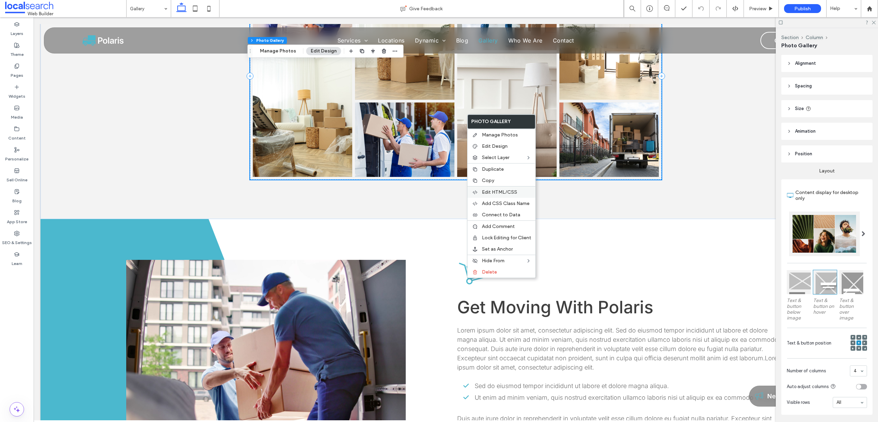
click at [500, 195] on div "Edit HTML/CSS" at bounding box center [501, 192] width 68 height 12
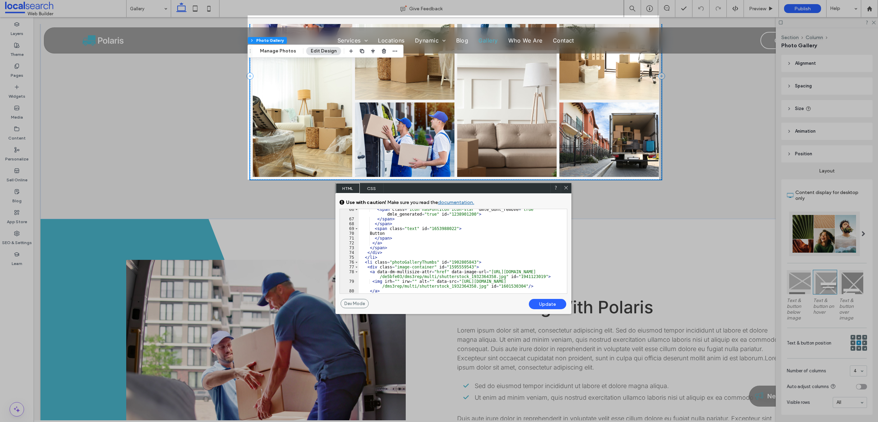
scroll to position [0, 0]
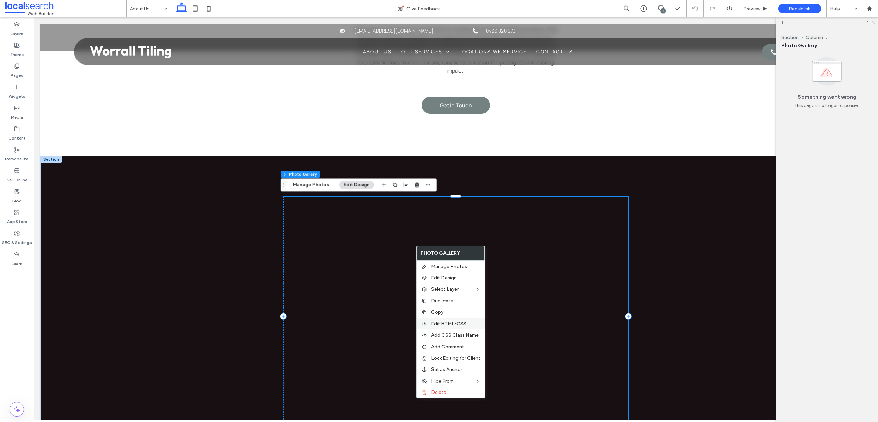
click at [459, 325] on span "Edit HTML/CSS" at bounding box center [448, 324] width 35 height 6
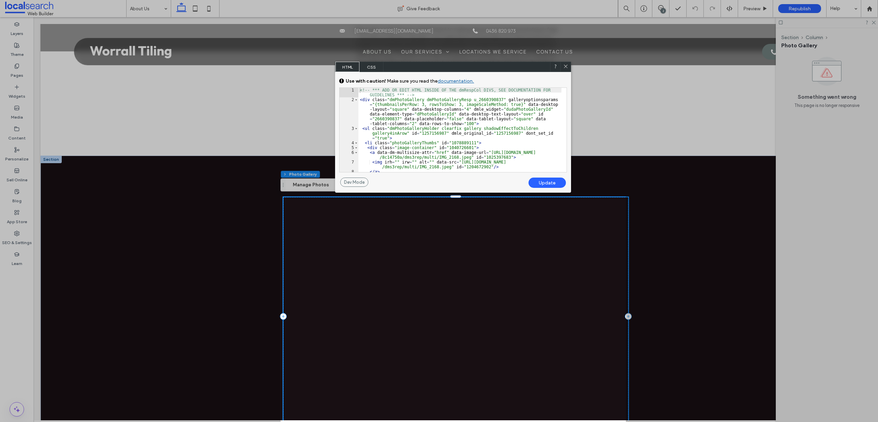
scroll to position [1, 0]
click at [426, 99] on div "<!-- *** ADD OR EDIT HTML INSIDE OF THE dmRespCol DIVS, SEE DOCUMENTATION FOR G…" at bounding box center [459, 137] width 203 height 99
paste textarea
click at [541, 183] on div "Update" at bounding box center [546, 183] width 37 height 10
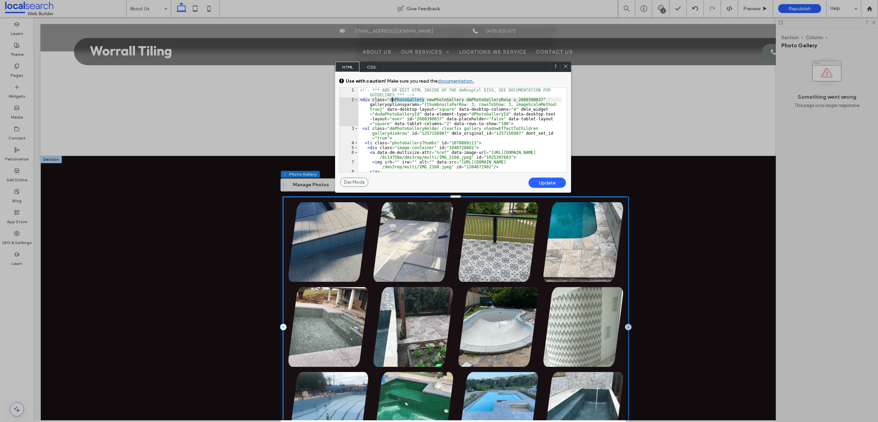
drag, startPoint x: 425, startPoint y: 99, endPoint x: 391, endPoint y: 100, distance: 33.3
click at [391, 100] on div "<!-- *** ADD OR EDIT HTML INSIDE OF THE dmRespCol DIVS, SEE DOCUMENTATION FOR G…" at bounding box center [459, 137] width 203 height 99
click at [425, 99] on div "<!-- *** ADD OR EDIT HTML INSIDE OF THE dmRespCol DIVS, SEE DOCUMENTATION FOR G…" at bounding box center [459, 137] width 203 height 99
drag, startPoint x: 425, startPoint y: 100, endPoint x: 391, endPoint y: 99, distance: 34.0
click at [391, 99] on div "<!-- *** ADD OR EDIT HTML INSIDE OF THE dmRespCol DIVS, SEE DOCUMENTATION FOR G…" at bounding box center [459, 137] width 203 height 99
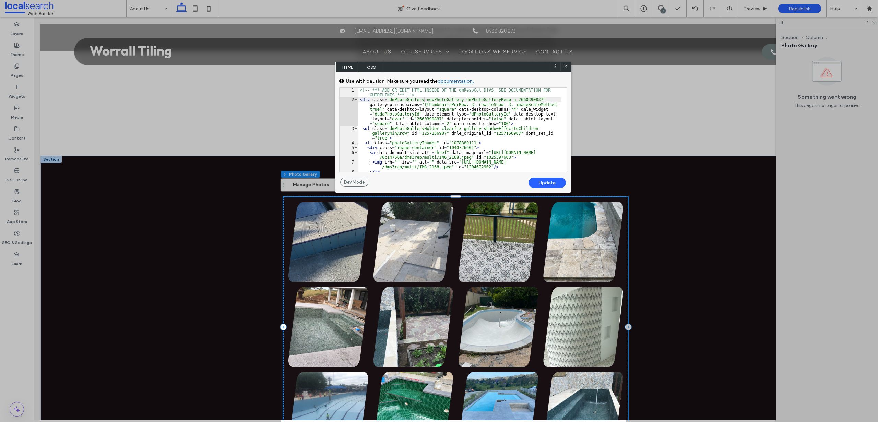
click at [550, 180] on div "Update" at bounding box center [546, 183] width 37 height 10
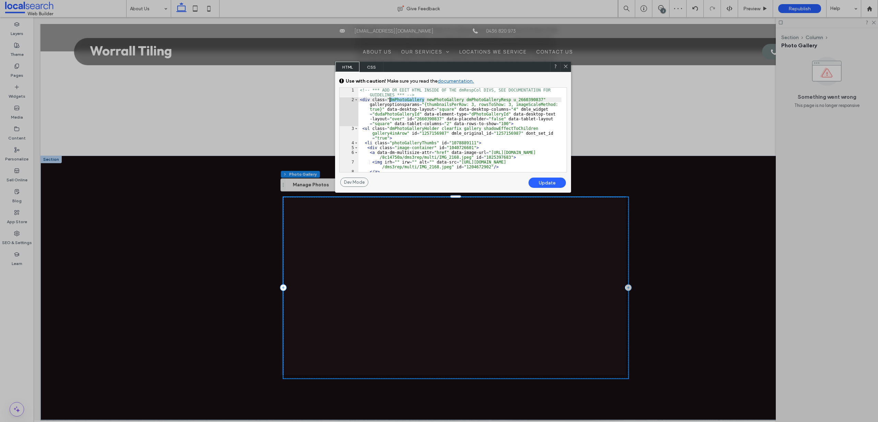
drag, startPoint x: 425, startPoint y: 99, endPoint x: 390, endPoint y: 100, distance: 34.3
click at [390, 100] on div "<!-- *** ADD OR EDIT HTML INSIDE OF THE dmRespCol DIVS, SEE DOCUMENTATION FOR G…" at bounding box center [459, 137] width 203 height 99
click at [545, 185] on div "Update" at bounding box center [546, 183] width 37 height 10
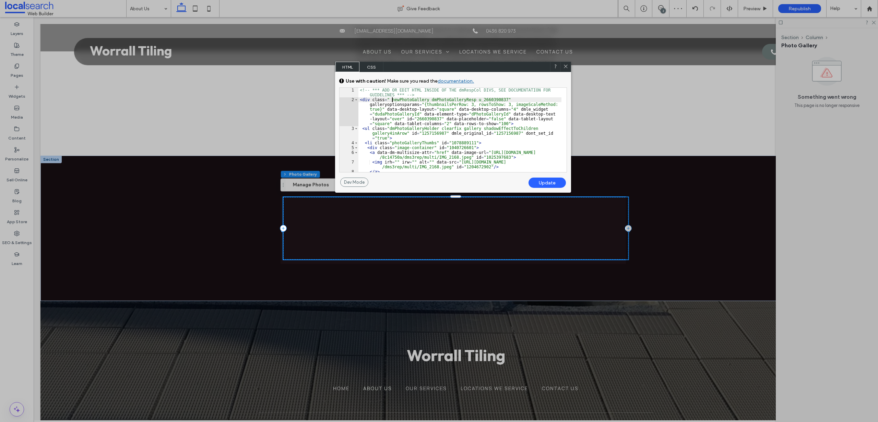
click at [392, 99] on div "<!-- *** ADD OR EDIT HTML INSIDE OF THE dmRespCol DIVS, SEE DOCUMENTATION FOR G…" at bounding box center [459, 137] width 203 height 99
click at [391, 99] on div "<!-- *** ADD OR EDIT HTML INSIDE OF THE dmRespCol DIVS, SEE DOCUMENTATION FOR G…" at bounding box center [459, 137] width 203 height 99
click at [389, 99] on div "<!-- *** ADD OR EDIT HTML INSIDE OF THE dmRespCol DIVS, SEE DOCUMENTATION FOR G…" at bounding box center [459, 137] width 203 height 99
click at [544, 183] on div "Update" at bounding box center [546, 183] width 37 height 10
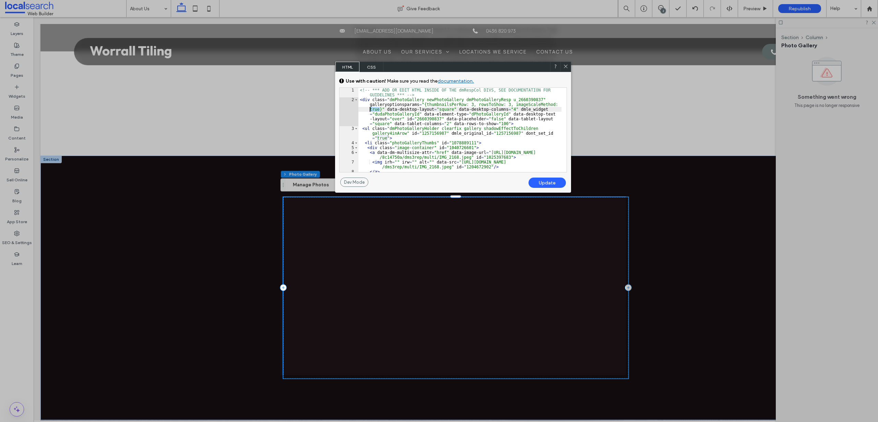
drag, startPoint x: 380, startPoint y: 109, endPoint x: 371, endPoint y: 108, distance: 9.6
click at [371, 108] on div "<!-- *** ADD OR EDIT HTML INSIDE OF THE dmRespCol DIVS, SEE DOCUMENTATION FOR G…" at bounding box center [459, 137] width 203 height 99
type textarea "**"
click at [552, 179] on div "Update" at bounding box center [546, 183] width 37 height 10
click at [565, 64] on icon at bounding box center [565, 66] width 5 height 5
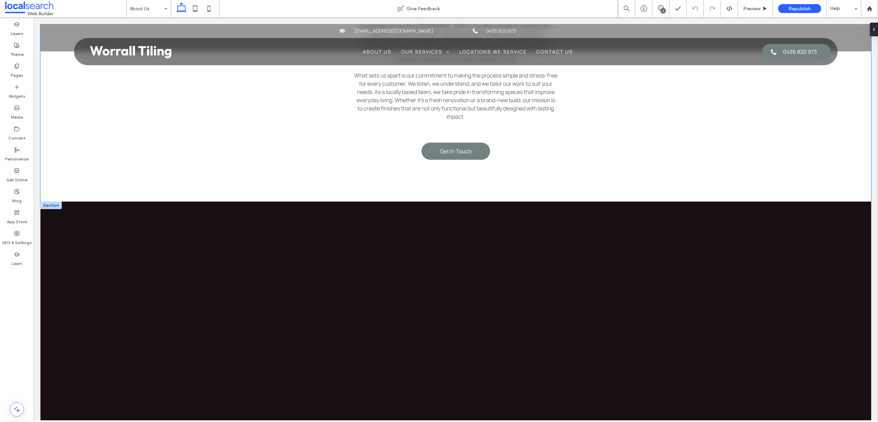
scroll to position [445, 0]
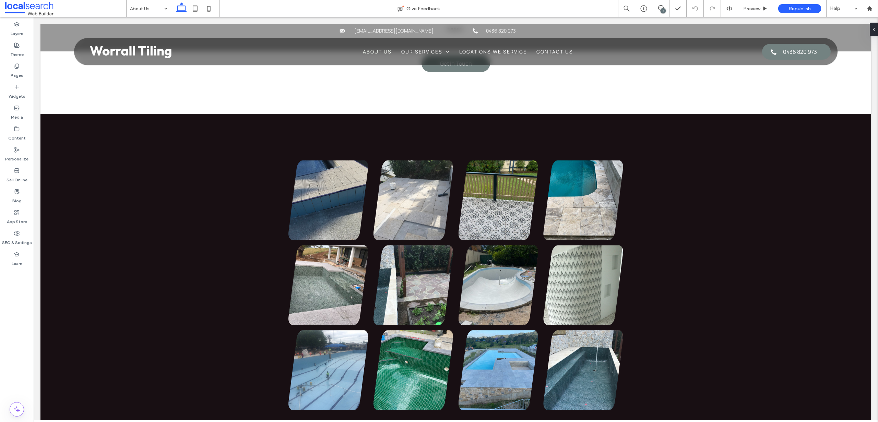
click at [660, 10] on div "2" at bounding box center [662, 10] width 5 height 5
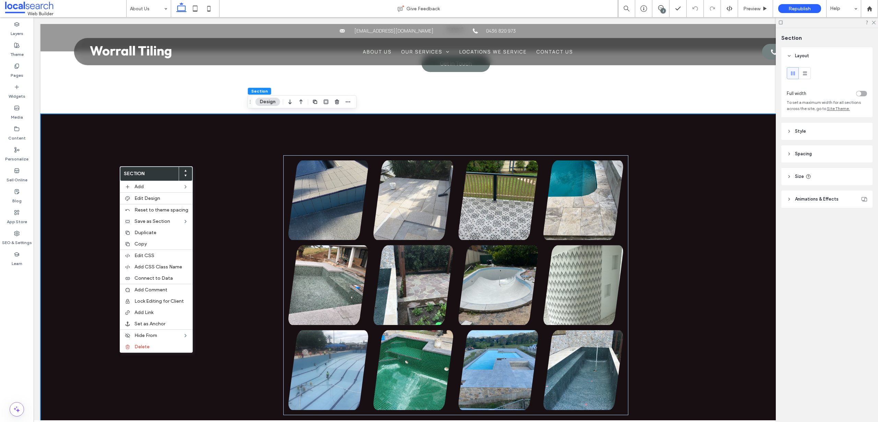
click at [229, 164] on div "Button Button Button Button Button Button Button Button Button Button Button" at bounding box center [455, 285] width 831 height 343
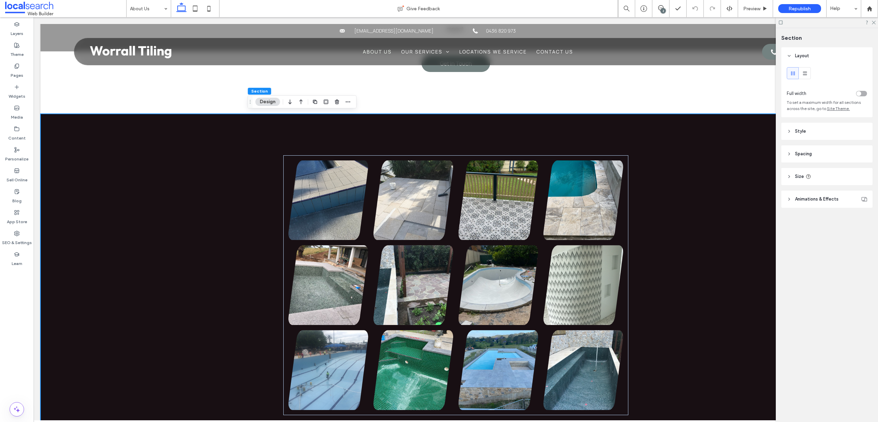
click at [289, 133] on div "Button Button Button Button Button Button Button Button Button Button Button" at bounding box center [456, 285] width 412 height 343
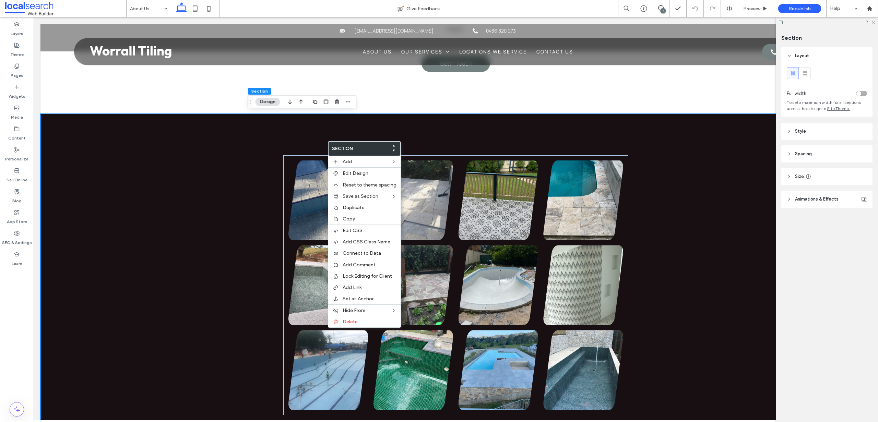
click at [221, 219] on div "Button Button Button Button Button Button Button Button Button Button Button" at bounding box center [455, 285] width 831 height 343
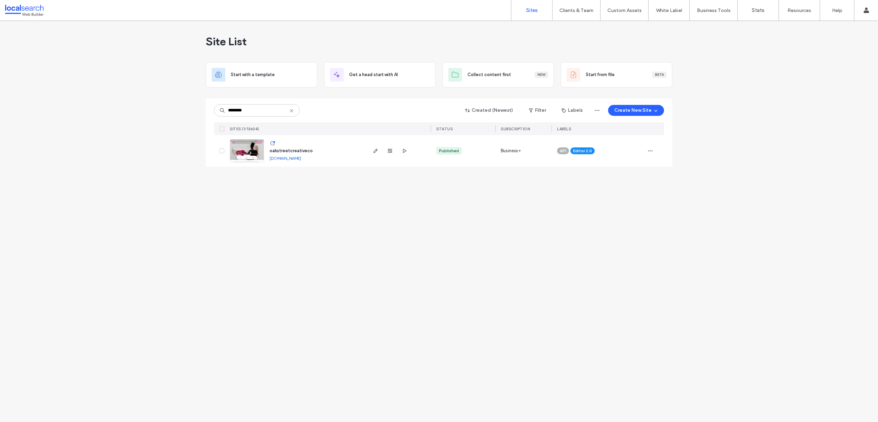
click at [252, 153] on img at bounding box center [247, 163] width 34 height 47
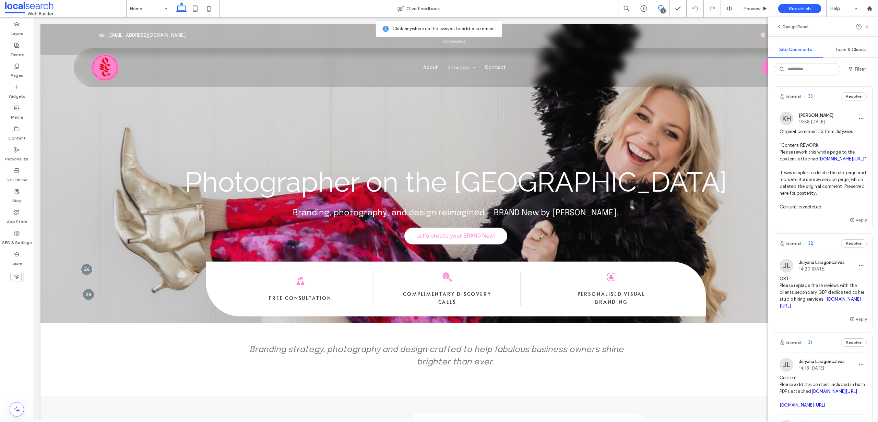
click at [819, 148] on span "Original comment 33 from Julyana: "Content REWORK Please rework this whole page…" at bounding box center [822, 169] width 87 height 82
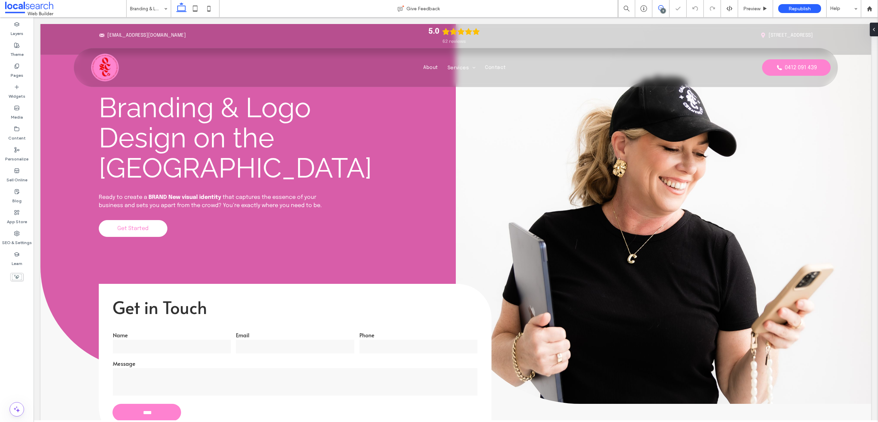
click at [658, 7] on icon at bounding box center [660, 7] width 5 height 5
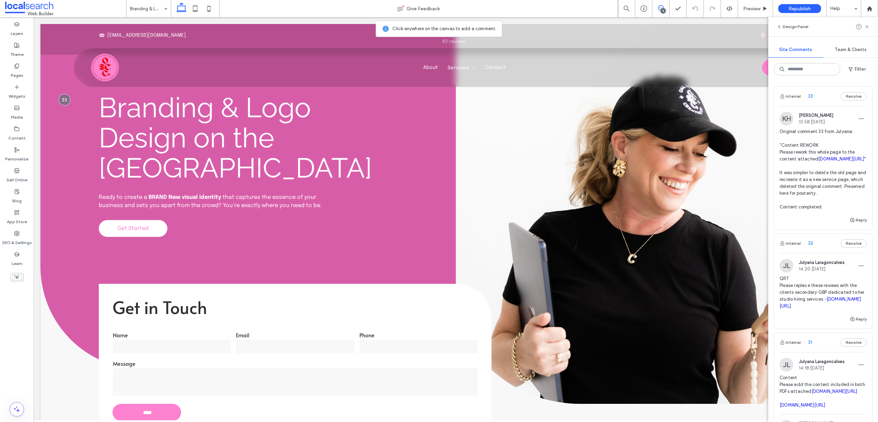
click at [815, 209] on span "Original comment 33 from Julyana: "Content REWORK Please rework this whole page…" at bounding box center [822, 169] width 87 height 82
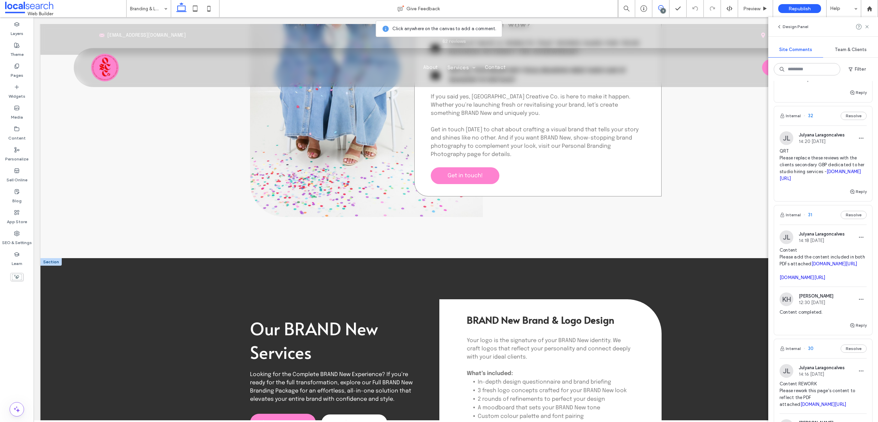
scroll to position [815, 0]
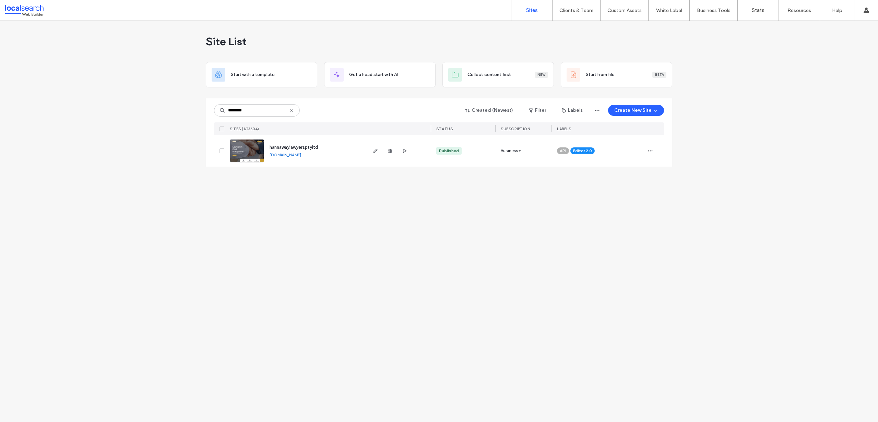
click at [283, 226] on div "Site List Start with a template Get a head start with AI Collect content first …" at bounding box center [439, 221] width 878 height 401
click at [247, 148] on img at bounding box center [247, 163] width 34 height 47
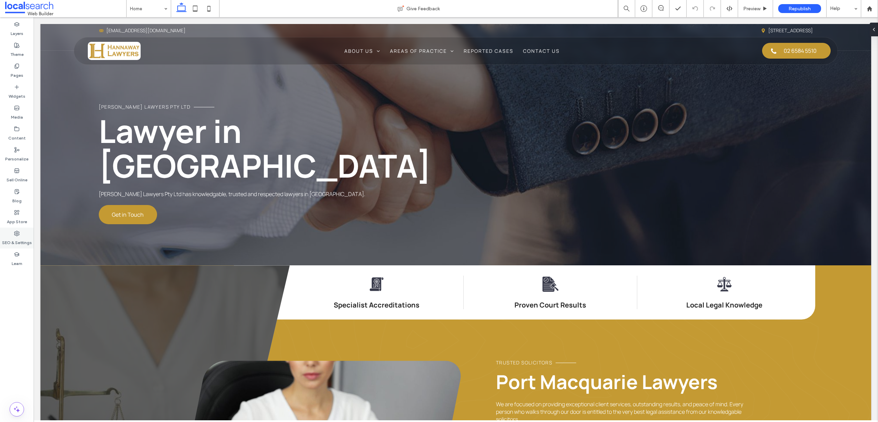
click at [10, 235] on div "SEO & Settings" at bounding box center [17, 238] width 34 height 21
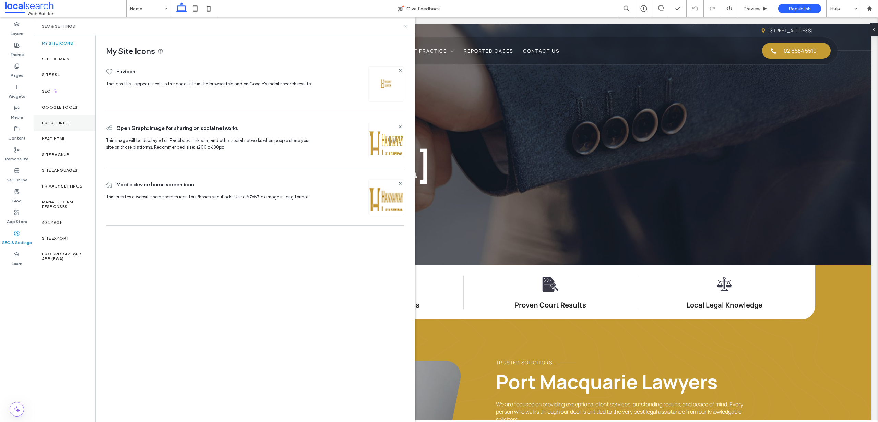
click at [61, 127] on div "URL Redirect" at bounding box center [65, 123] width 62 height 16
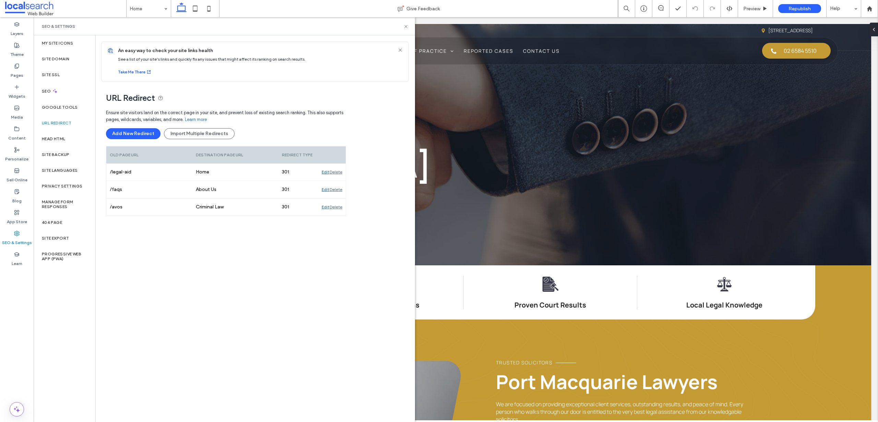
click at [158, 262] on div "Ensure site visitors land on the correct page in your site, and prevent loss of…" at bounding box center [226, 209] width 240 height 206
click at [136, 133] on button "Add New Redirect" at bounding box center [133, 133] width 55 height 11
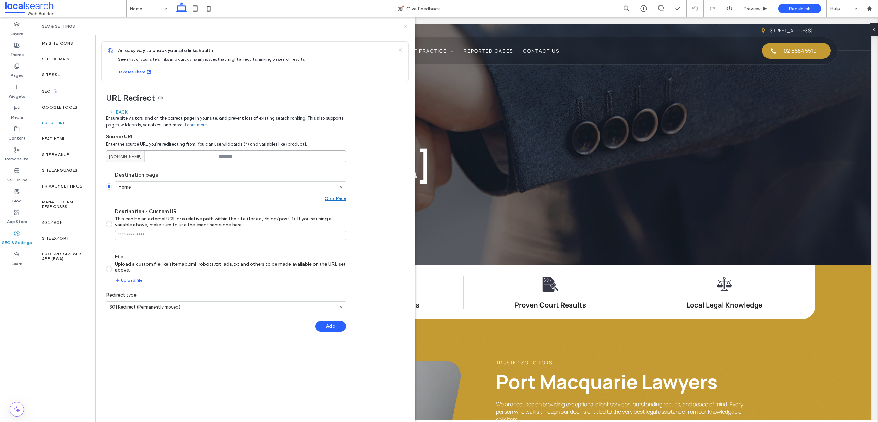
click at [248, 157] on input at bounding box center [226, 157] width 240 height 12
click at [254, 156] on input at bounding box center [226, 157] width 240 height 12
click at [252, 156] on input at bounding box center [226, 157] width 240 height 12
paste input "**********"
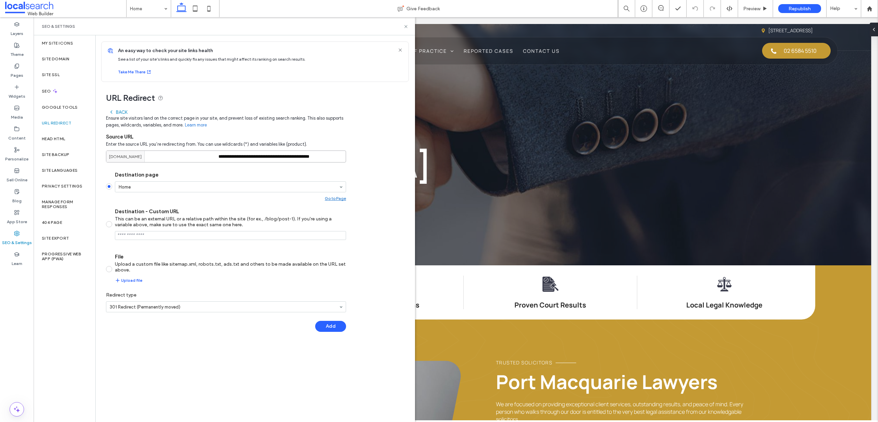
drag, startPoint x: 322, startPoint y: 155, endPoint x: 245, endPoint y: 144, distance: 78.2
click at [245, 144] on div "**********" at bounding box center [226, 150] width 240 height 24
type input "******"
click at [366, 232] on div "URL Redirect Back Ensure site visitors land on the correct page in your site, a…" at bounding box center [252, 210] width 313 height 257
click at [333, 330] on button "Add" at bounding box center [330, 326] width 31 height 11
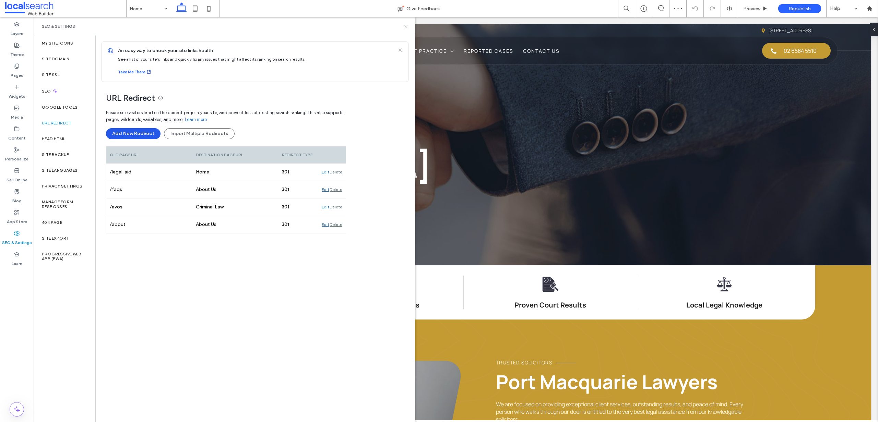
click at [146, 133] on button "Add New Redirect" at bounding box center [133, 133] width 55 height 11
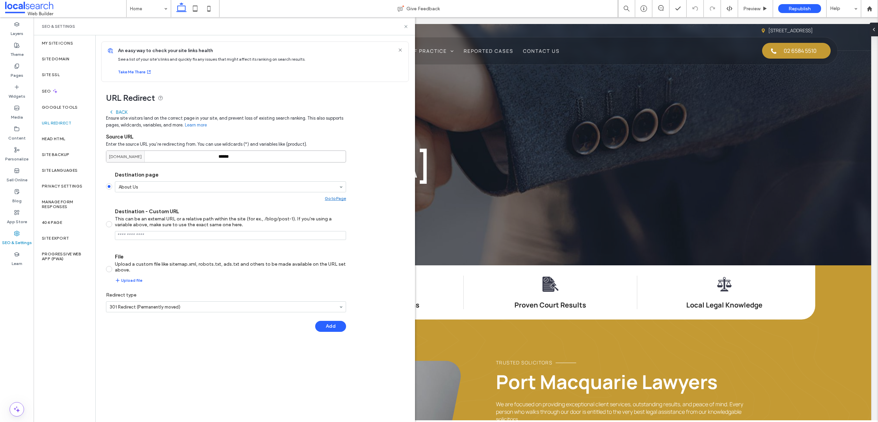
drag, startPoint x: 264, startPoint y: 157, endPoint x: 203, endPoint y: 156, distance: 61.0
click at [203, 156] on div "[DOMAIN_NAME] ******" at bounding box center [226, 157] width 240 height 12
paste input "**********"
type input "**********"
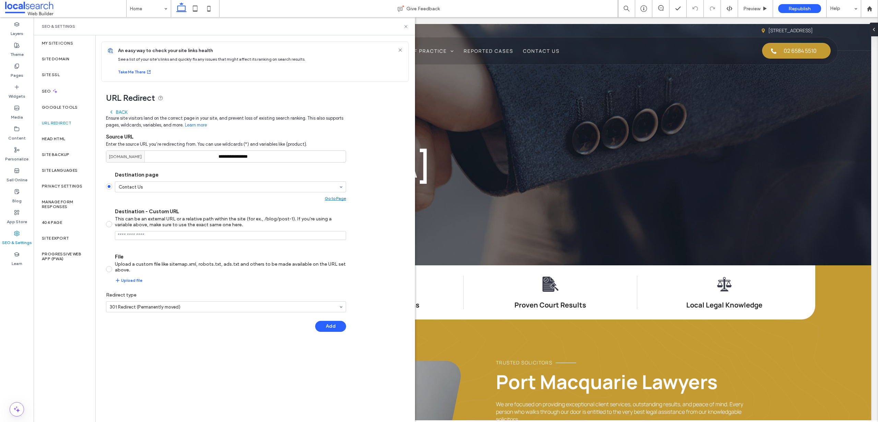
click at [162, 349] on div "**********" at bounding box center [255, 234] width 319 height 386
click at [338, 324] on button "Add" at bounding box center [330, 326] width 31 height 11
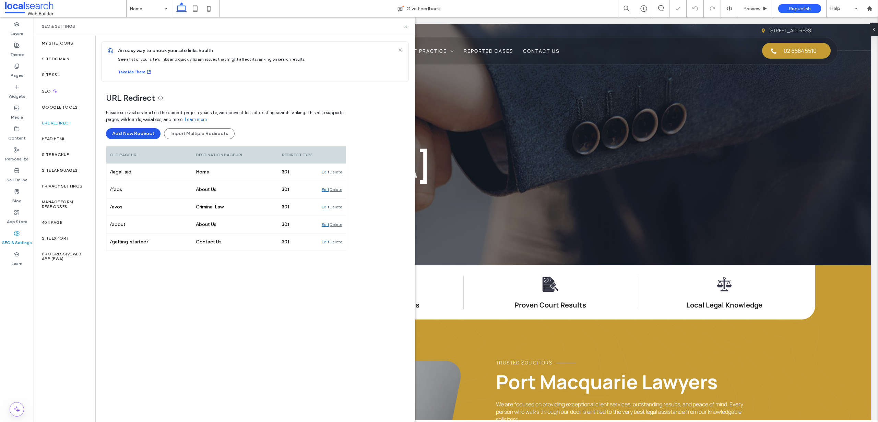
click at [149, 134] on button "Add New Redirect" at bounding box center [133, 133] width 55 height 11
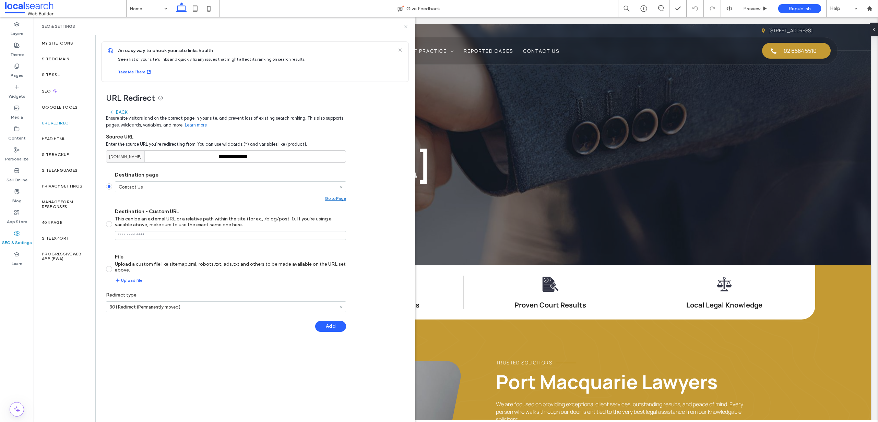
drag, startPoint x: 256, startPoint y: 158, endPoint x: 198, endPoint y: 155, distance: 58.4
click at [198, 155] on div "**********" at bounding box center [226, 157] width 240 height 12
paste input
type input "*******"
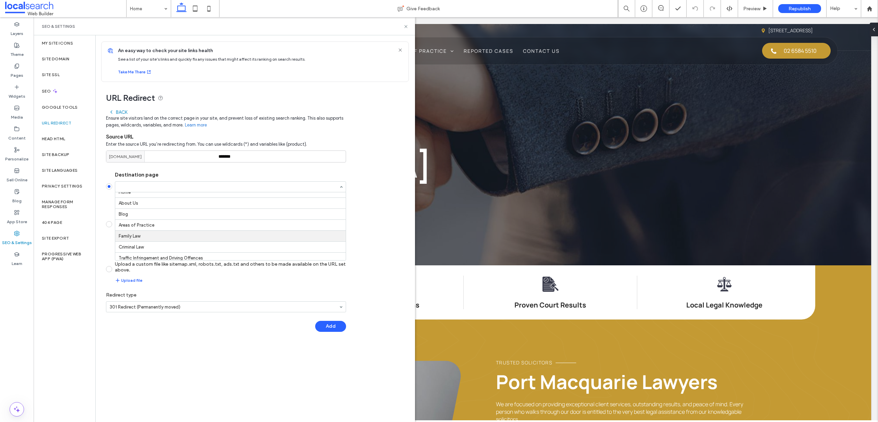
scroll to position [0, 0]
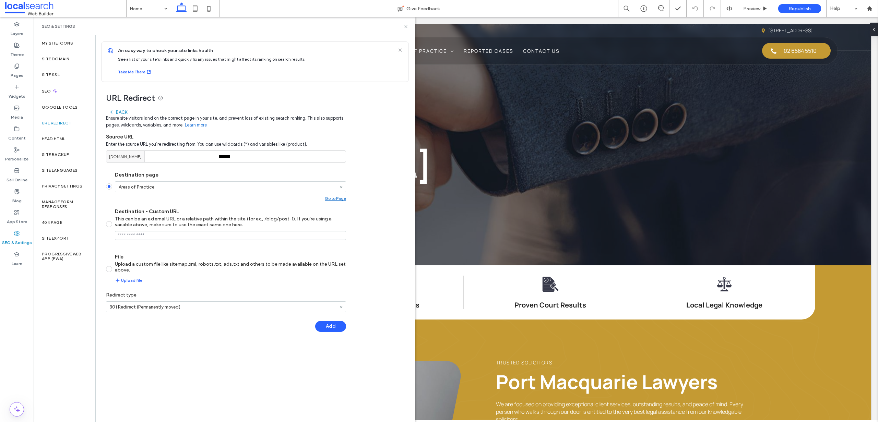
click at [365, 127] on div "URL Redirect Back Ensure site visitors land on the correct page in your site, a…" at bounding box center [252, 210] width 313 height 257
click at [330, 323] on button "Add" at bounding box center [330, 326] width 31 height 11
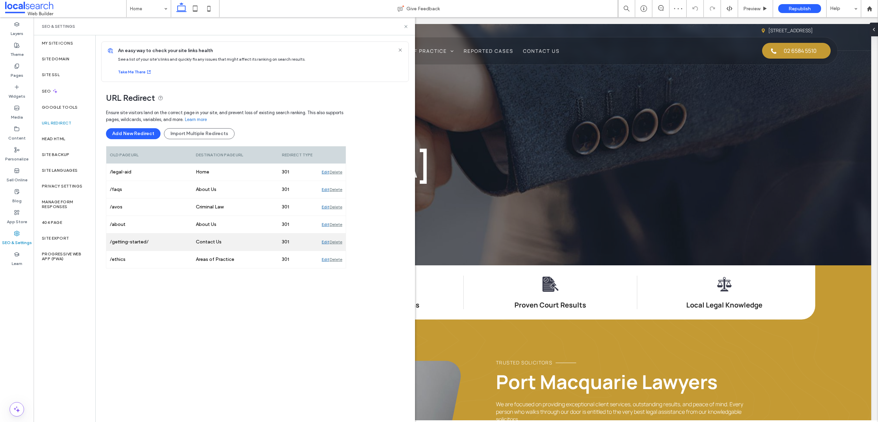
click at [323, 241] on div "Edit" at bounding box center [326, 242] width 8 height 17
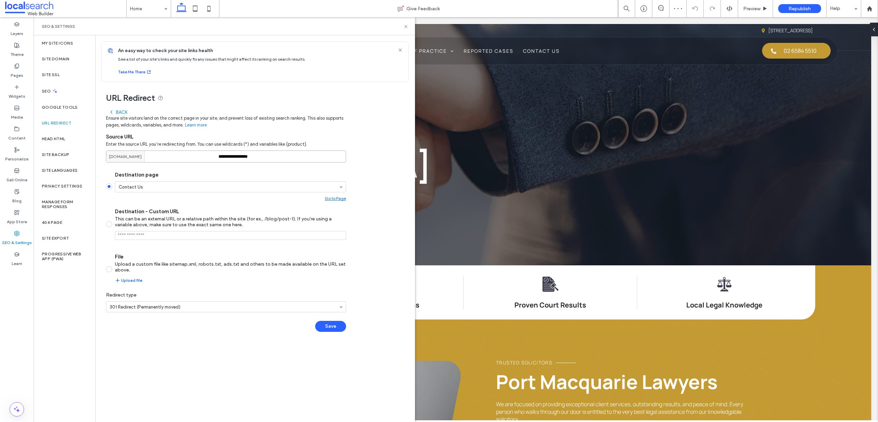
click at [281, 160] on input "**********" at bounding box center [226, 157] width 240 height 12
type input "**********"
click at [327, 326] on button "Save" at bounding box center [330, 326] width 31 height 11
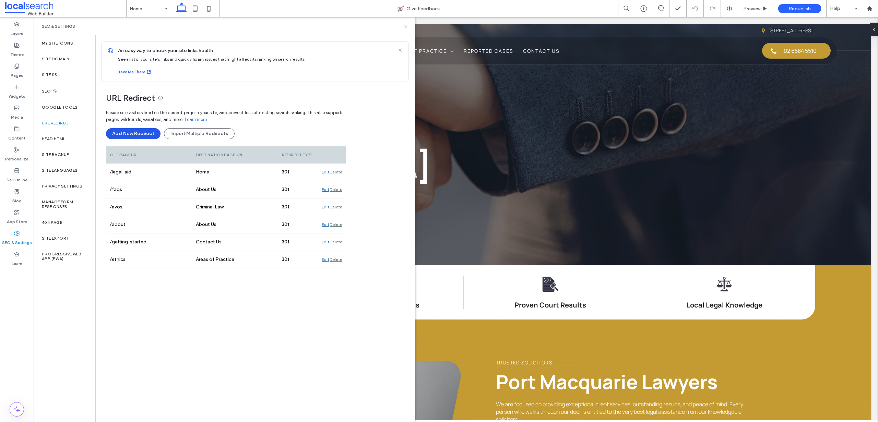
click at [139, 132] on button "Add New Redirect" at bounding box center [133, 133] width 55 height 11
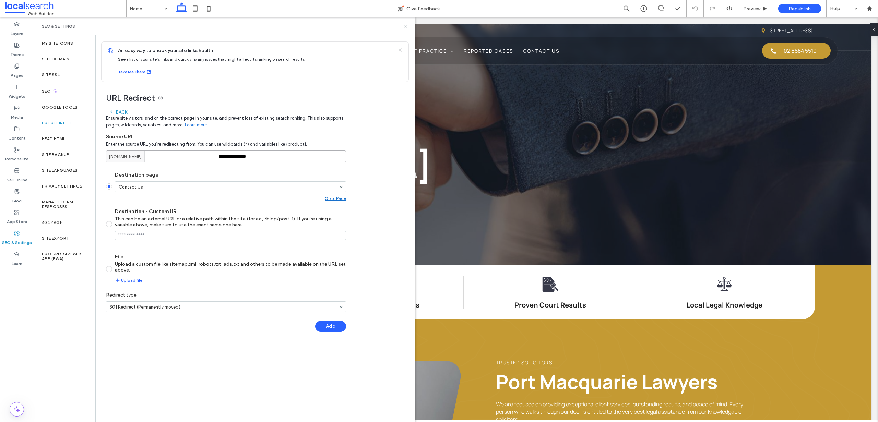
drag, startPoint x: 297, startPoint y: 158, endPoint x: 206, endPoint y: 154, distance: 90.3
click at [206, 154] on div "**********" at bounding box center [226, 157] width 240 height 12
paste input "**"
type input "**********"
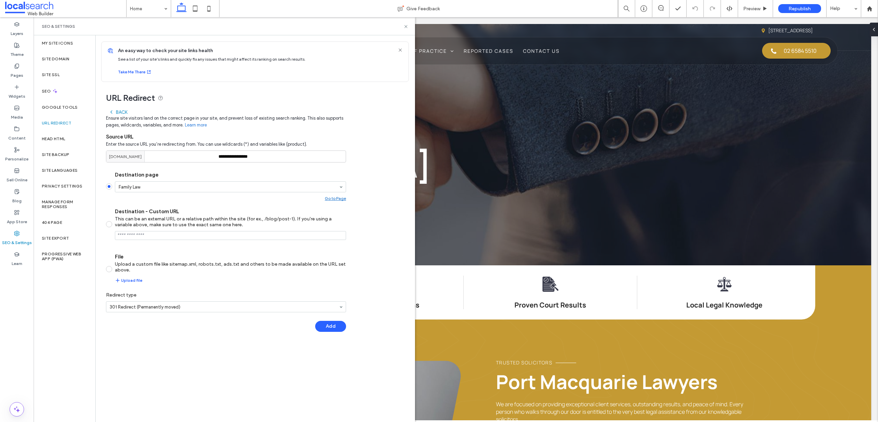
drag, startPoint x: 161, startPoint y: 326, endPoint x: 243, endPoint y: 318, distance: 82.4
click at [162, 326] on div "Add" at bounding box center [226, 326] width 240 height 11
click at [332, 324] on button "Add" at bounding box center [330, 326] width 31 height 11
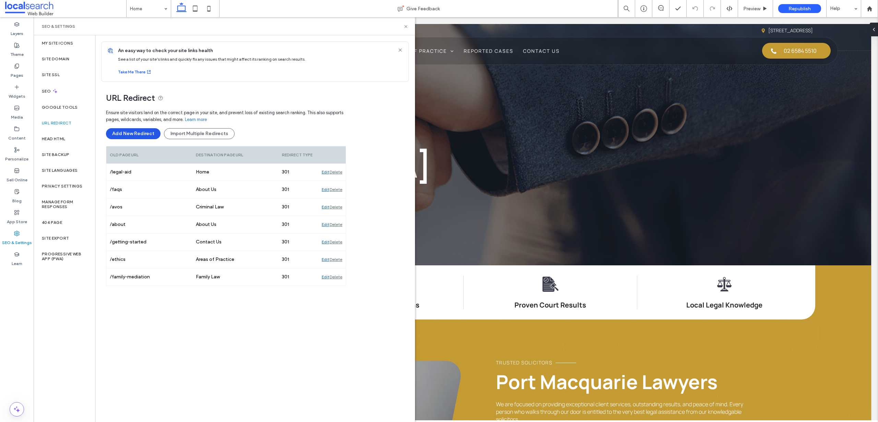
click at [141, 128] on button "Add New Redirect" at bounding box center [133, 133] width 55 height 11
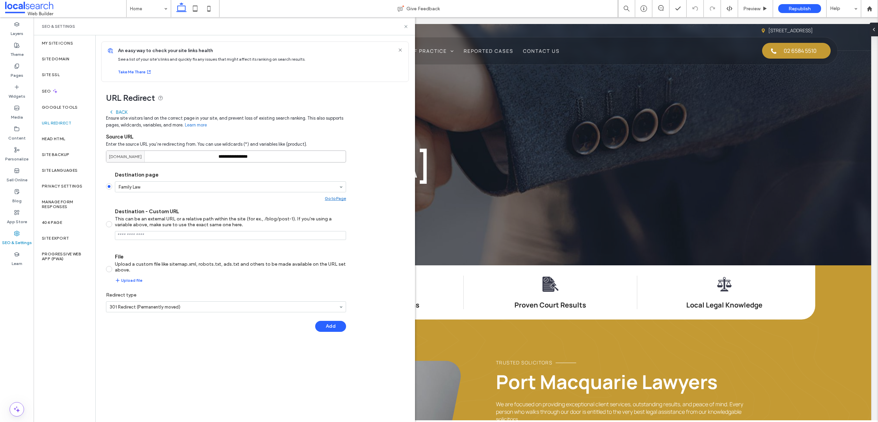
drag, startPoint x: 276, startPoint y: 152, endPoint x: 321, endPoint y: 166, distance: 46.3
click at [321, 166] on div "**********" at bounding box center [226, 222] width 240 height 233
paste input "**"
type input "**********"
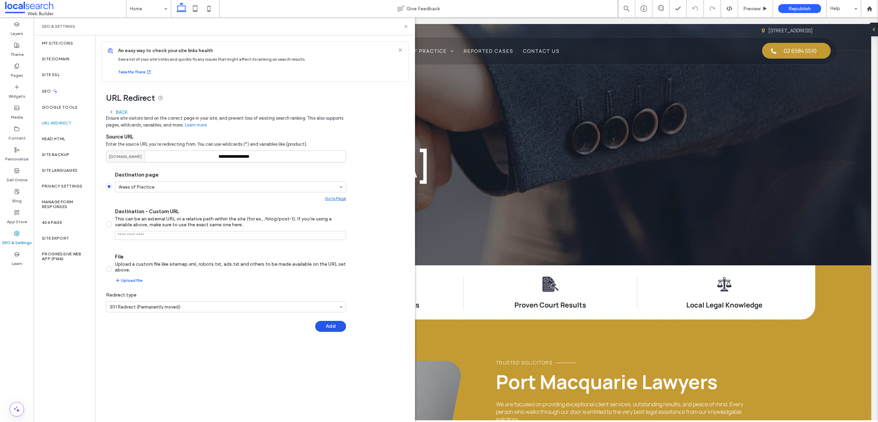
click at [338, 329] on button "Add" at bounding box center [330, 326] width 31 height 11
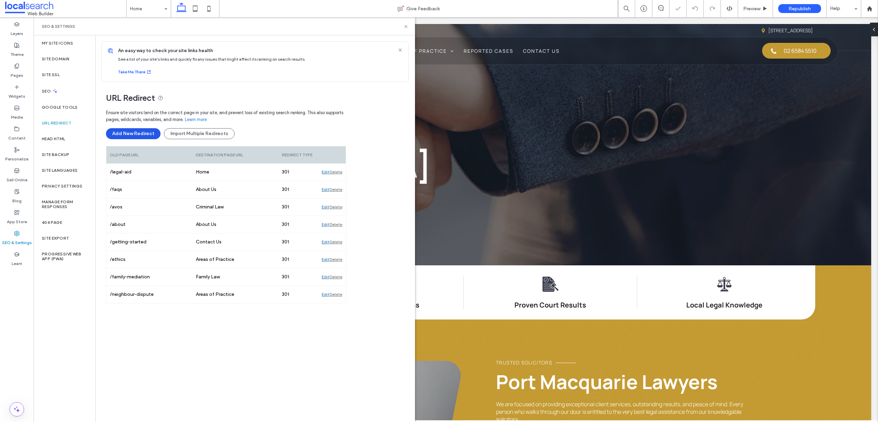
click at [124, 136] on button "Add New Redirect" at bounding box center [133, 133] width 55 height 11
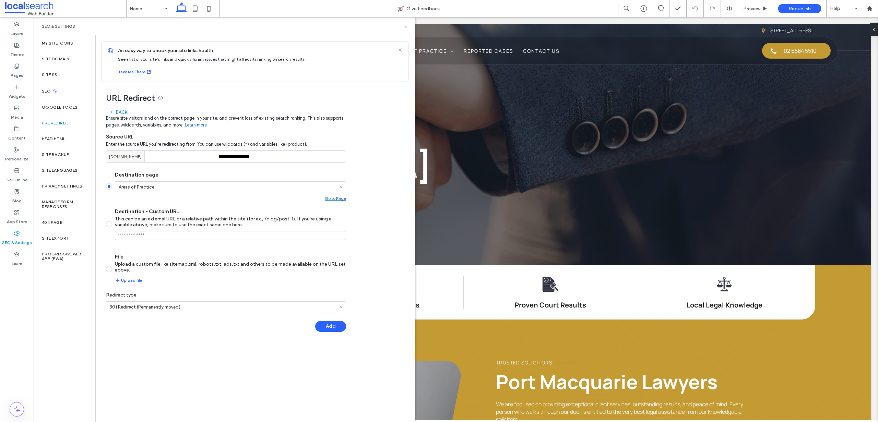
click at [242, 353] on div "**********" at bounding box center [255, 234] width 319 height 386
click at [334, 326] on button "Add" at bounding box center [330, 326] width 31 height 11
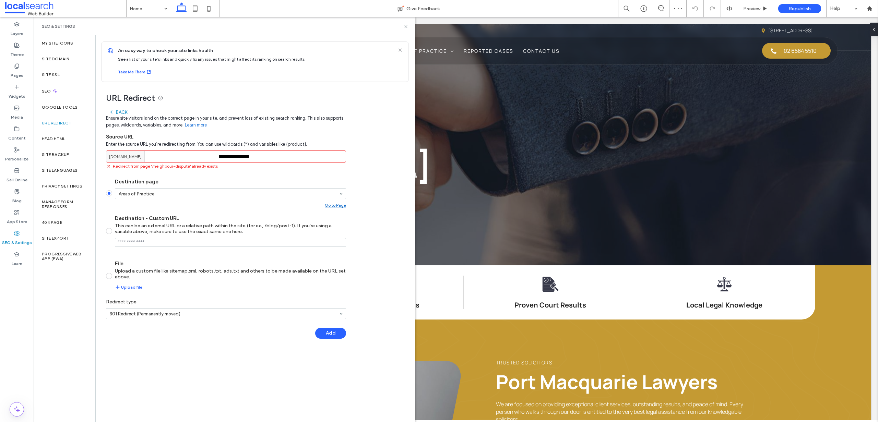
click at [261, 156] on input "**********" at bounding box center [226, 157] width 240 height 12
drag, startPoint x: 275, startPoint y: 158, endPoint x: 216, endPoint y: 158, distance: 59.3
click at [216, 158] on div "**********" at bounding box center [226, 157] width 240 height 12
paste input
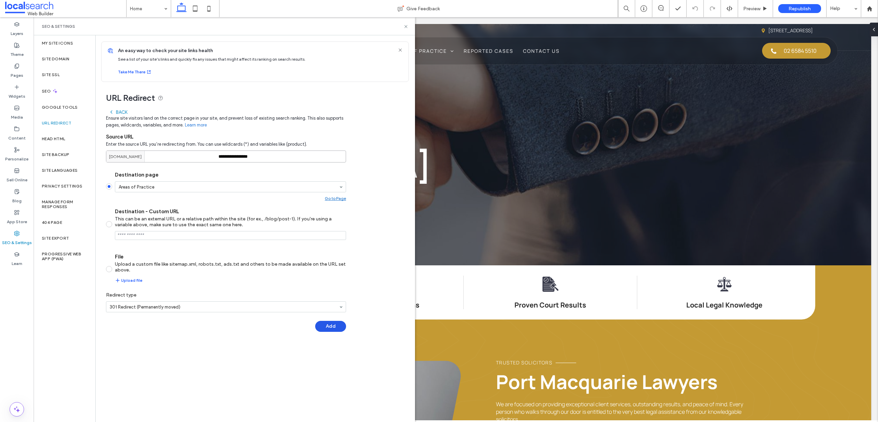
type input "**********"
click at [329, 323] on button "Add" at bounding box center [330, 326] width 31 height 11
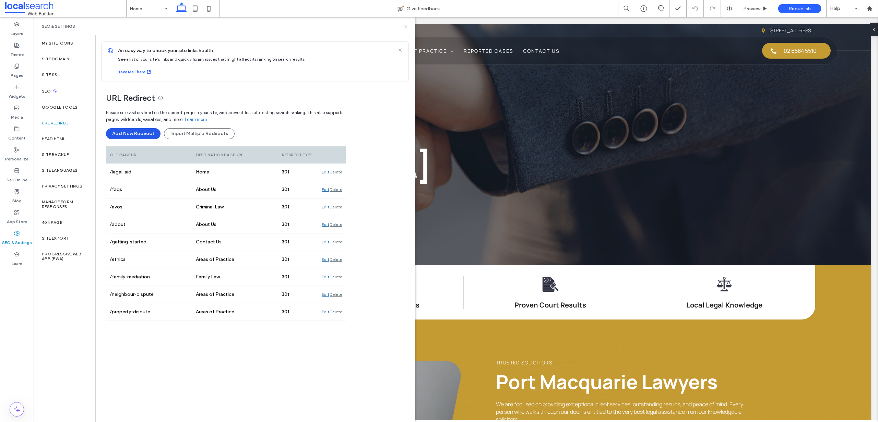
click at [142, 133] on button "Add New Redirect" at bounding box center [133, 133] width 55 height 11
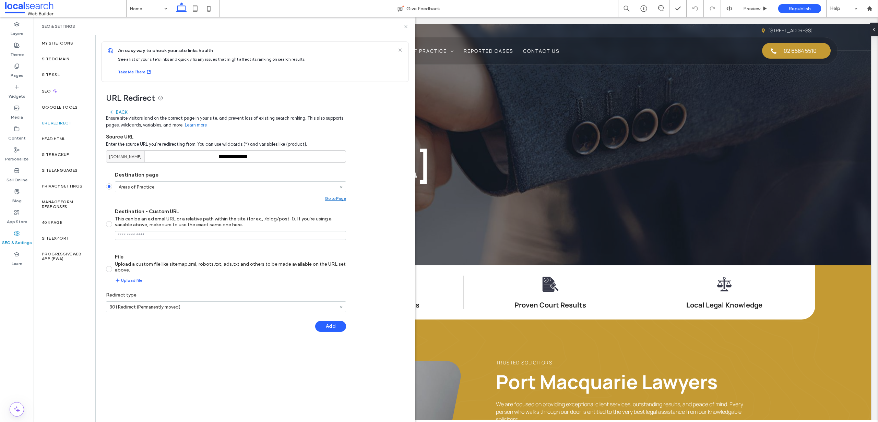
drag, startPoint x: 279, startPoint y: 158, endPoint x: 219, endPoint y: 154, distance: 60.2
click at [219, 154] on input "**********" at bounding box center [226, 157] width 240 height 12
paste input
type input "**********"
click at [137, 192] on div "Areas of Practice" at bounding box center [230, 186] width 231 height 11
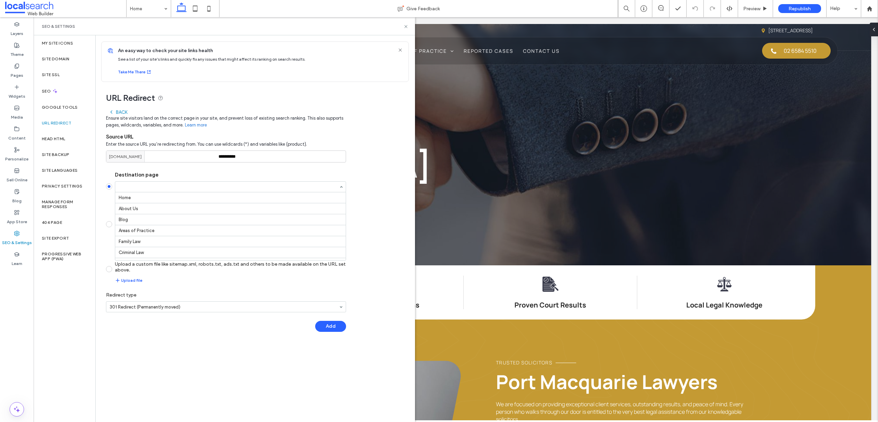
scroll to position [154, 0]
click at [382, 176] on div "**********" at bounding box center [252, 210] width 313 height 257
click at [336, 325] on button "Add" at bounding box center [330, 326] width 31 height 11
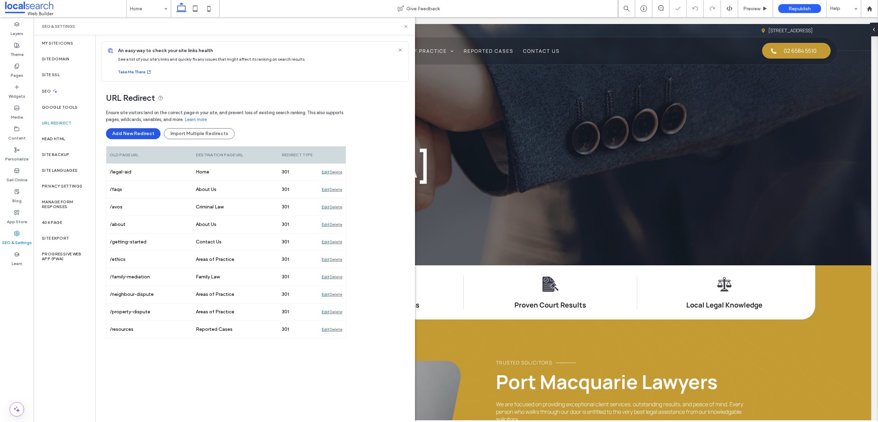
click at [142, 135] on button "Add New Redirect" at bounding box center [133, 133] width 55 height 11
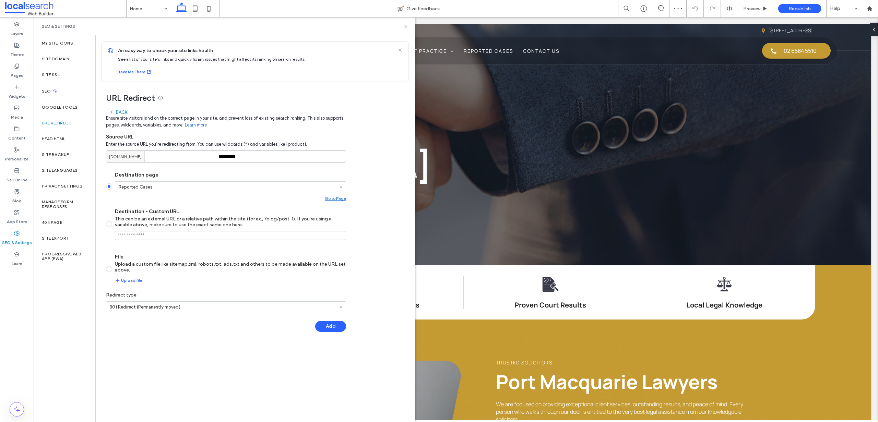
drag, startPoint x: 259, startPoint y: 158, endPoint x: 210, endPoint y: 153, distance: 49.7
click at [210, 153] on div "**********" at bounding box center [226, 157] width 240 height 12
paste input "****"
type input "**********"
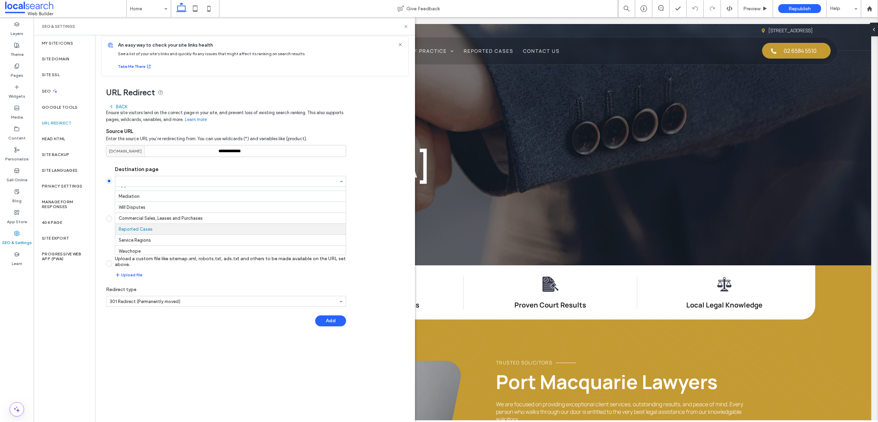
scroll to position [106, 0]
click at [188, 334] on div "**********" at bounding box center [255, 229] width 319 height 386
click at [327, 323] on button "Add" at bounding box center [330, 320] width 31 height 11
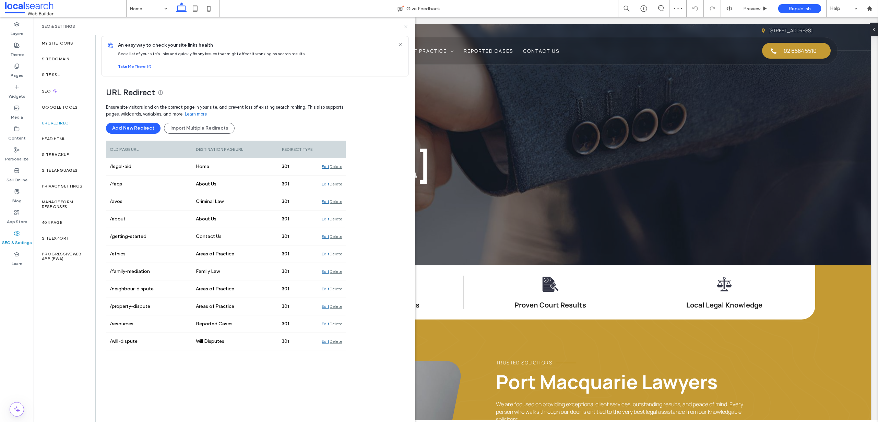
click at [405, 25] on icon at bounding box center [405, 26] width 5 height 5
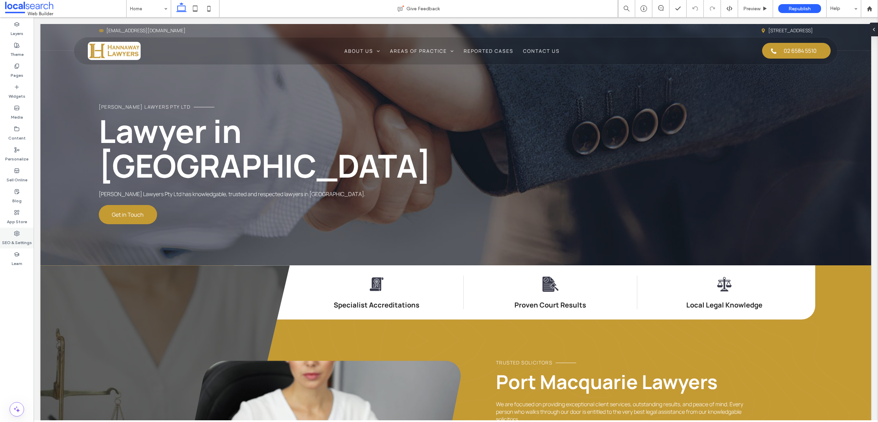
click at [14, 236] on icon at bounding box center [16, 233] width 5 height 5
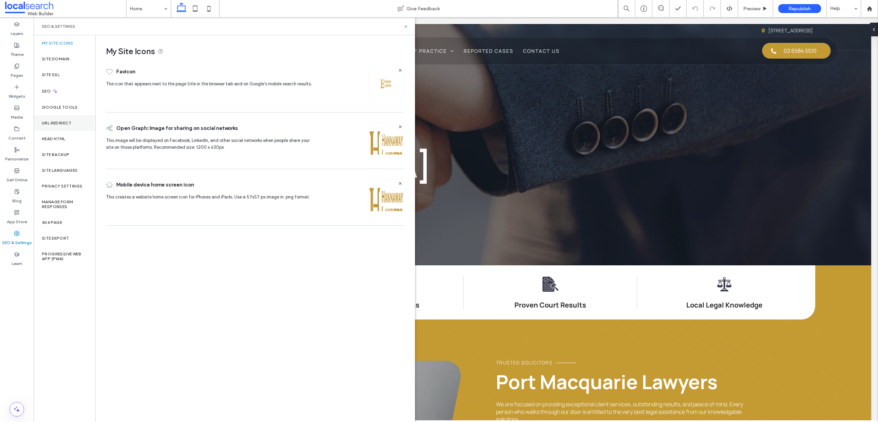
click at [66, 126] on div "URL Redirect" at bounding box center [65, 123] width 62 height 16
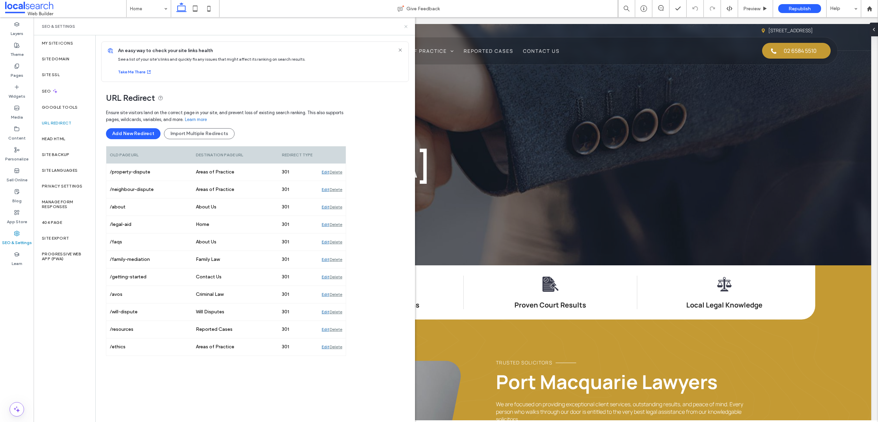
drag, startPoint x: 406, startPoint y: 26, endPoint x: 457, endPoint y: 7, distance: 54.4
click at [406, 26] on use at bounding box center [405, 26] width 3 height 3
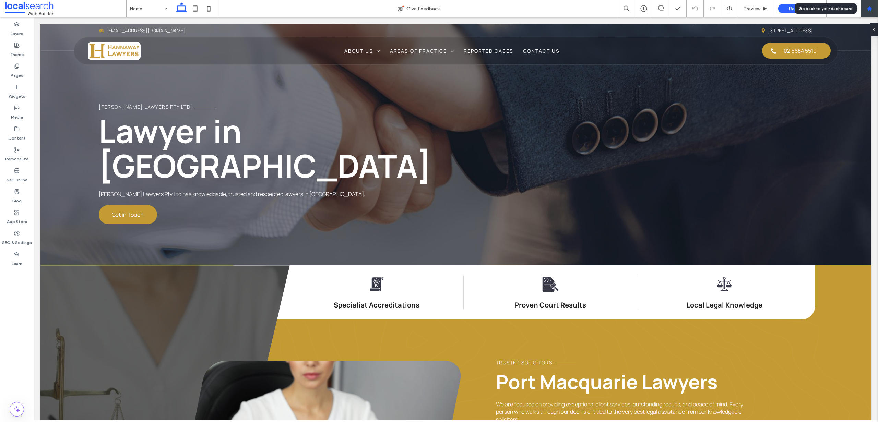
click at [874, 8] on div at bounding box center [869, 9] width 16 height 6
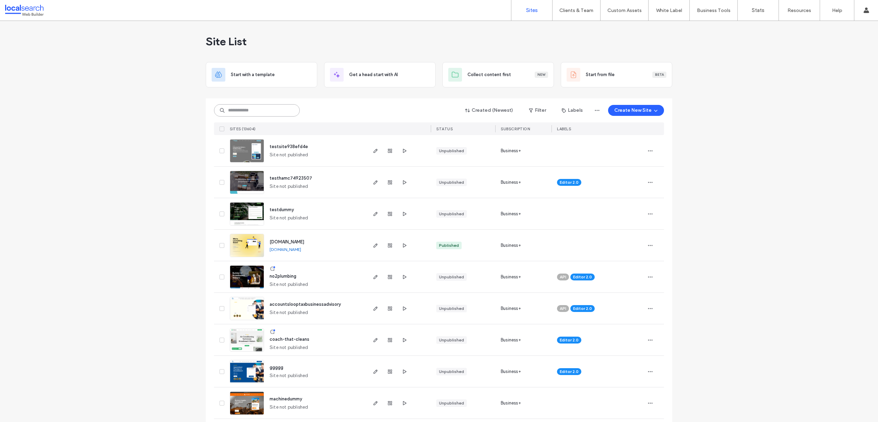
click at [230, 109] on input at bounding box center [257, 110] width 86 height 12
paste input "**********"
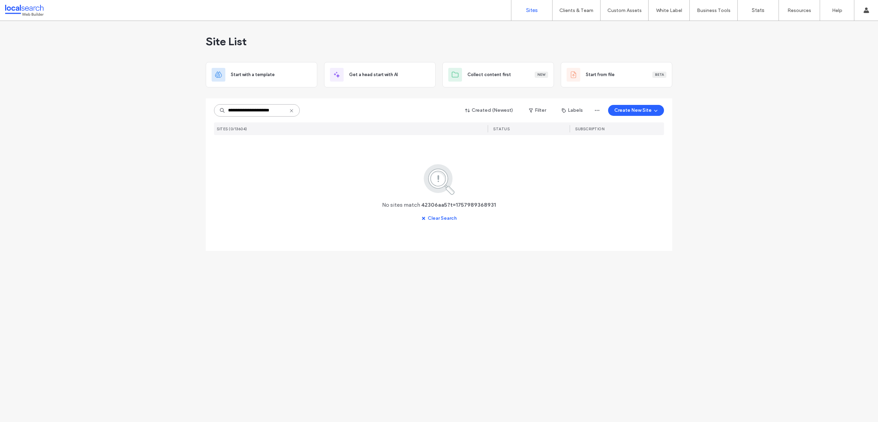
scroll to position [0, 1]
drag, startPoint x: 251, startPoint y: 111, endPoint x: 321, endPoint y: 111, distance: 69.6
click at [321, 111] on div "**********" at bounding box center [439, 110] width 450 height 13
click at [262, 114] on input "*********" at bounding box center [257, 110] width 86 height 12
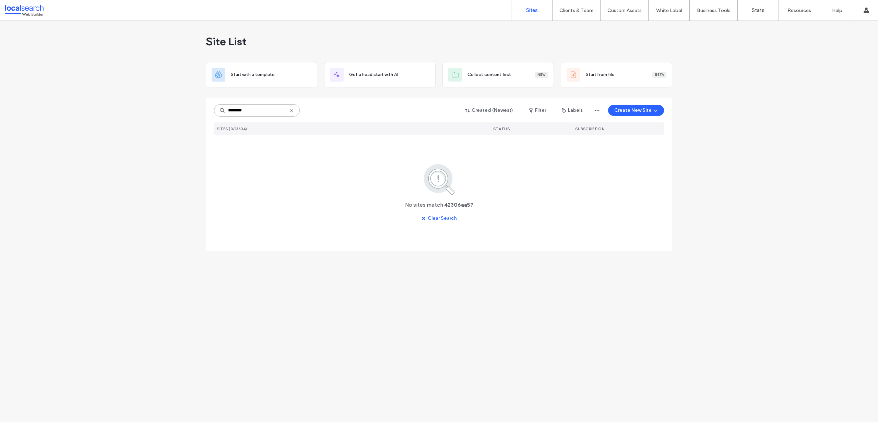
type input "********"
click at [250, 147] on link at bounding box center [247, 150] width 34 height 23
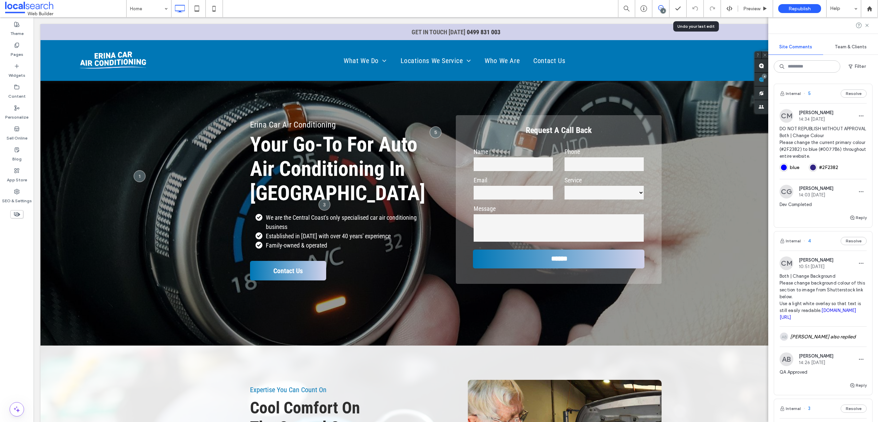
click at [843, 151] on span "DO NOT REPUBLISH WITHOUT APPROVAL Both | Change Colour Please change the curren…" at bounding box center [822, 143] width 87 height 34
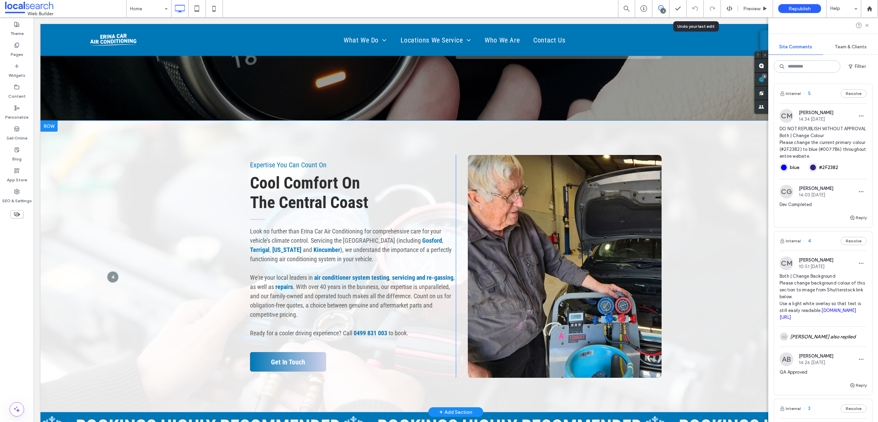
scroll to position [144, 0]
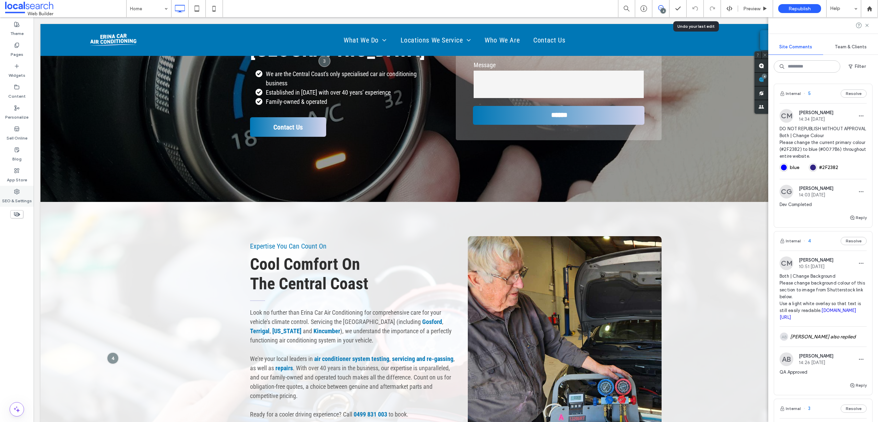
click at [7, 190] on div "SEO & Settings" at bounding box center [17, 196] width 34 height 21
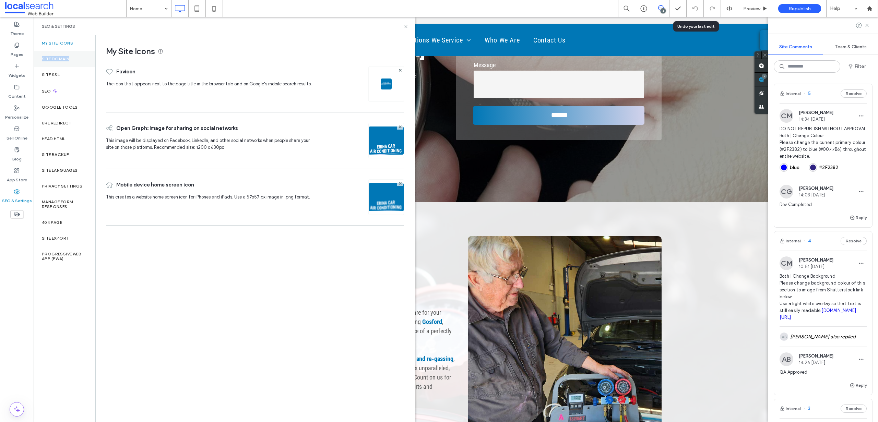
click at [77, 57] on div "Site Domain" at bounding box center [65, 59] width 62 height 16
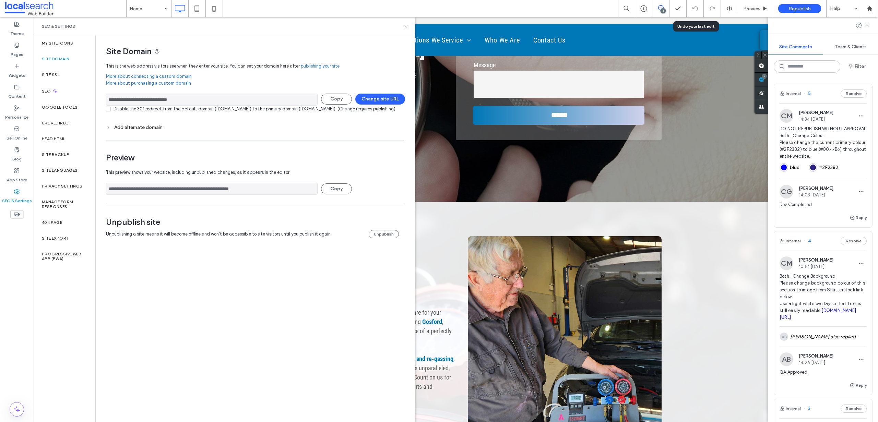
click at [146, 102] on input "**********" at bounding box center [212, 100] width 212 height 12
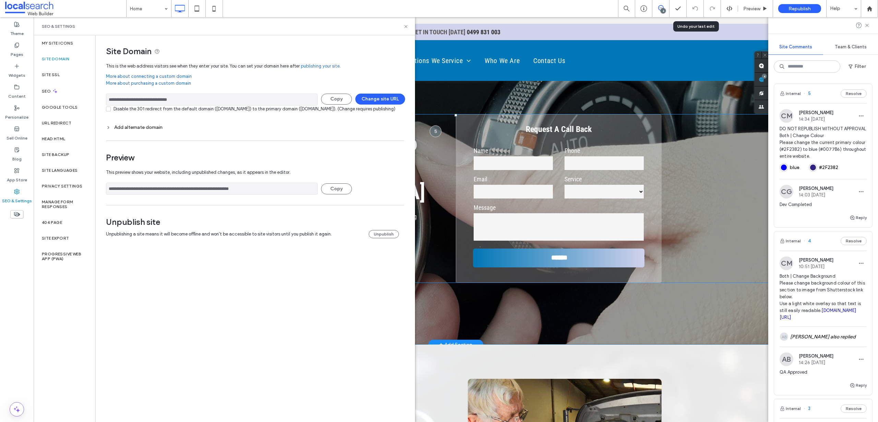
scroll to position [0, 0]
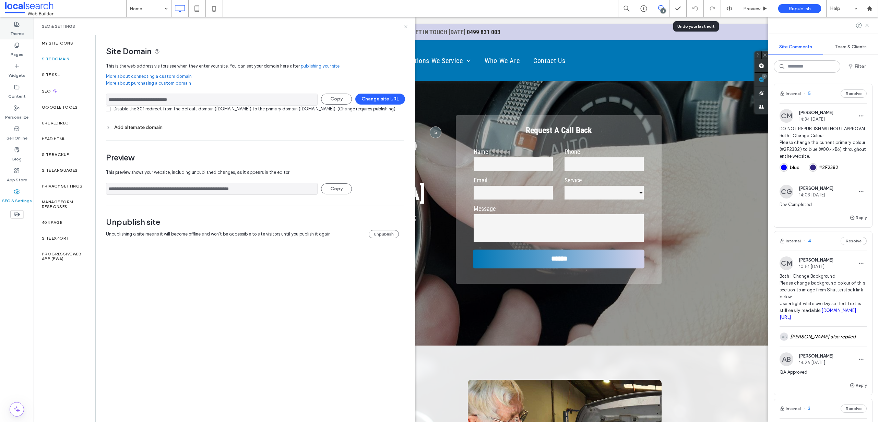
click at [15, 31] on label "Theme" at bounding box center [16, 32] width 13 height 10
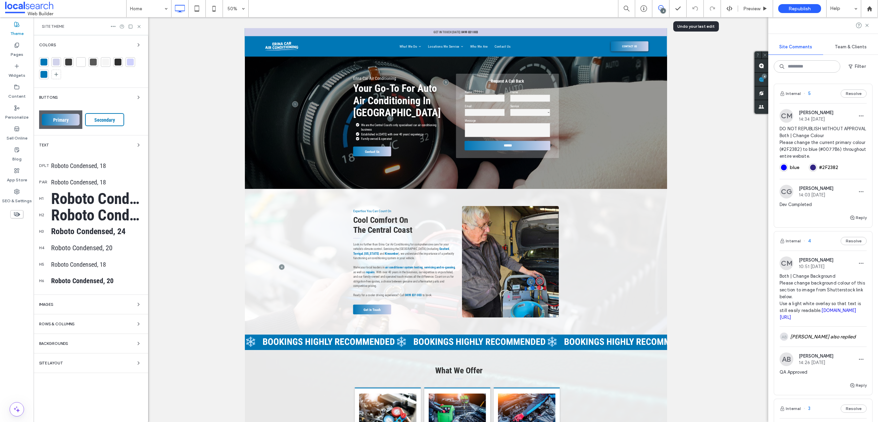
click at [42, 62] on div at bounding box center [43, 62] width 7 height 7
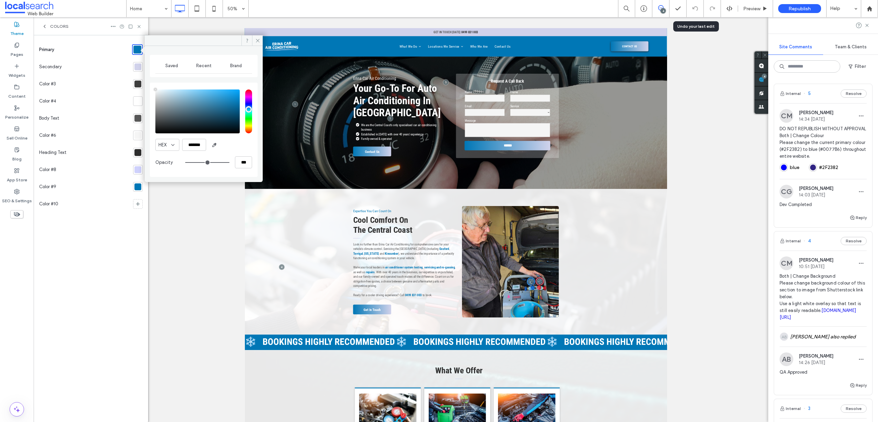
type input "****"
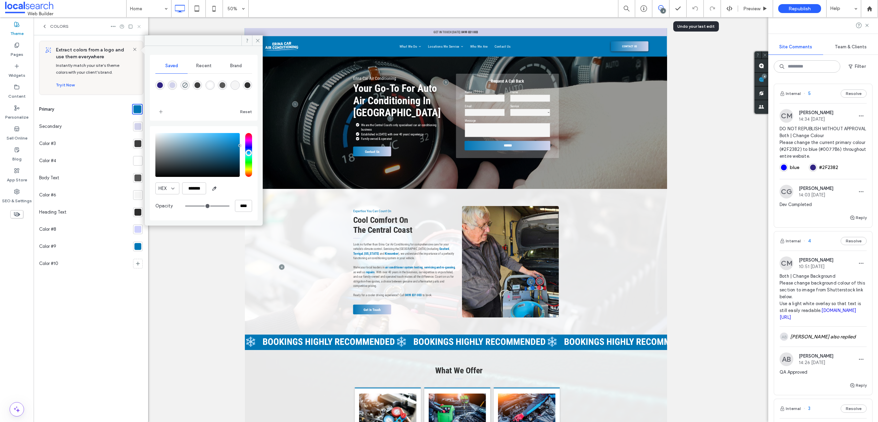
click at [141, 27] on icon at bounding box center [138, 26] width 5 height 5
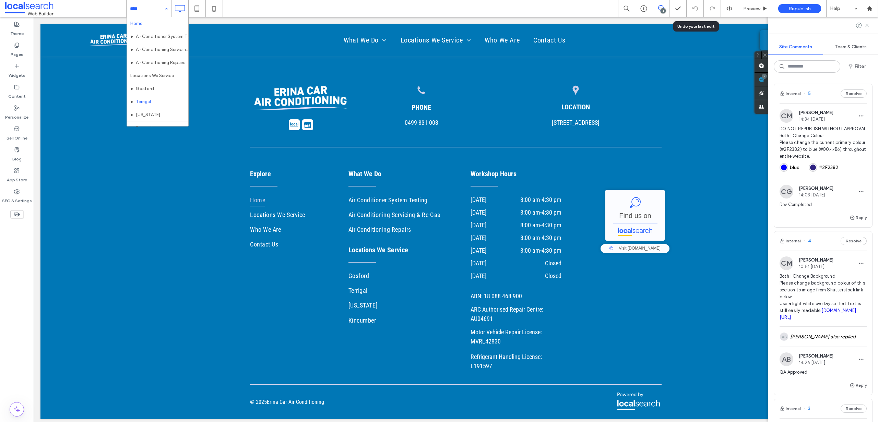
scroll to position [33, 0]
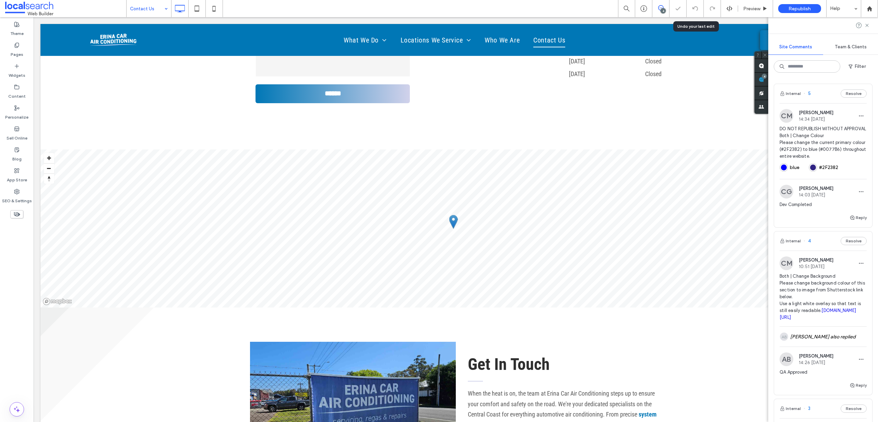
scroll to position [345, 0]
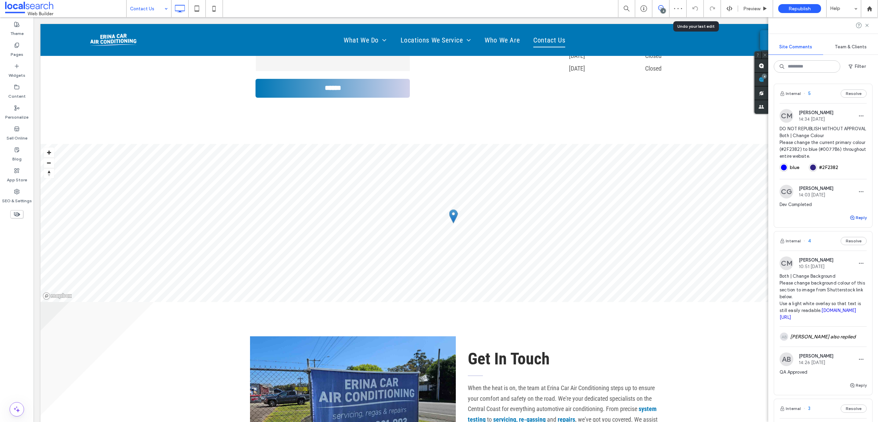
click at [849, 222] on button "Reply" at bounding box center [857, 218] width 17 height 8
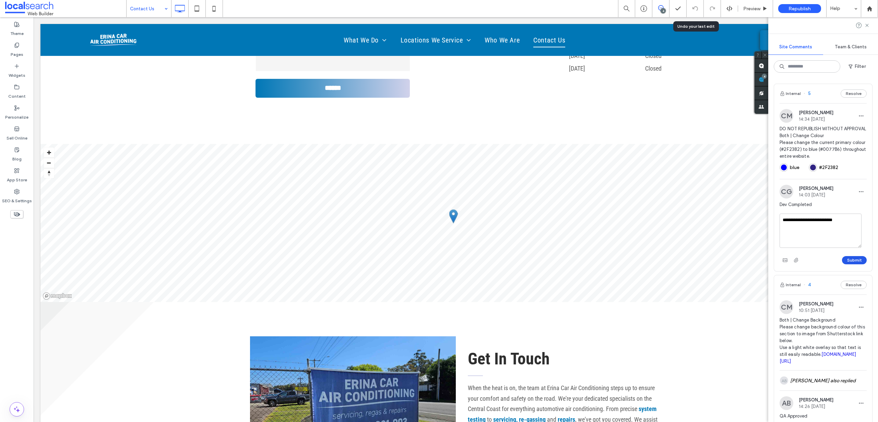
type textarea "**********"
click at [854, 263] on button "Submit" at bounding box center [854, 260] width 25 height 8
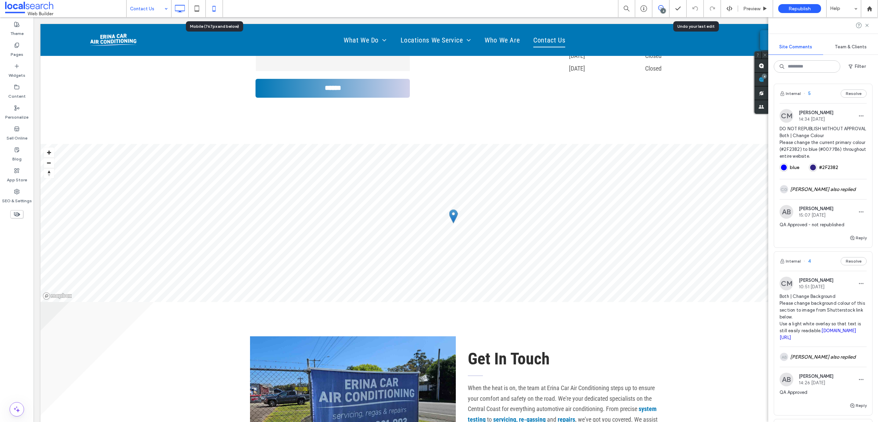
click at [212, 12] on icon at bounding box center [214, 9] width 14 height 14
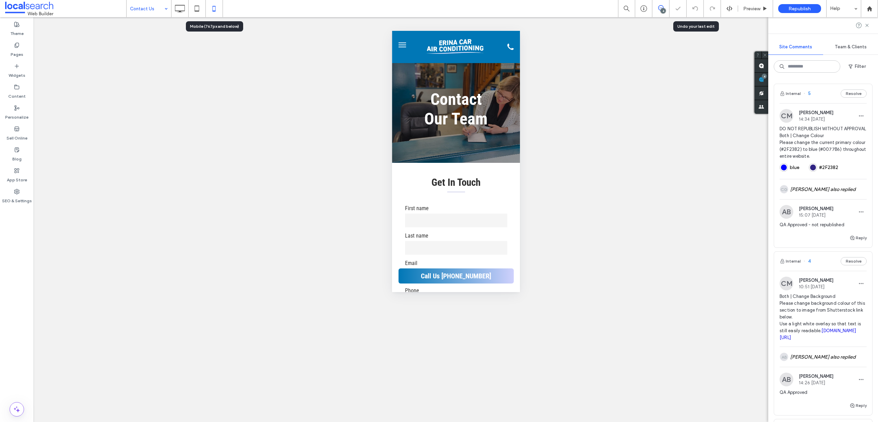
scroll to position [0, 0]
click at [754, 4] on div "Preview" at bounding box center [755, 8] width 35 height 17
click at [755, 7] on span "Preview" at bounding box center [751, 9] width 17 height 6
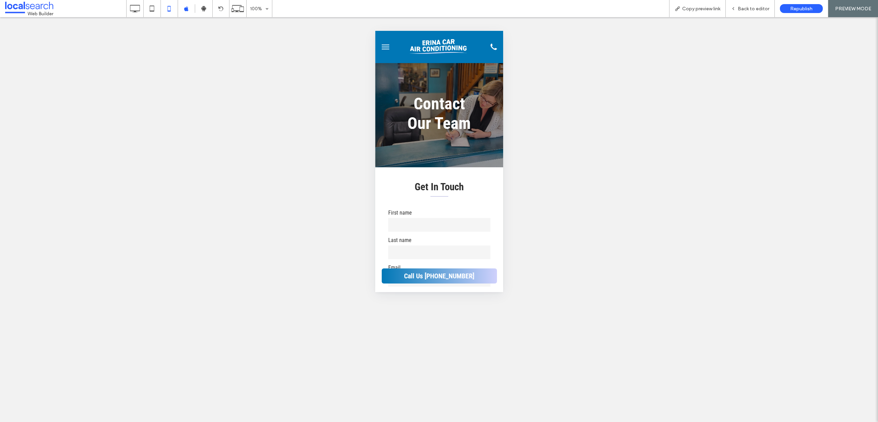
click at [385, 45] on button "menu" at bounding box center [385, 47] width 14 height 14
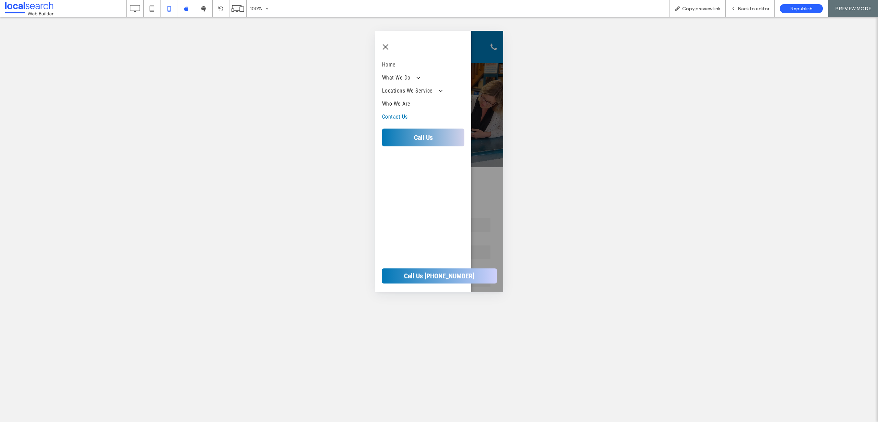
click at [379, 46] on button "menu" at bounding box center [385, 47] width 14 height 14
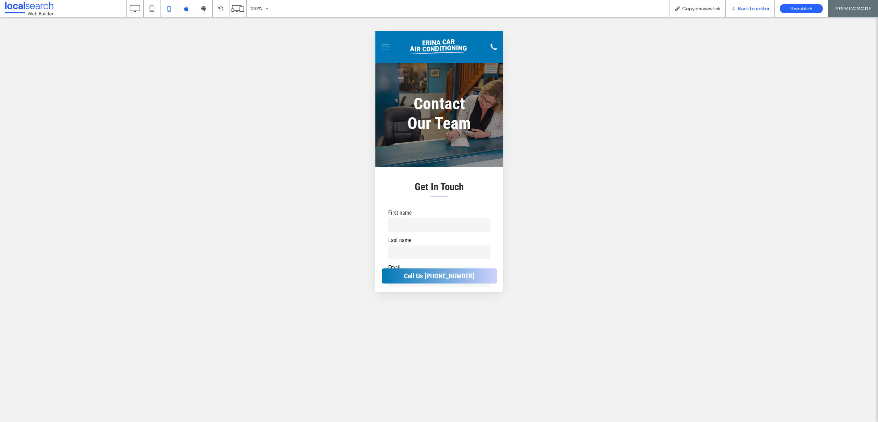
click at [743, 11] on span "Back to editor" at bounding box center [754, 9] width 32 height 6
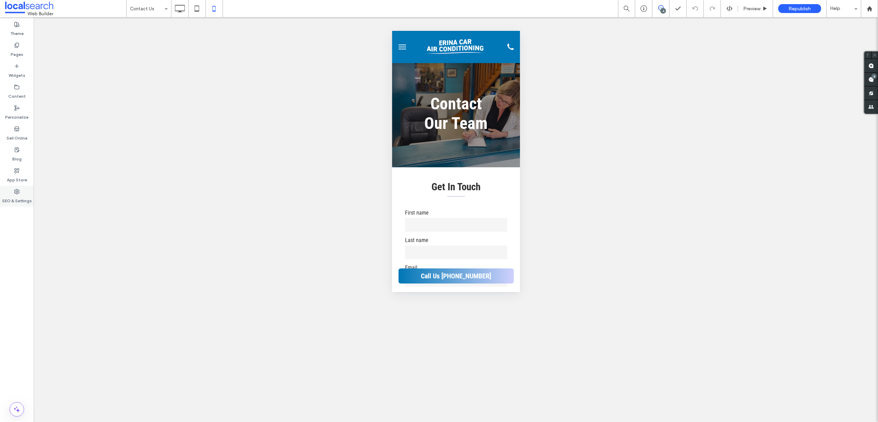
click at [20, 191] on div "SEO & Settings" at bounding box center [17, 196] width 34 height 21
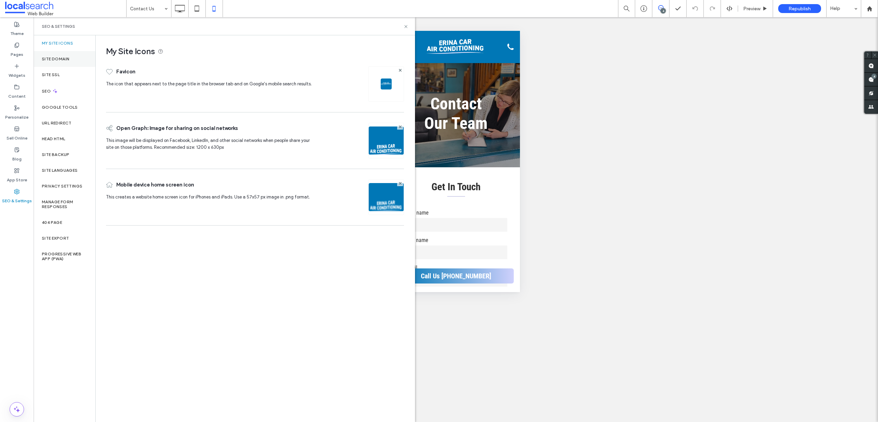
click at [71, 63] on div "Site Domain" at bounding box center [65, 59] width 62 height 16
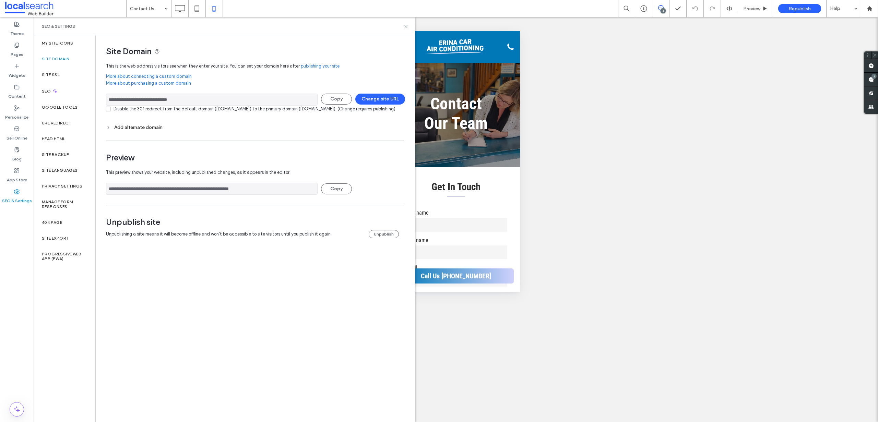
click at [154, 195] on input "**********" at bounding box center [212, 189] width 212 height 12
click at [404, 26] on icon at bounding box center [405, 26] width 5 height 5
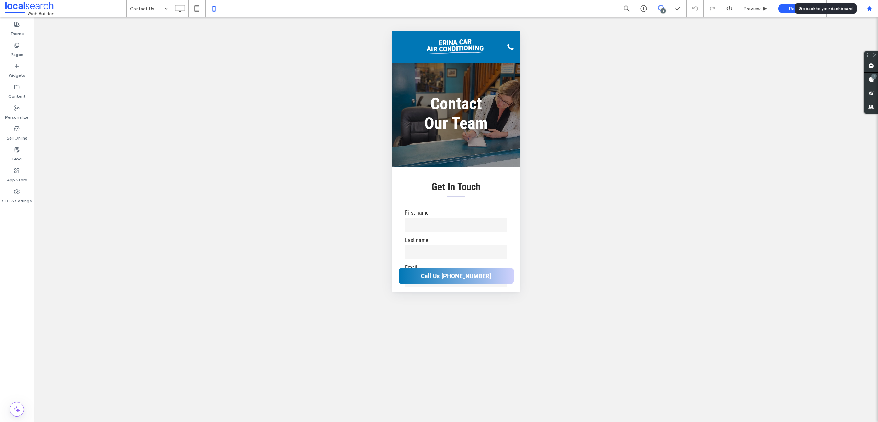
click at [870, 8] on use at bounding box center [869, 8] width 5 height 5
